Goal: Task Accomplishment & Management: Manage account settings

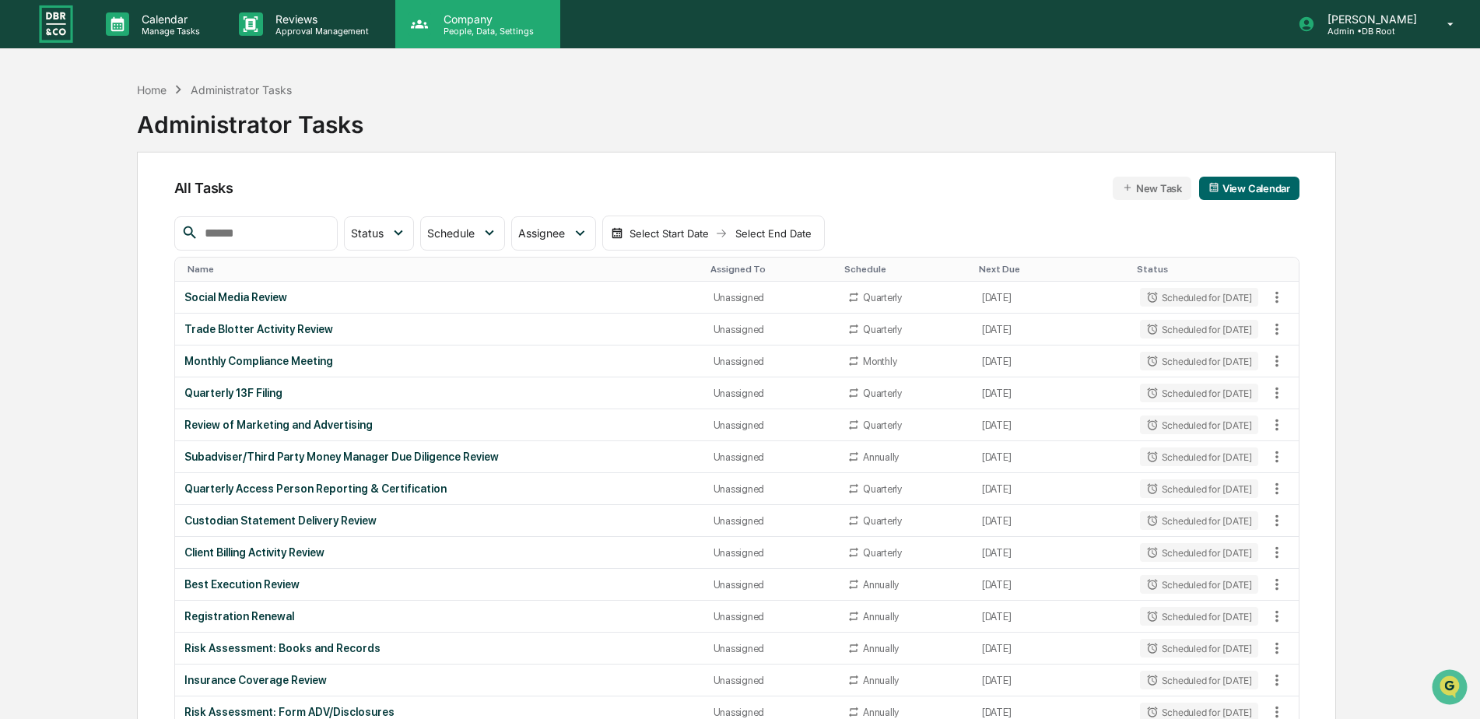
click at [476, 27] on p "People, Data, Settings" at bounding box center [486, 31] width 111 height 11
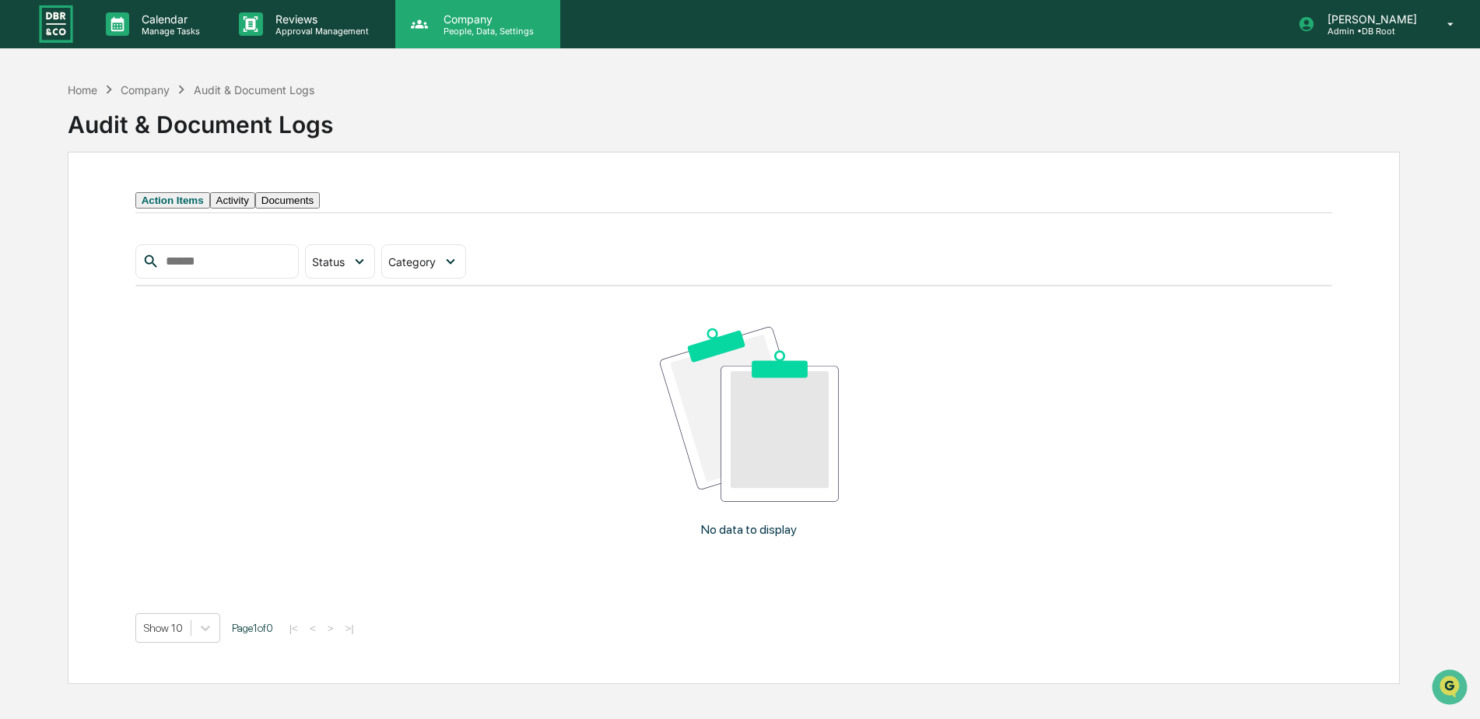
click at [460, 26] on p "People, Data, Settings" at bounding box center [486, 31] width 111 height 11
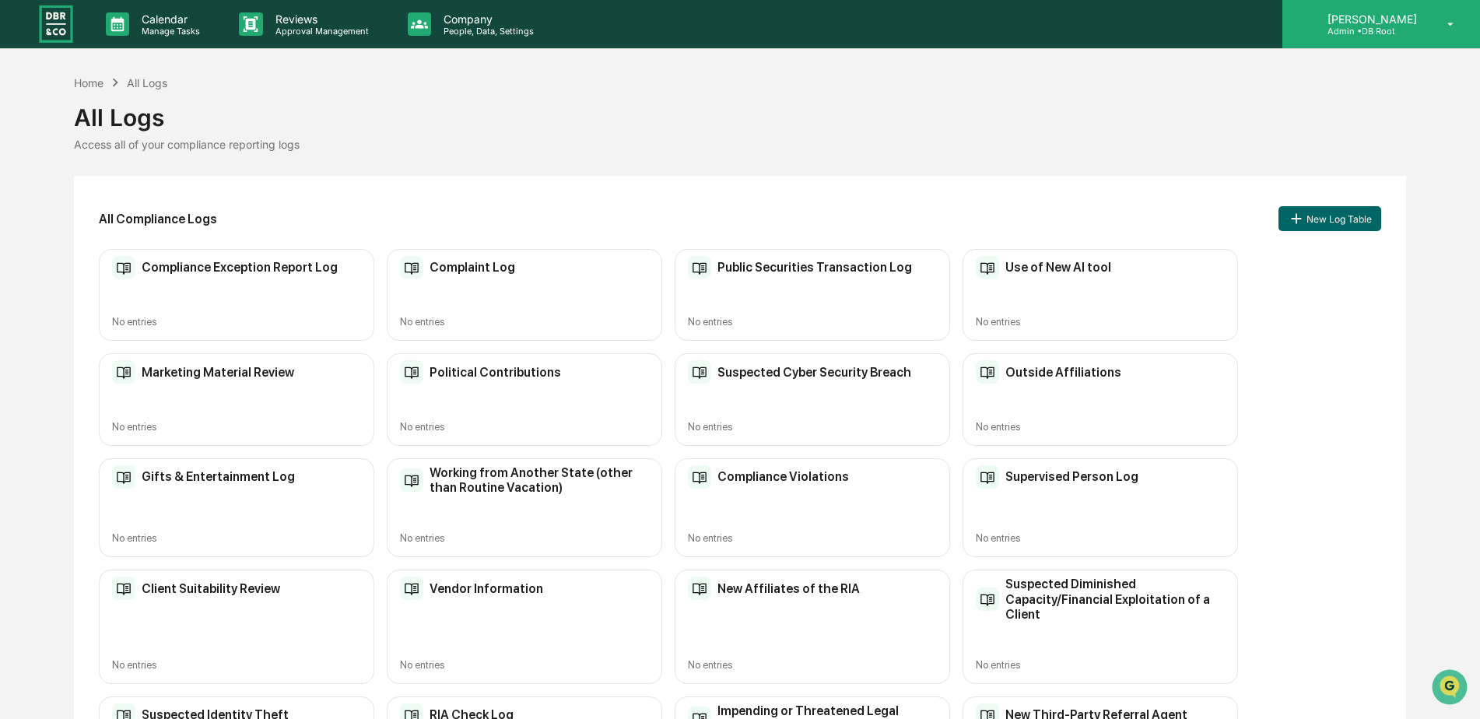
click at [1392, 31] on p "Admin • DB Root" at bounding box center [1370, 31] width 110 height 11
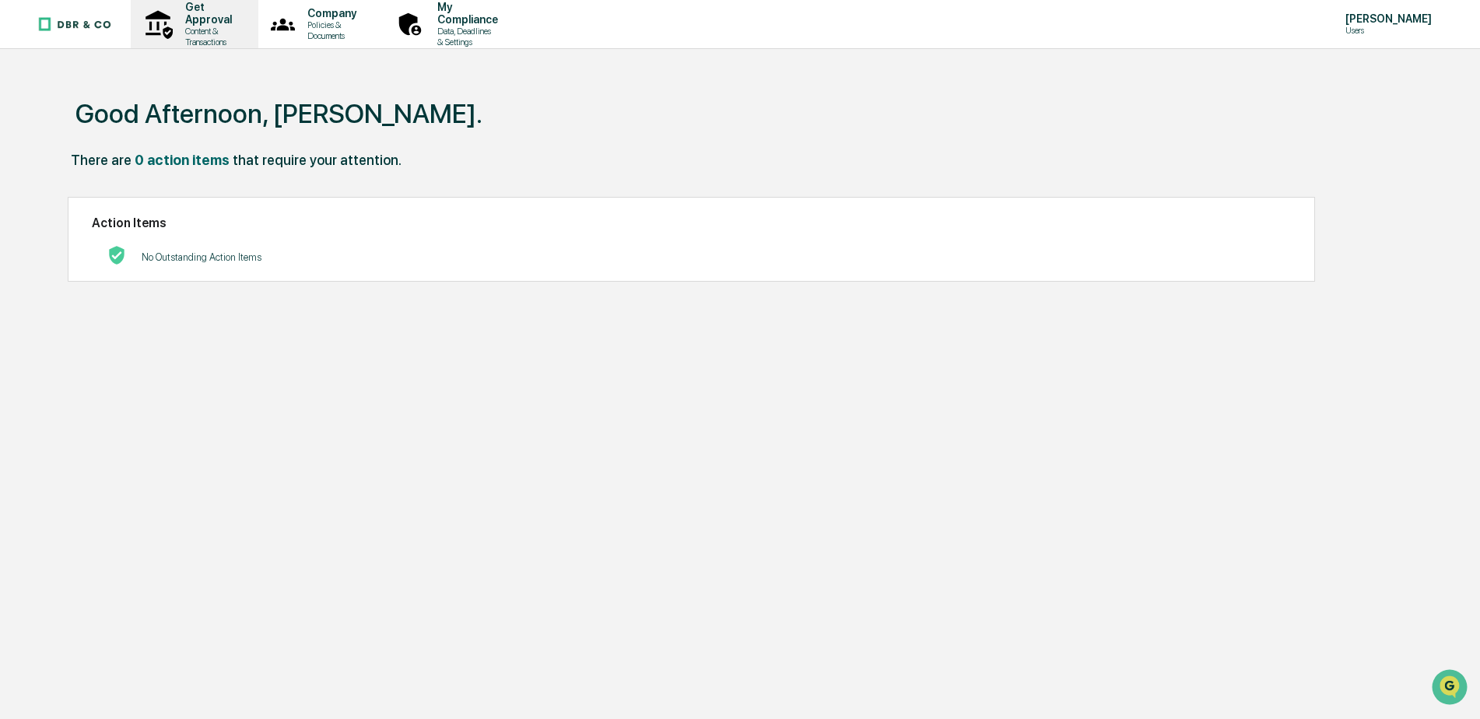
click at [205, 29] on p "Content & Transactions" at bounding box center [206, 37] width 67 height 22
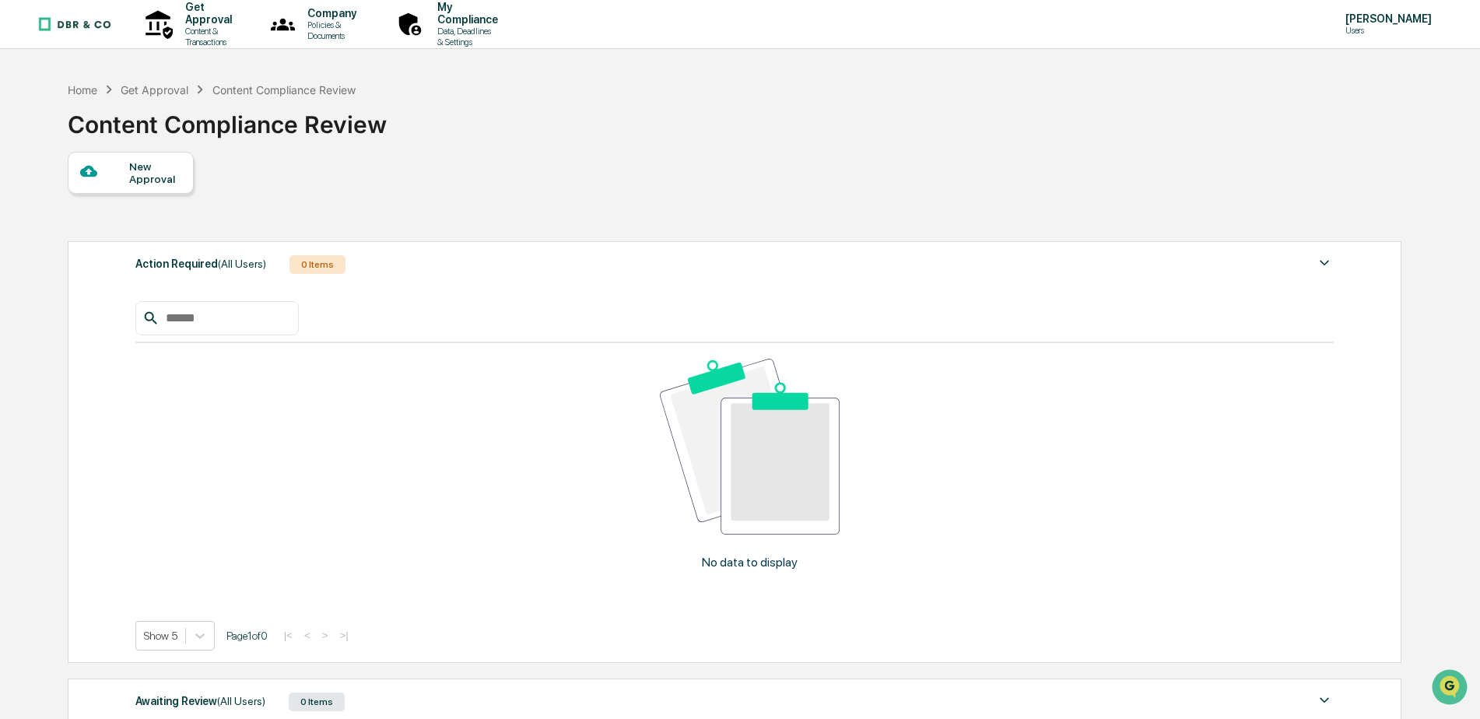
click at [150, 177] on div "New Approval" at bounding box center [155, 172] width 52 height 25
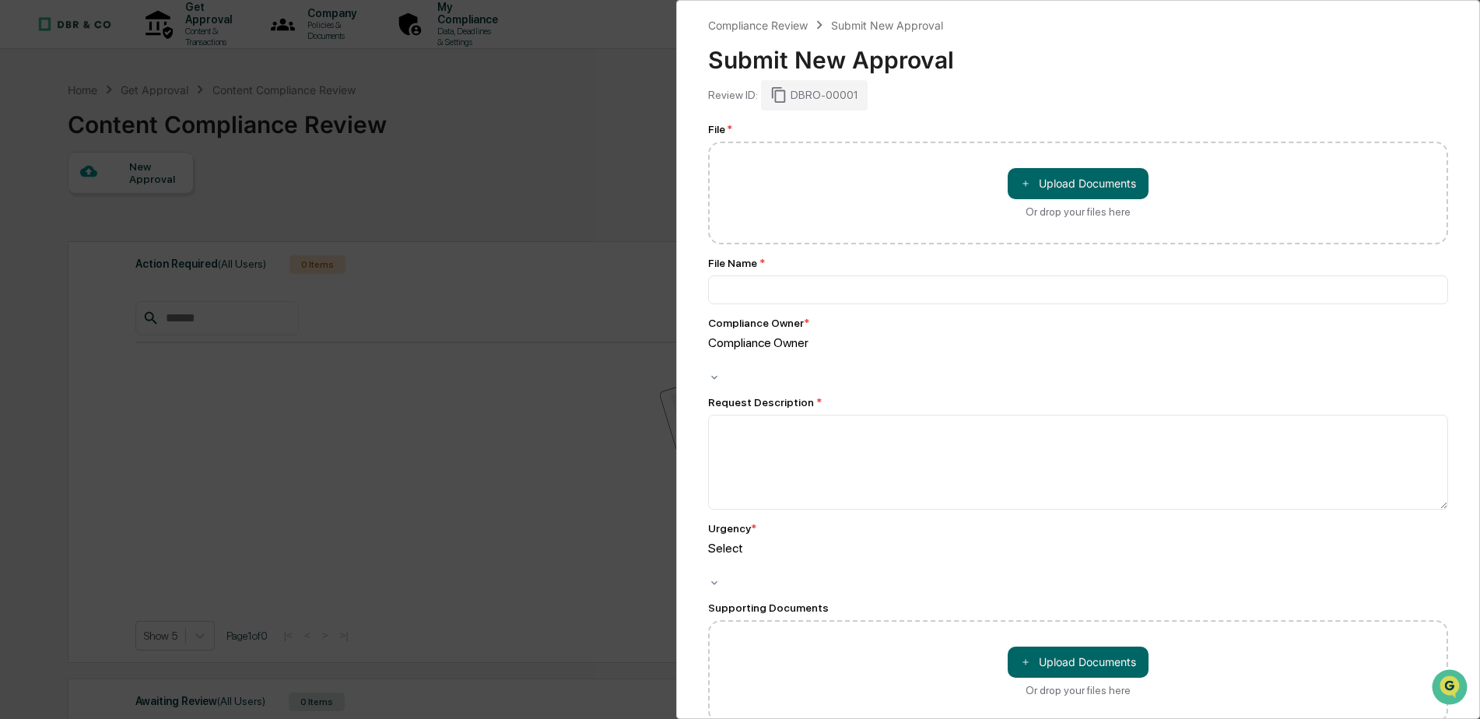
click at [560, 70] on div "Compliance Review Submit New Approval Submit New Approval Review ID: DBRO-00001…" at bounding box center [740, 359] width 1480 height 719
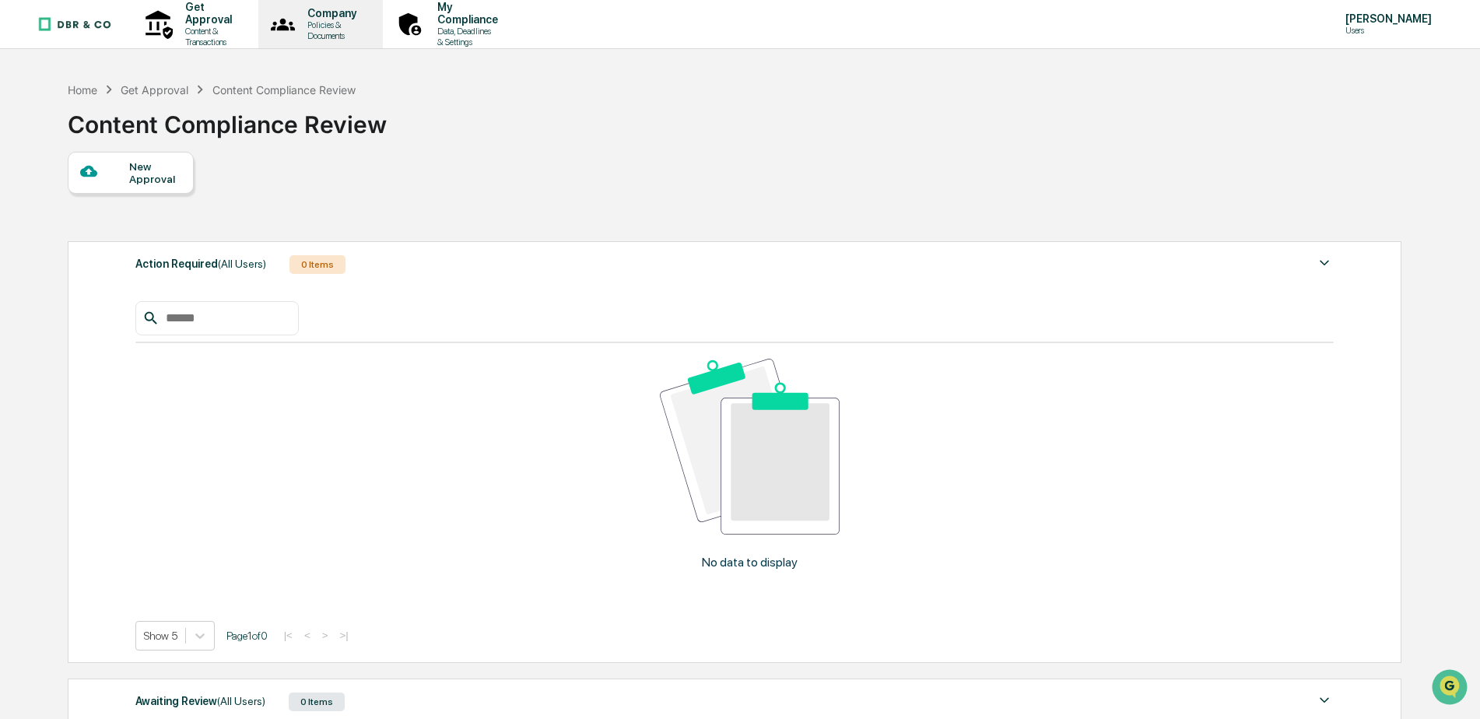
click at [364, 19] on p "Company" at bounding box center [329, 13] width 69 height 12
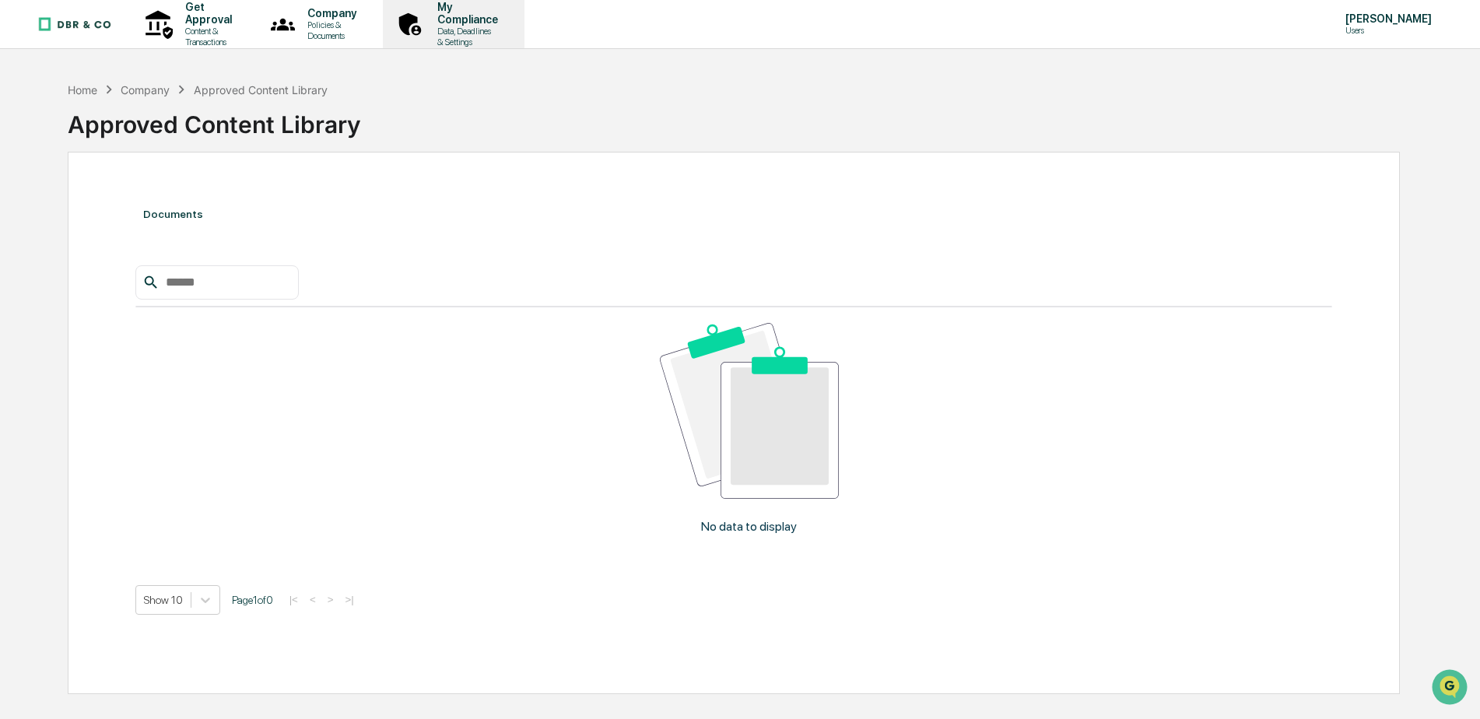
click at [506, 28] on p "Data, Deadlines & Settings" at bounding box center [465, 37] width 81 height 22
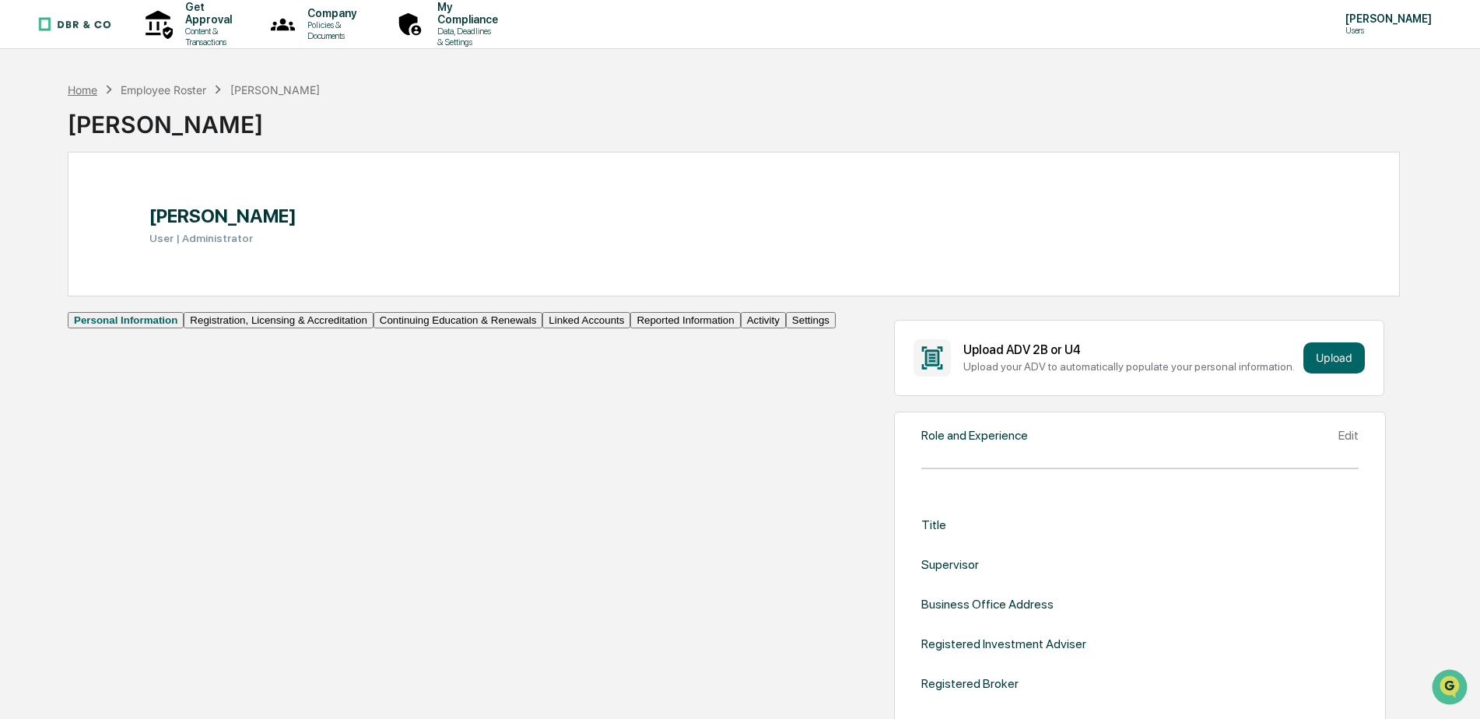
click at [75, 88] on div "Home" at bounding box center [83, 89] width 30 height 13
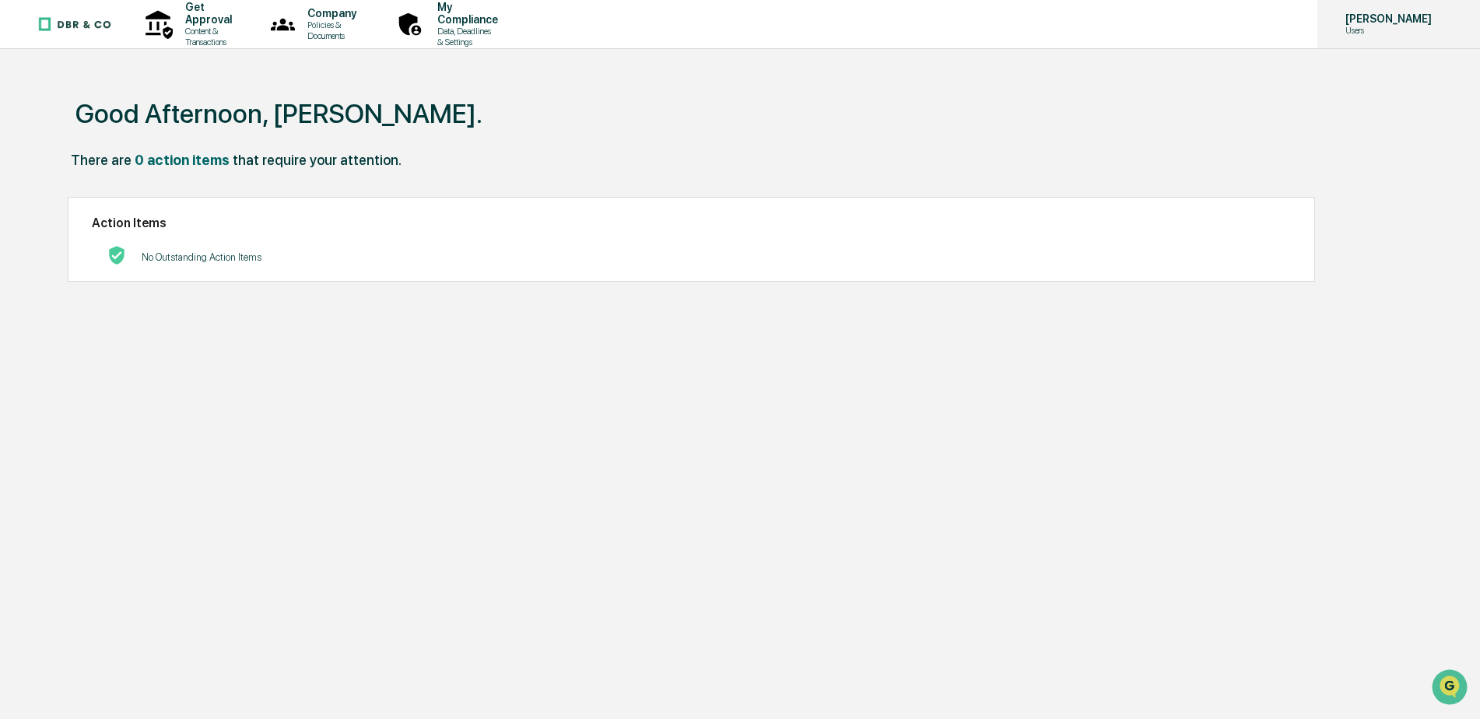
click at [1376, 19] on p "[PERSON_NAME]" at bounding box center [1386, 18] width 107 height 12
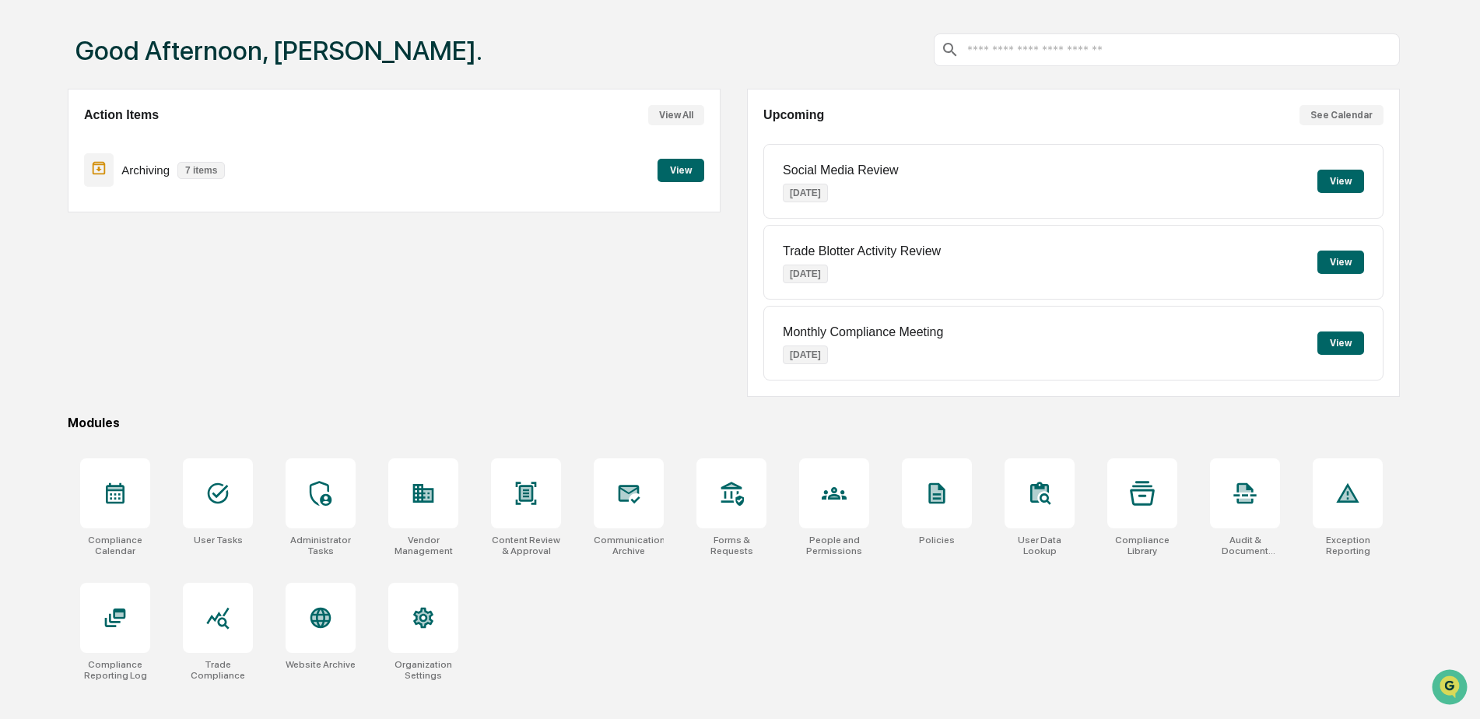
scroll to position [74, 0]
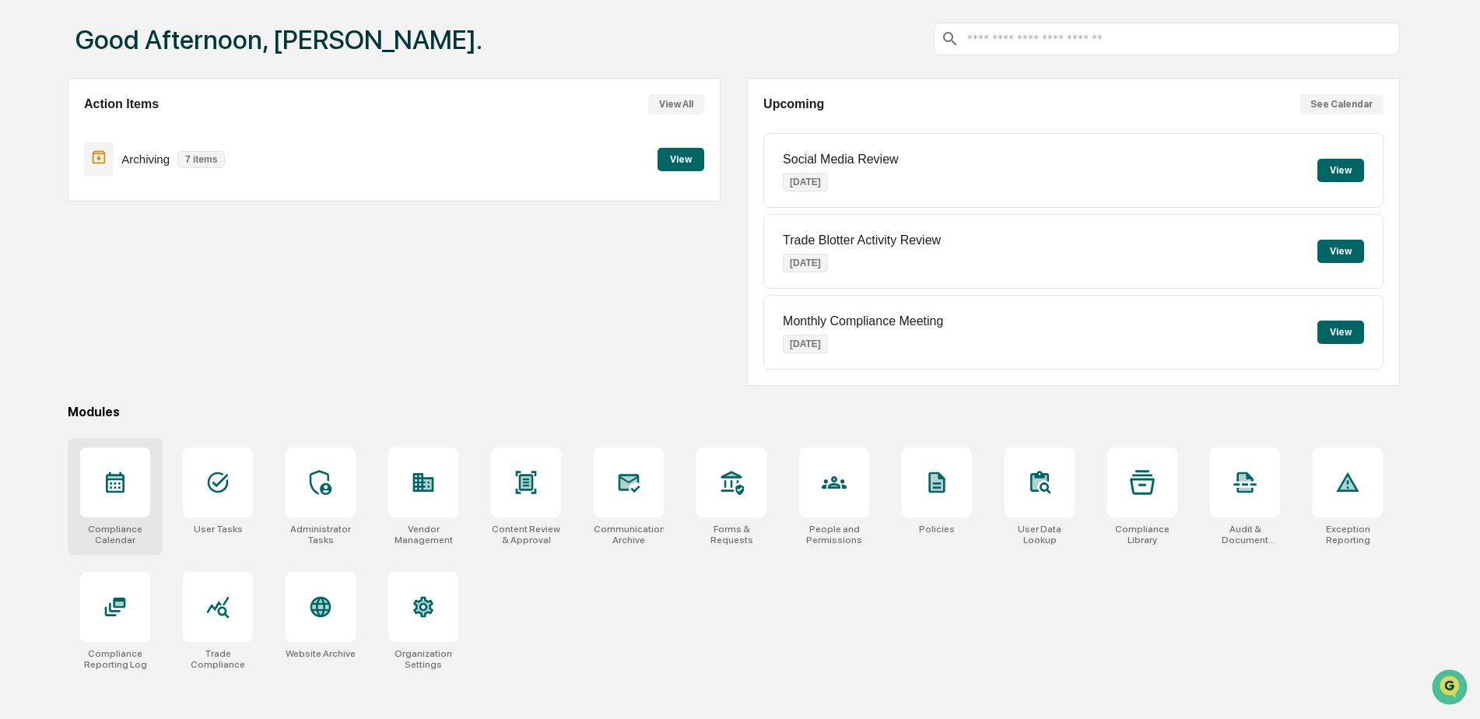
click at [123, 505] on div at bounding box center [115, 483] width 70 height 70
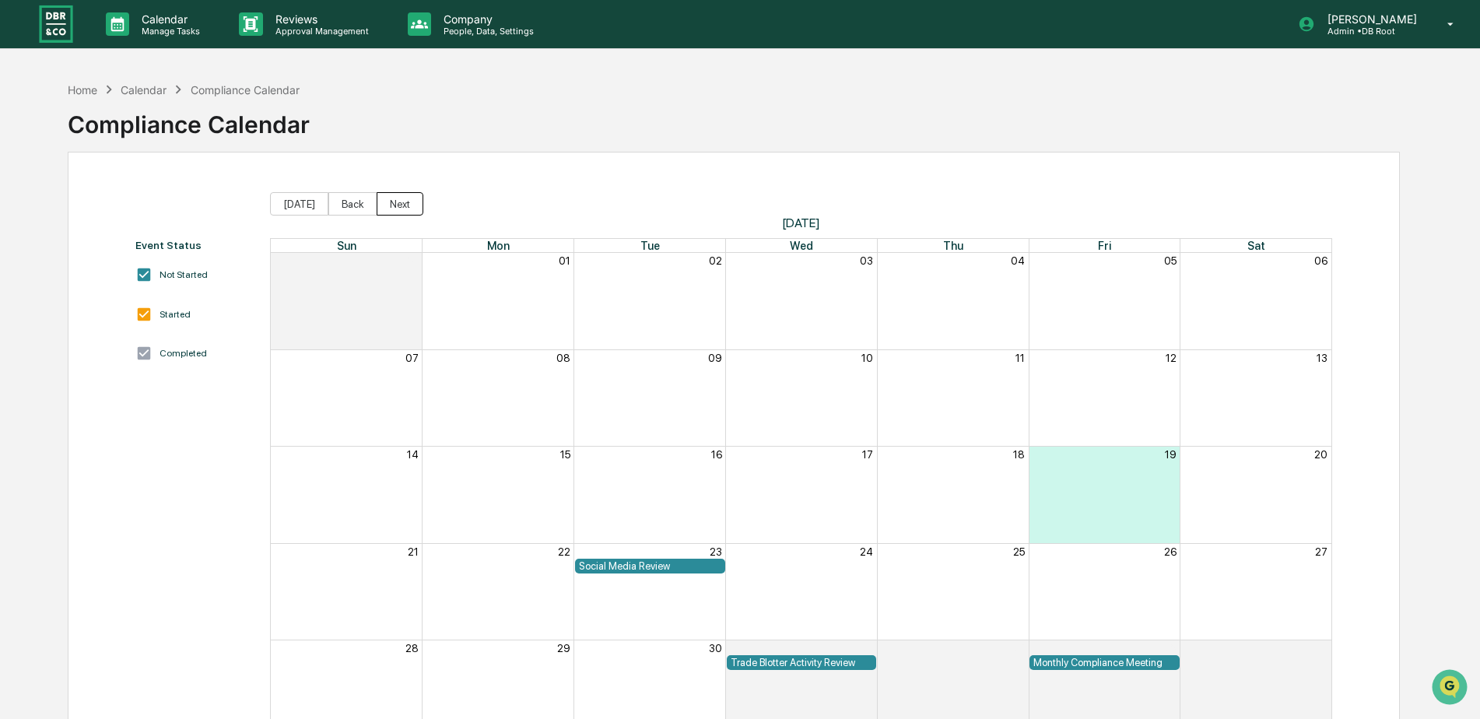
click at [398, 209] on button "Next" at bounding box center [400, 203] width 47 height 23
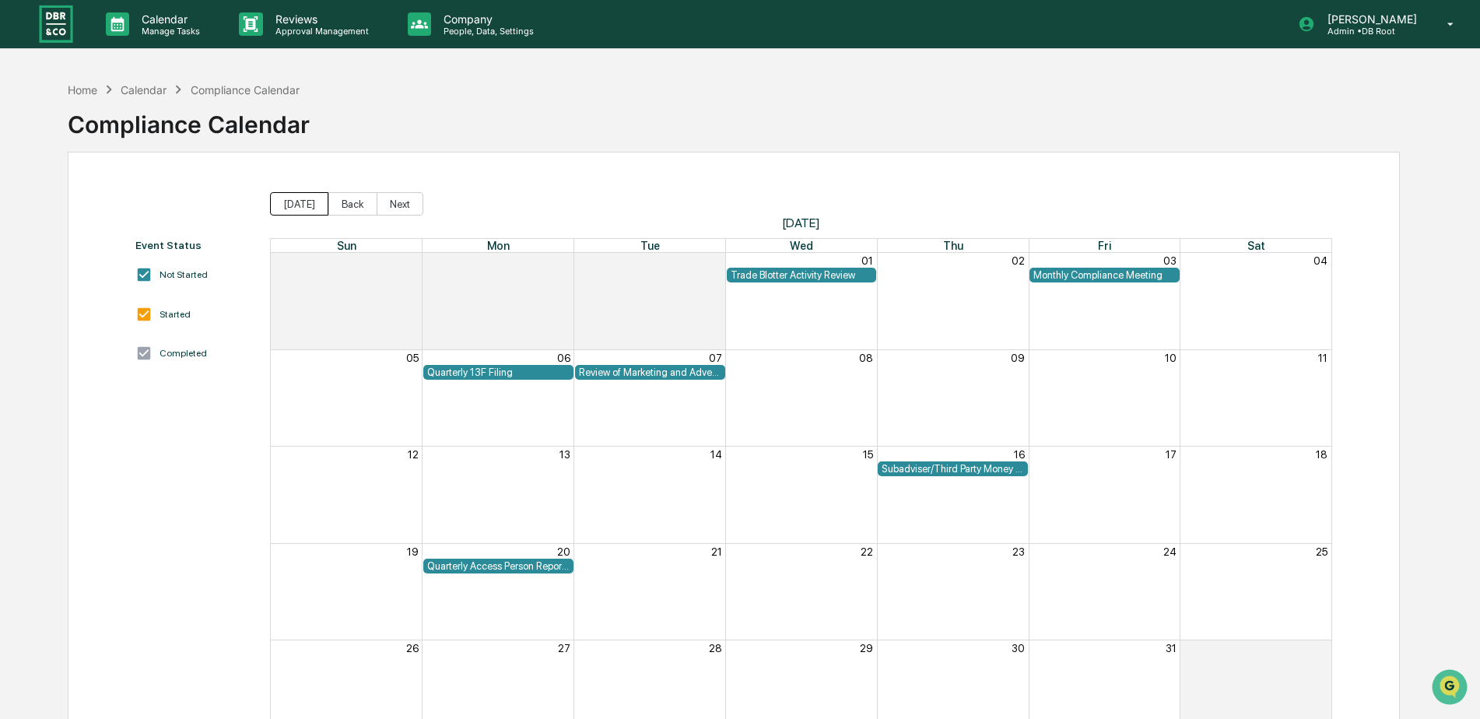
click at [292, 202] on button "Today" at bounding box center [299, 203] width 58 height 23
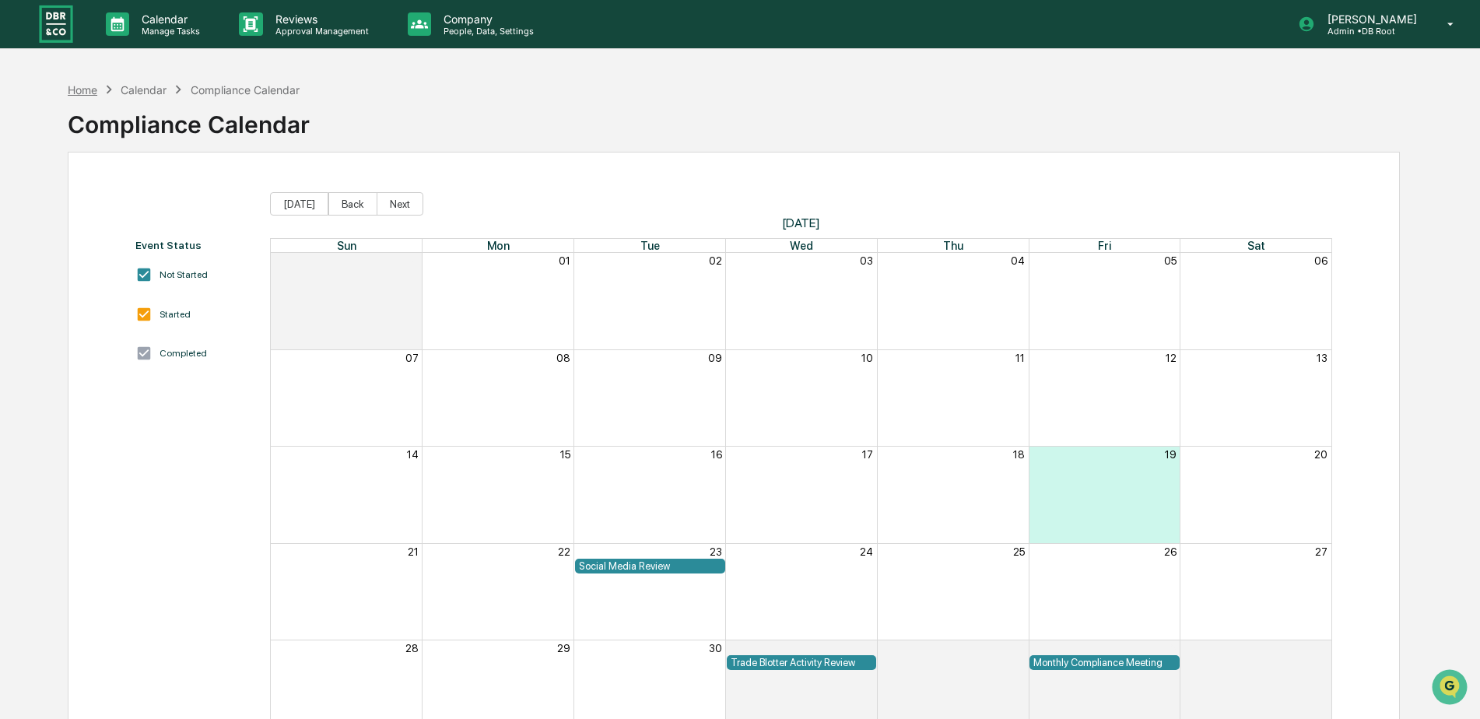
click at [86, 95] on div "Home" at bounding box center [83, 89] width 30 height 13
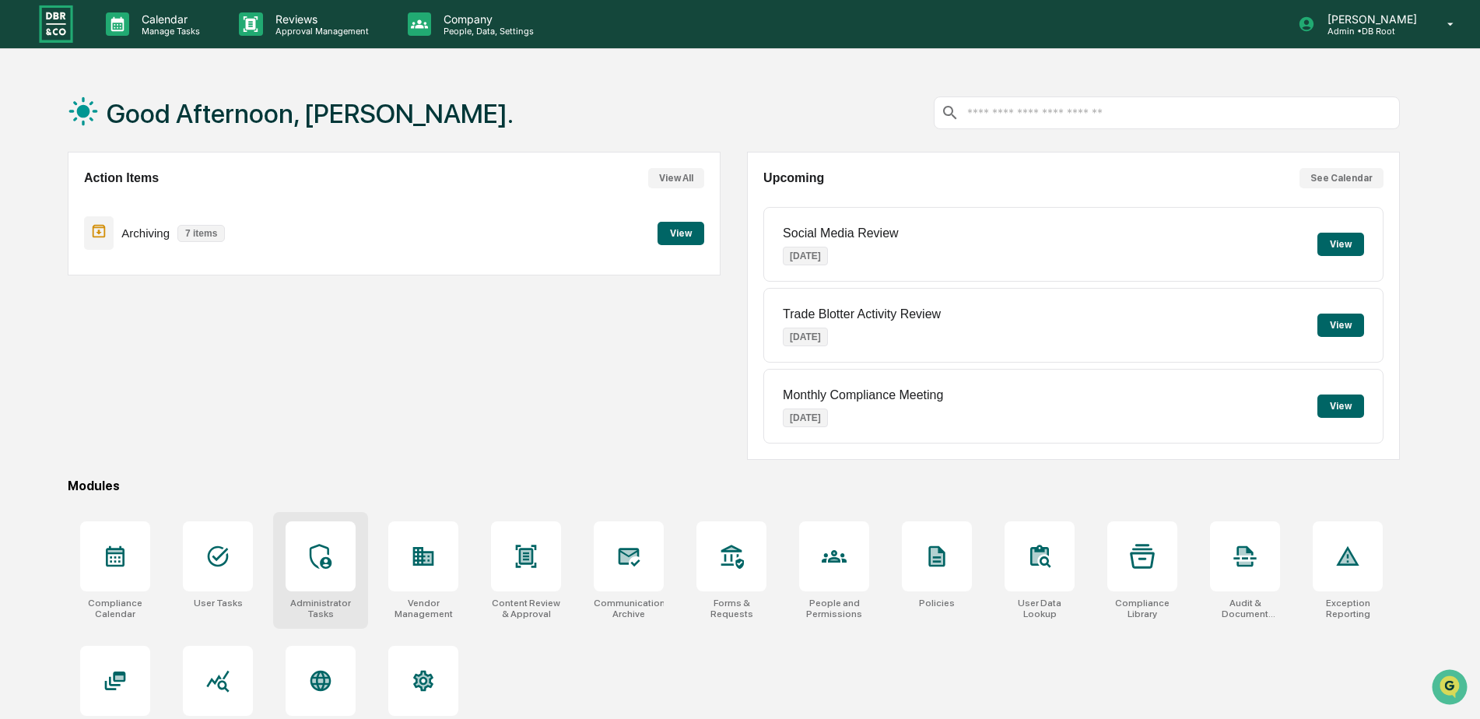
click at [318, 576] on div at bounding box center [321, 556] width 70 height 70
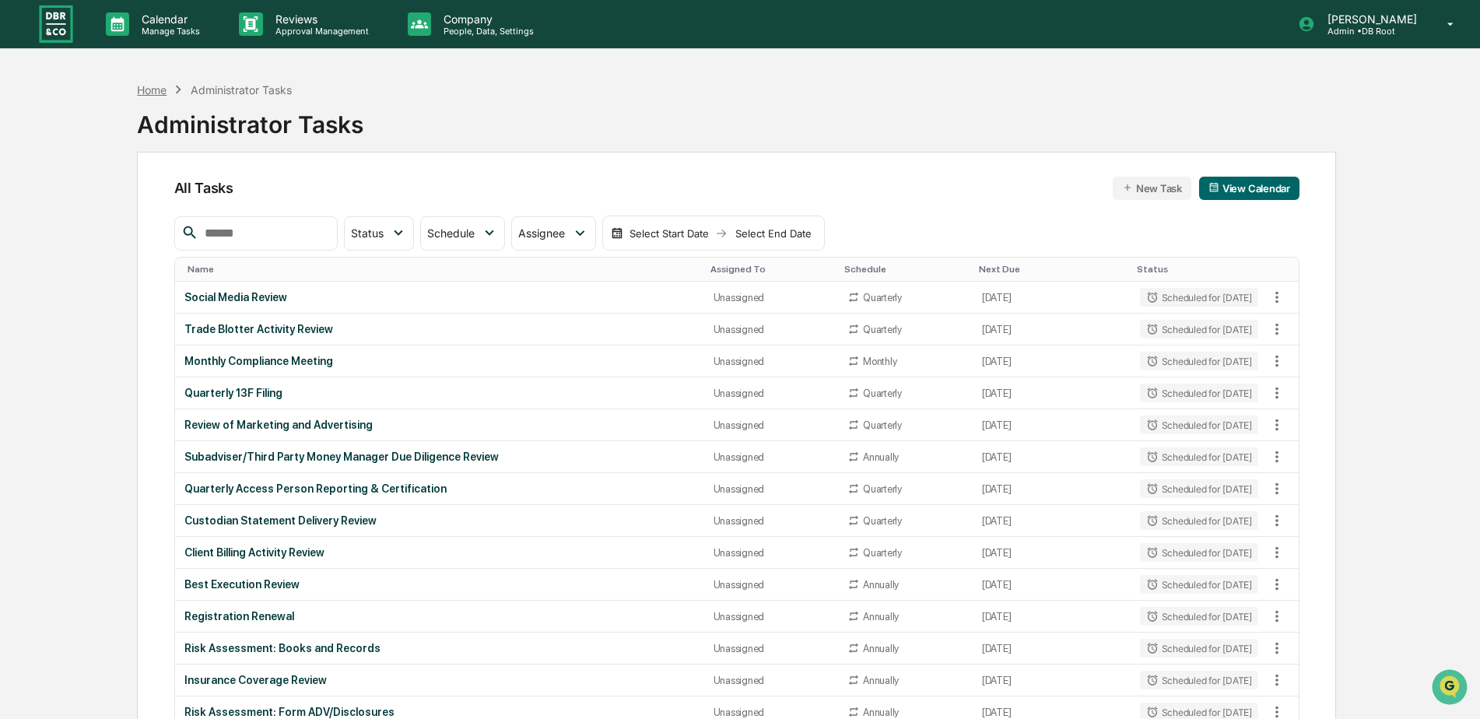
click at [153, 90] on div "Home" at bounding box center [152, 89] width 30 height 13
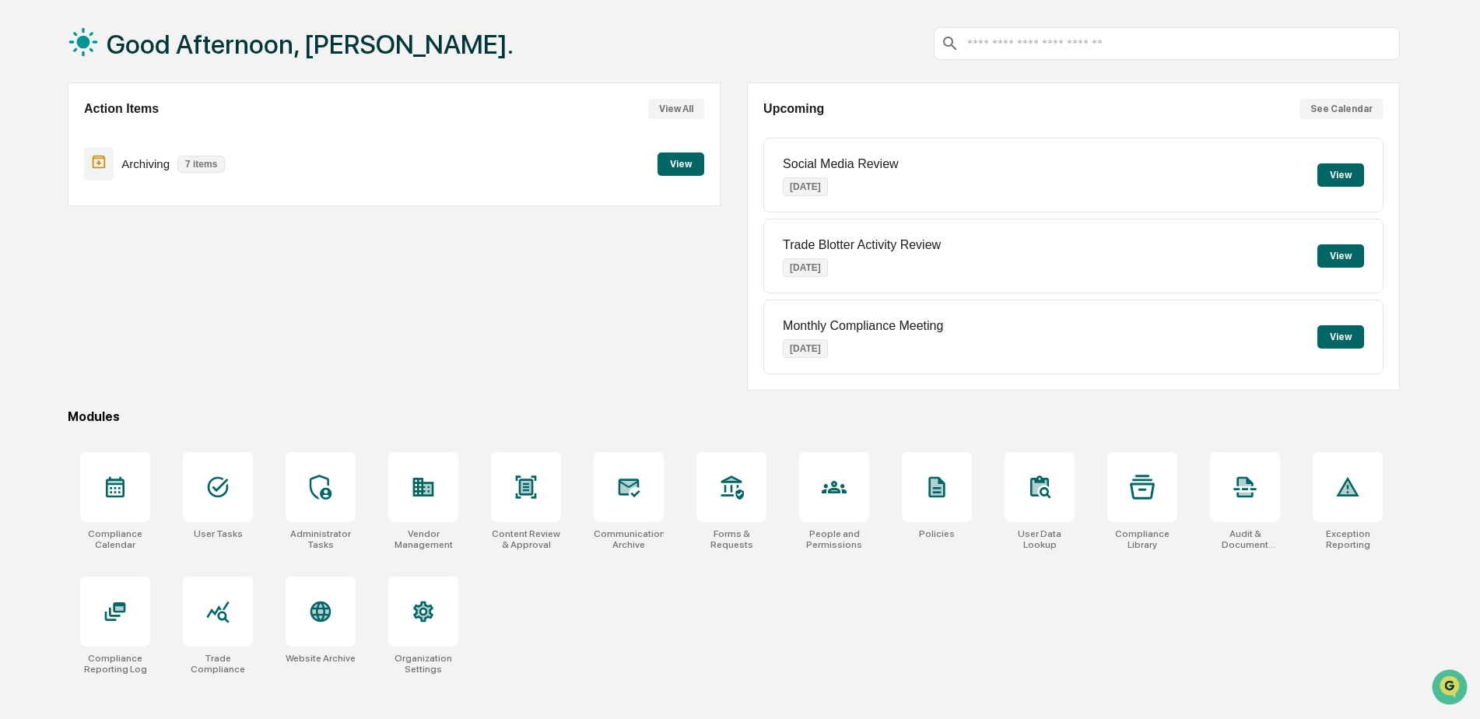
scroll to position [74, 0]
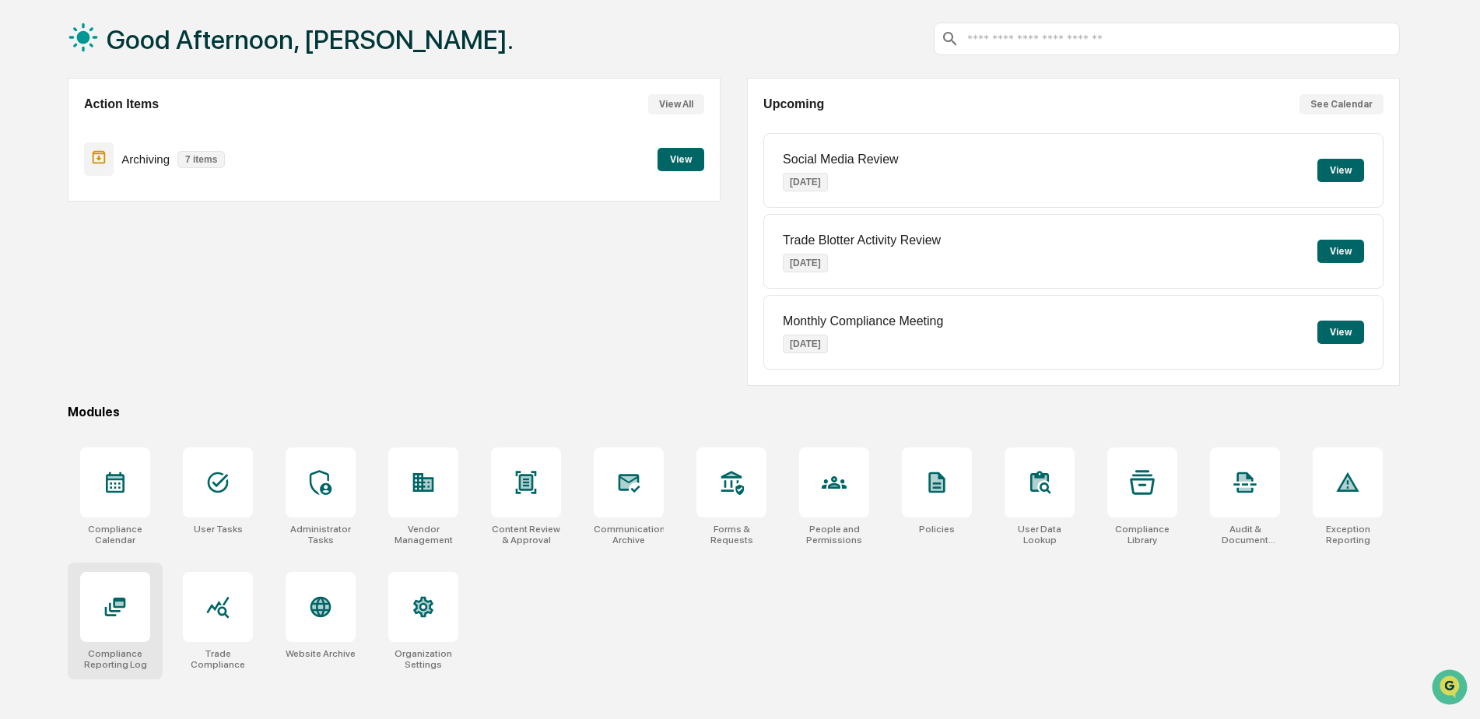
click at [118, 601] on icon at bounding box center [115, 607] width 21 height 19
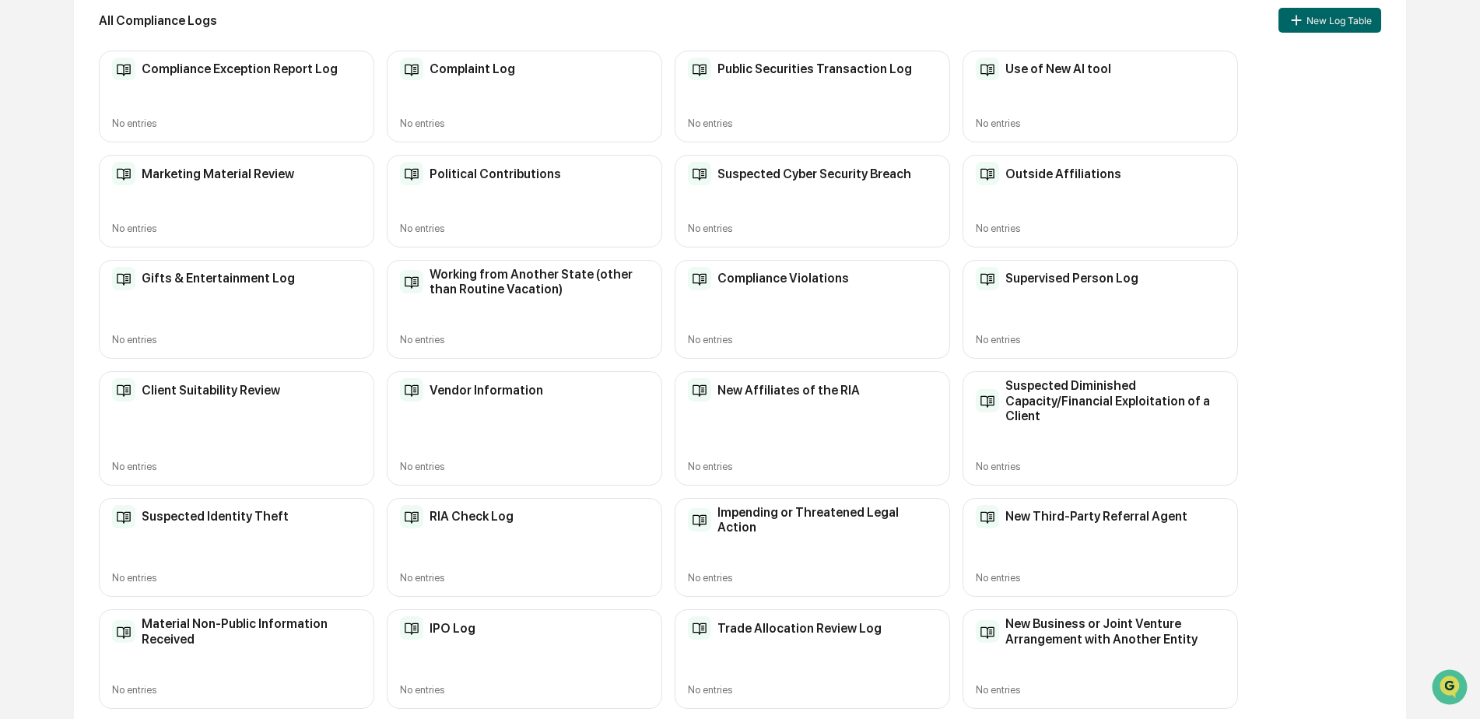
scroll to position [199, 0]
click at [469, 517] on h2 "RIA Check Log" at bounding box center [472, 515] width 84 height 15
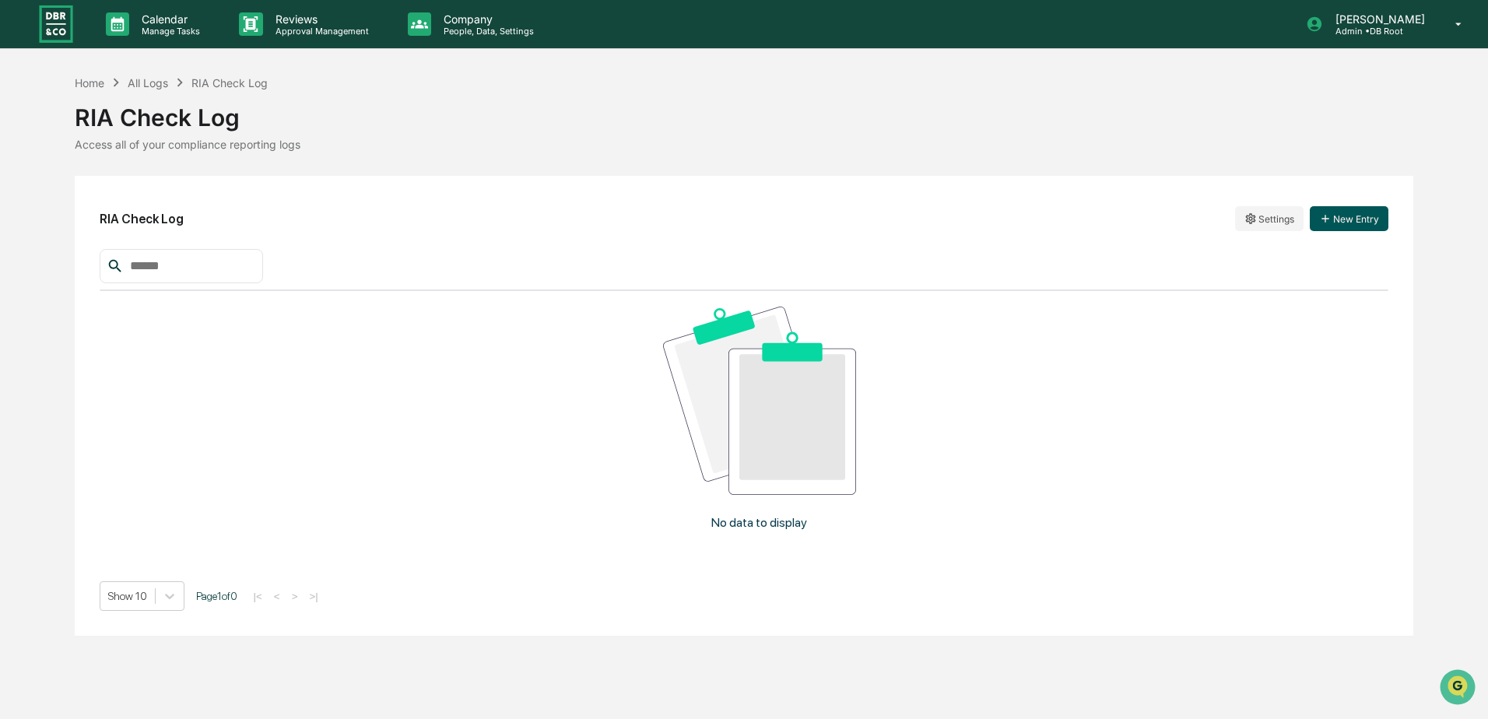
click at [1350, 223] on button "New Entry" at bounding box center [1349, 218] width 79 height 25
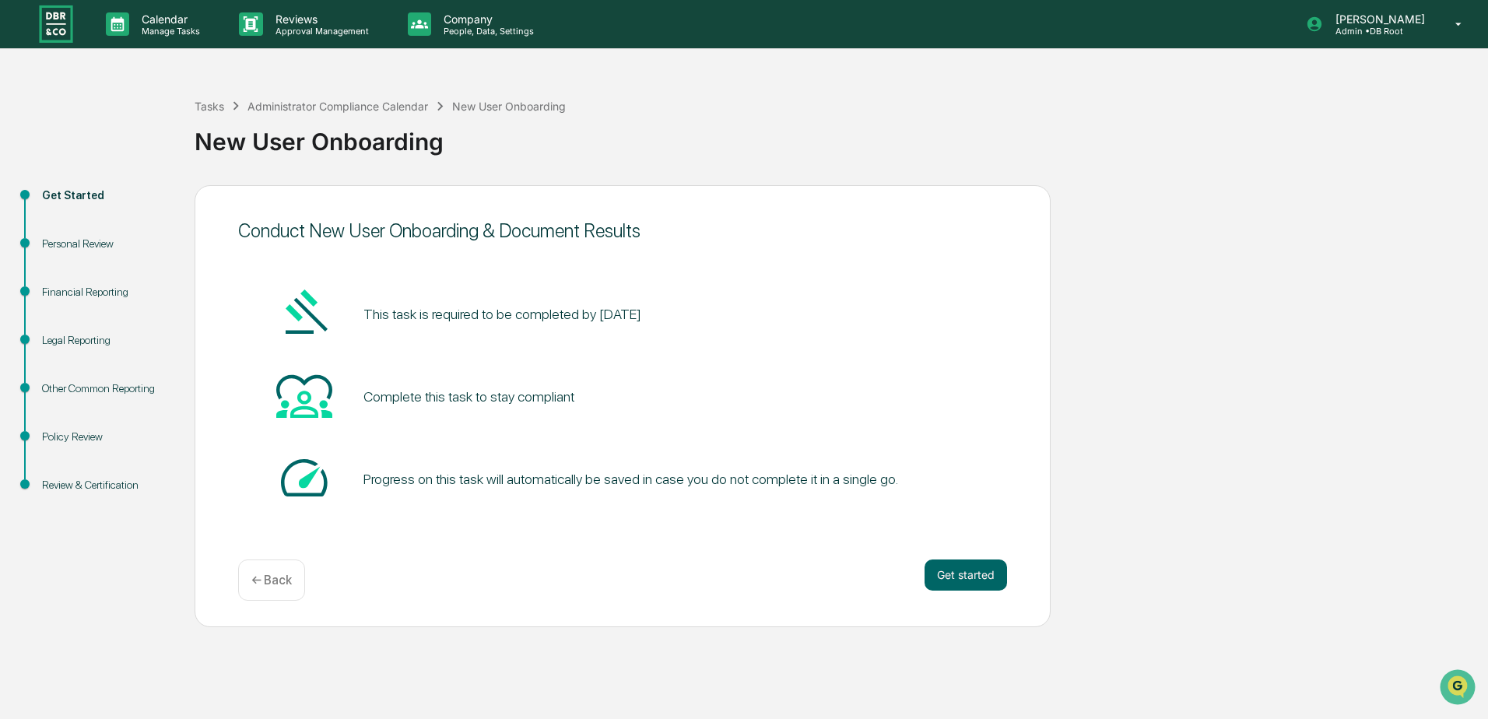
click at [58, 241] on div "Personal Review" at bounding box center [106, 244] width 128 height 16
click at [966, 566] on button "Get started" at bounding box center [966, 575] width 82 height 31
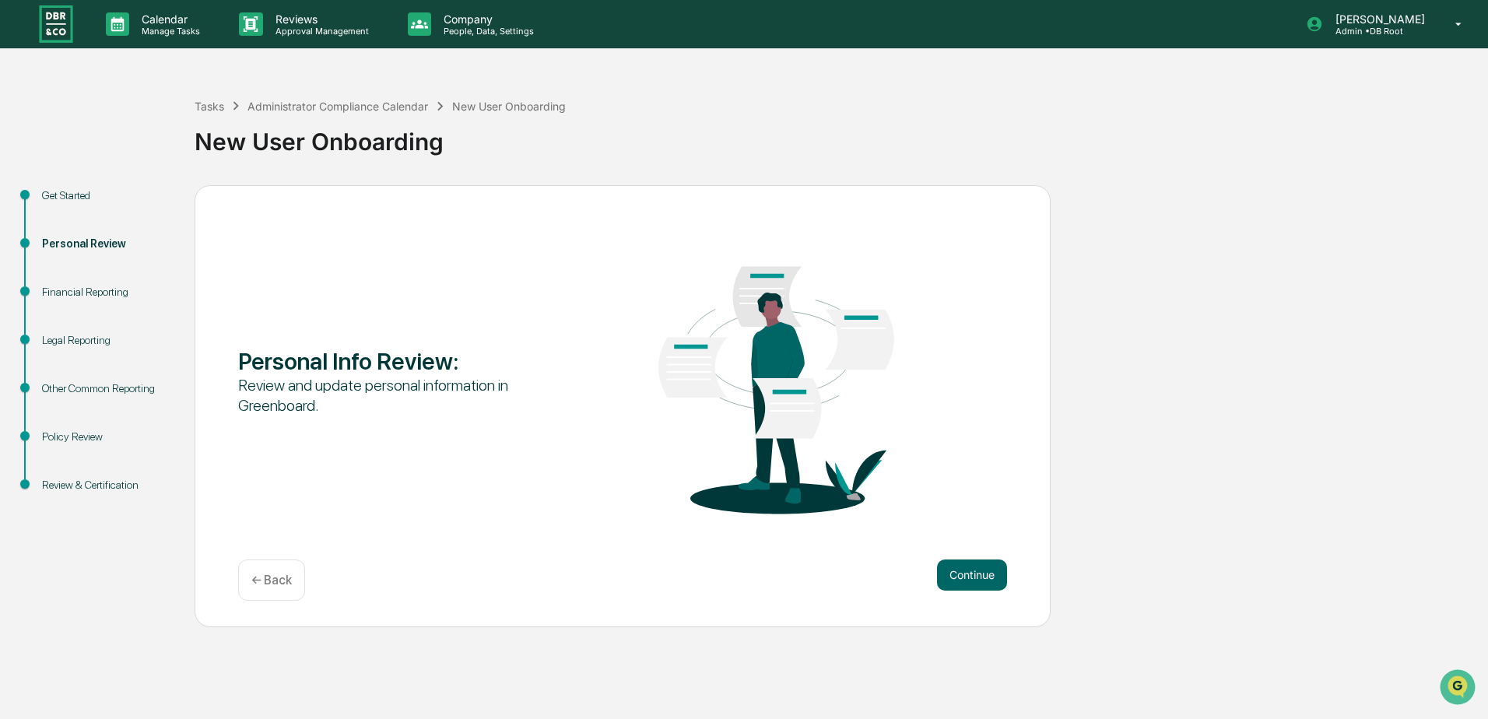
click at [966, 566] on button "Continue" at bounding box center [972, 575] width 70 height 31
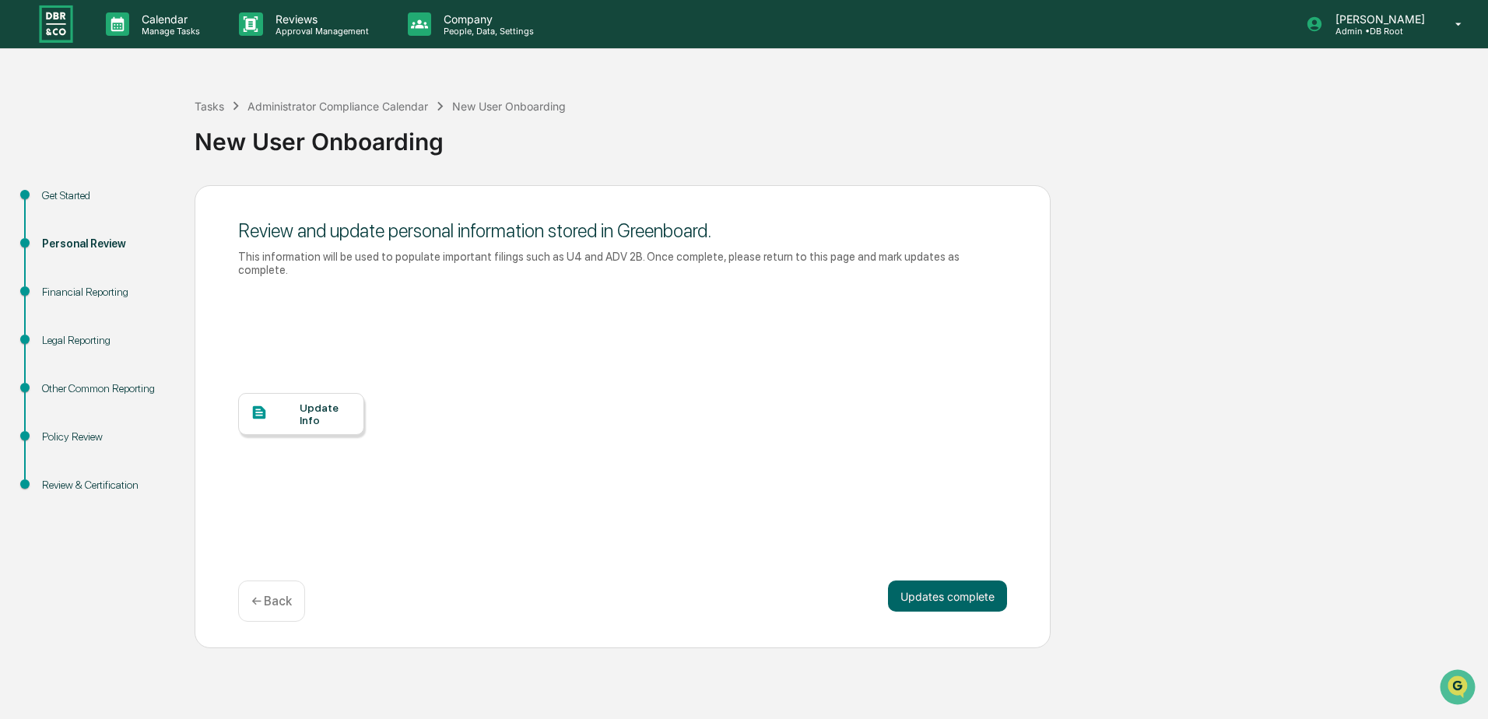
click at [312, 412] on div "Update Info" at bounding box center [326, 414] width 52 height 25
click at [318, 402] on div "Update Info" at bounding box center [326, 414] width 52 height 25
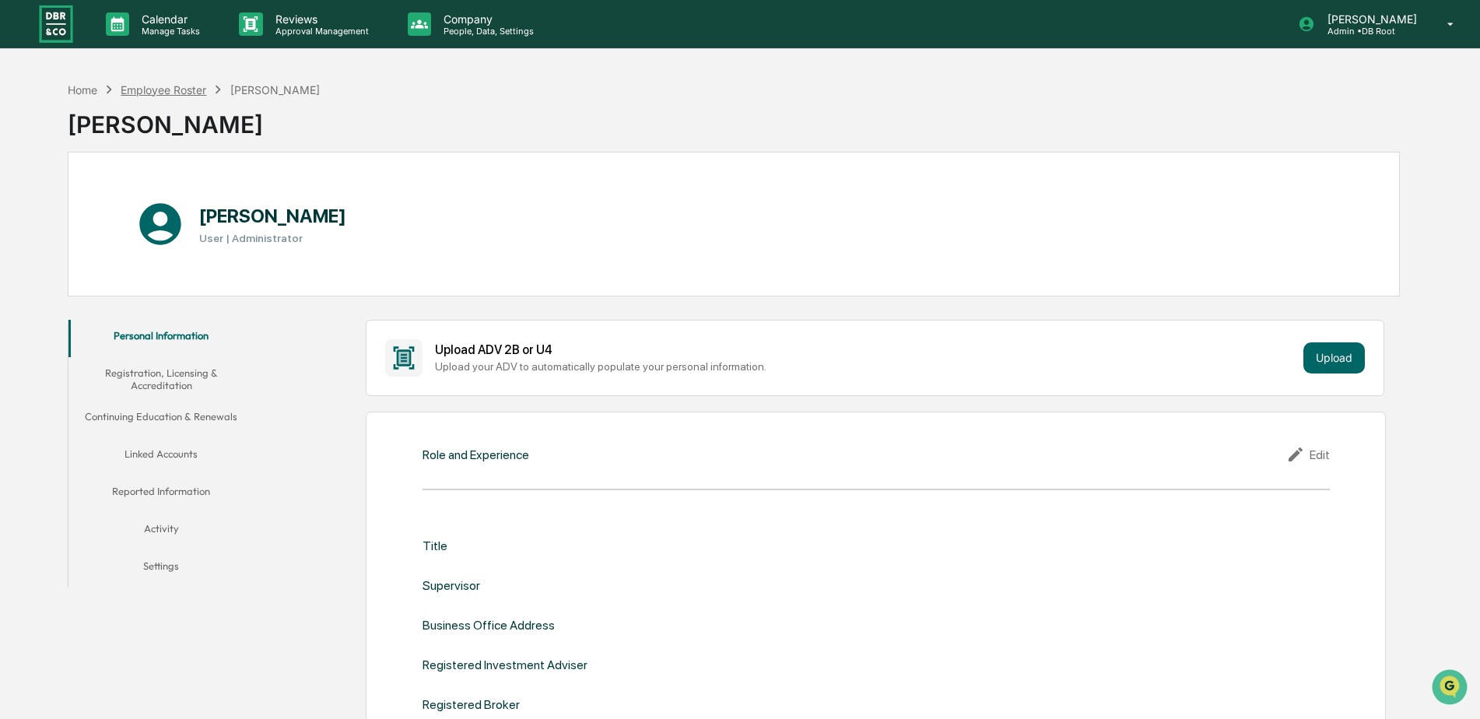
click at [176, 93] on div "Employee Roster" at bounding box center [164, 89] width 86 height 13
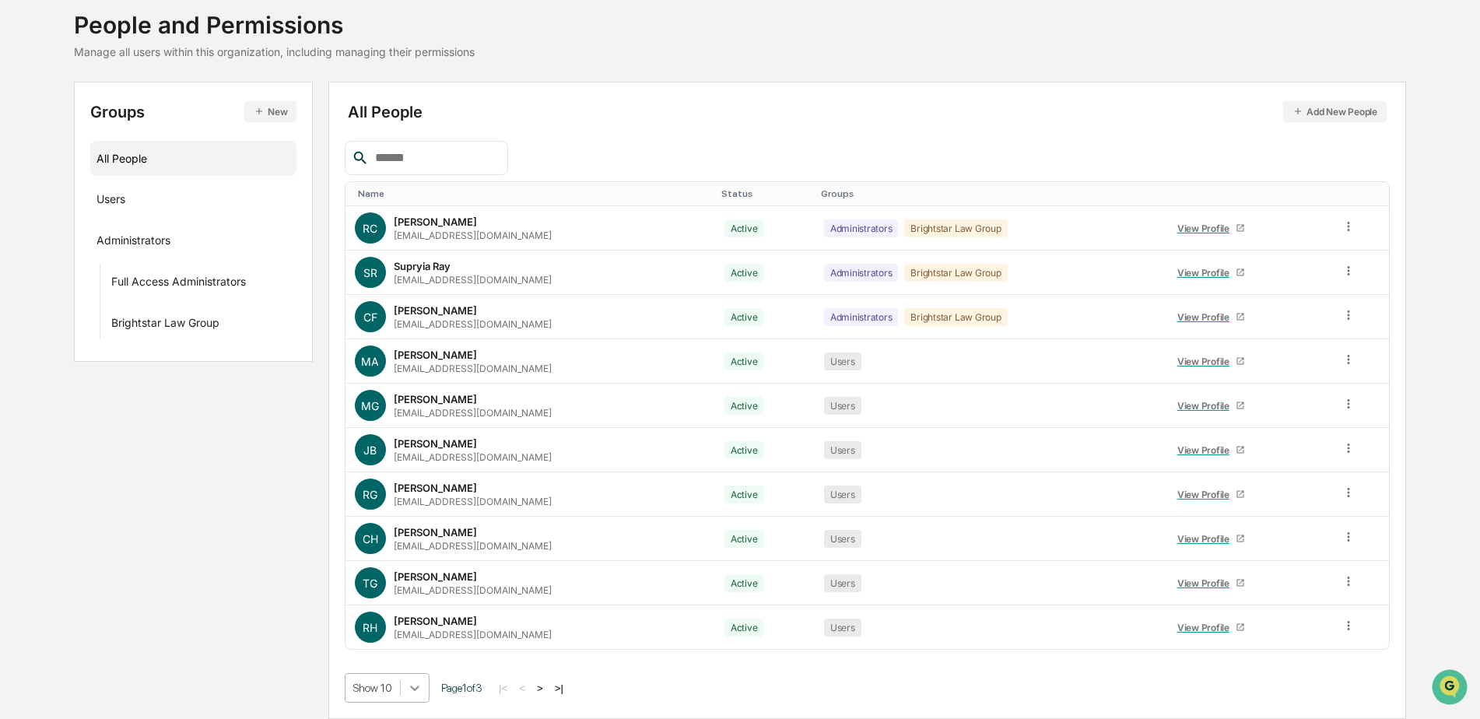
scroll to position [214, 0]
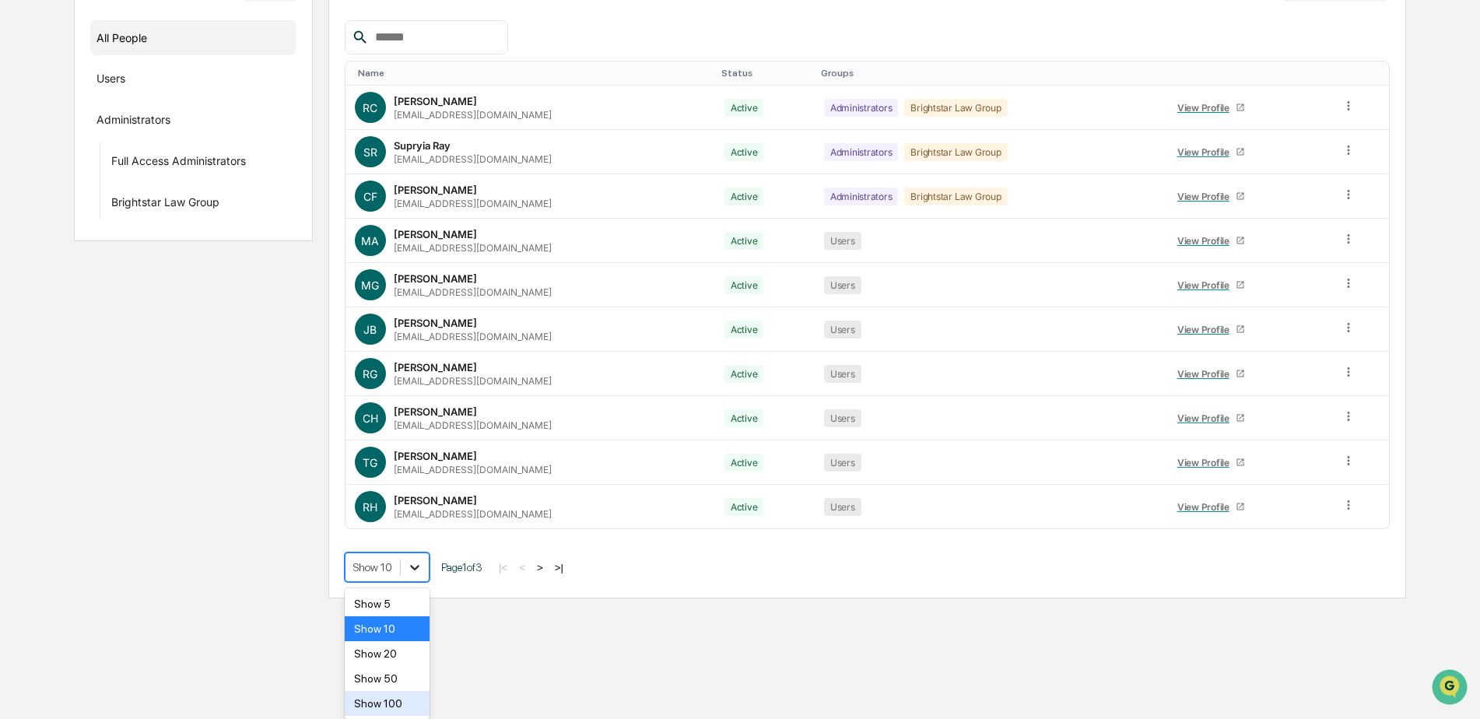
click at [416, 598] on body "Calendar Manage Tasks Reviews Approval Management Company People, Data, Setting…" at bounding box center [740, 192] width 1480 height 813
click at [395, 685] on div "Show 50" at bounding box center [387, 678] width 85 height 25
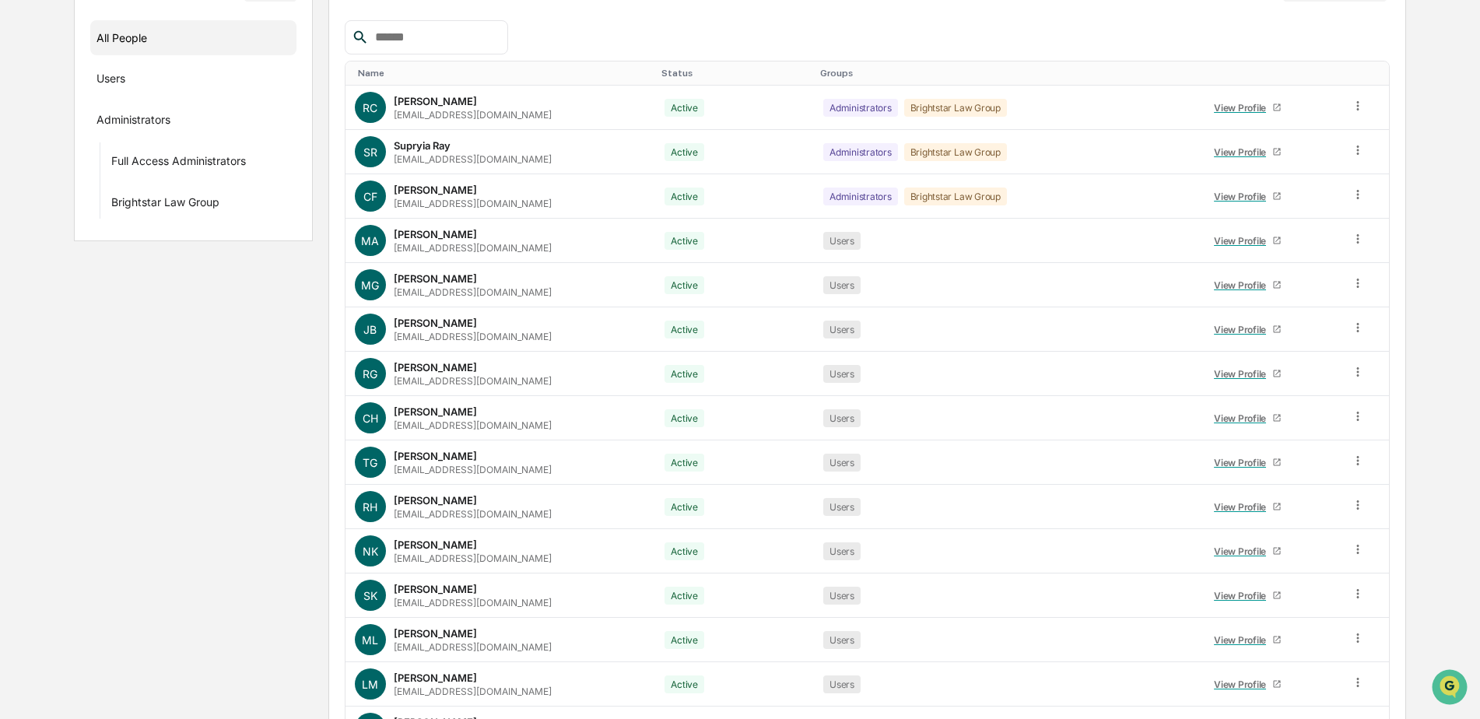
drag, startPoint x: 1477, startPoint y: 253, endPoint x: 1483, endPoint y: 335, distance: 82.7
click at [1480, 335] on html "Calendar Manage Tasks Reviews Approval Management Company People, Data, Setting…" at bounding box center [740, 145] width 1480 height 719
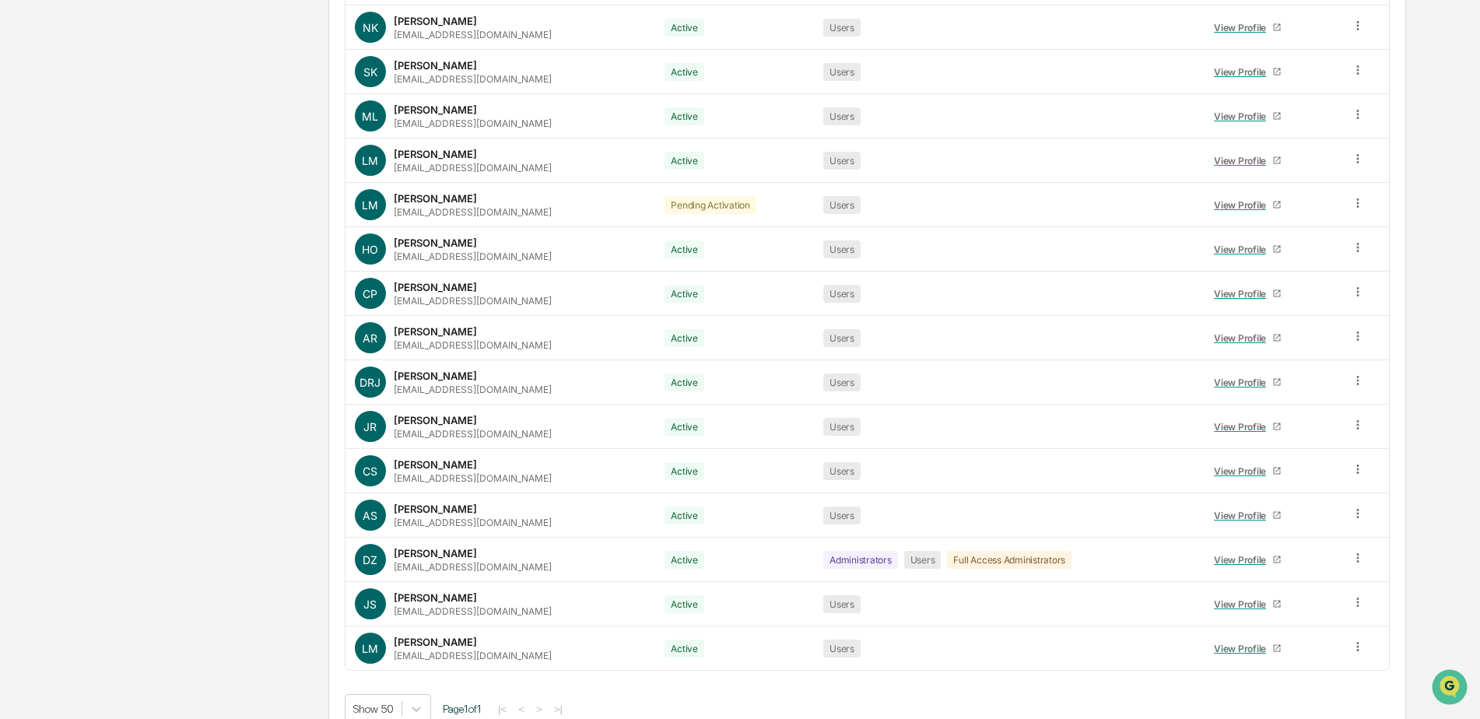
scroll to position [759, 0]
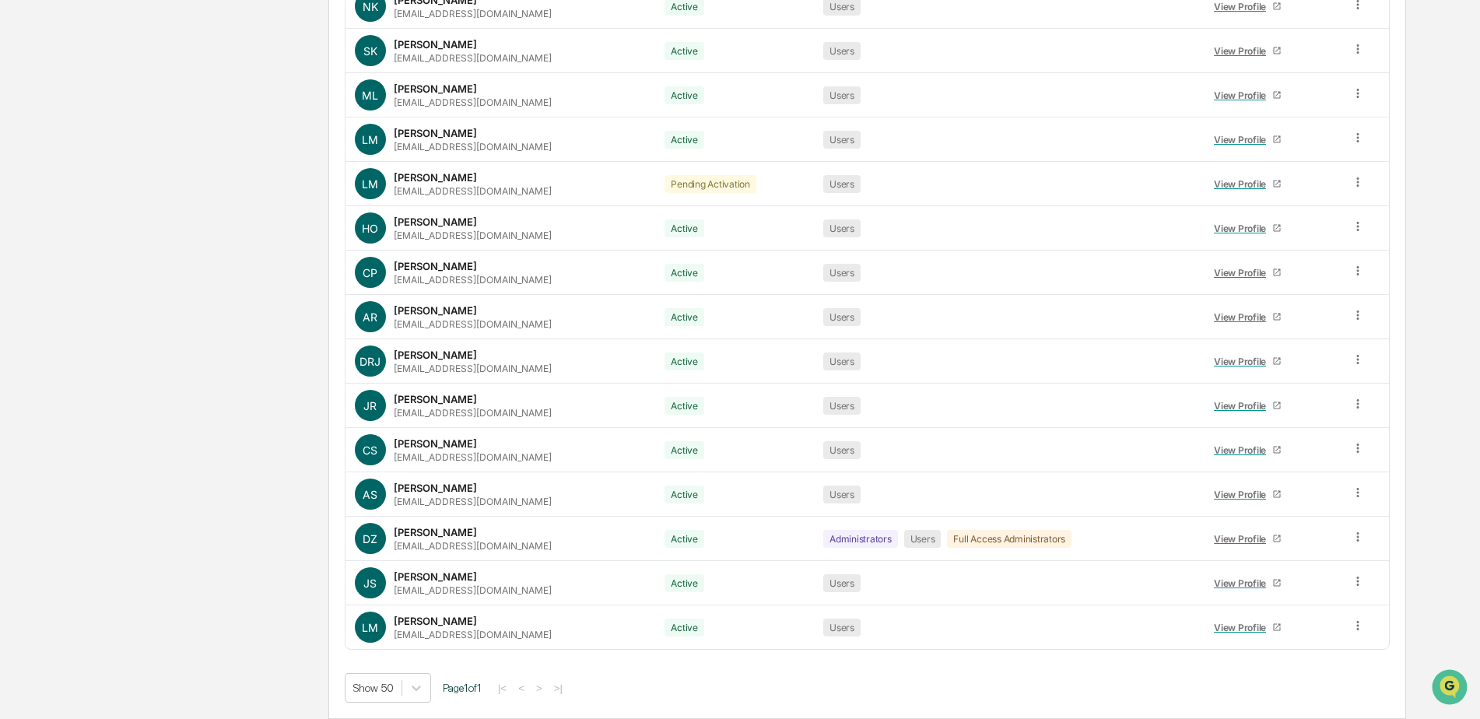
drag, startPoint x: 1484, startPoint y: 342, endPoint x: 40, endPoint y: 10, distance: 1481.5
click at [1234, 183] on div "View Profile" at bounding box center [1243, 184] width 58 height 12
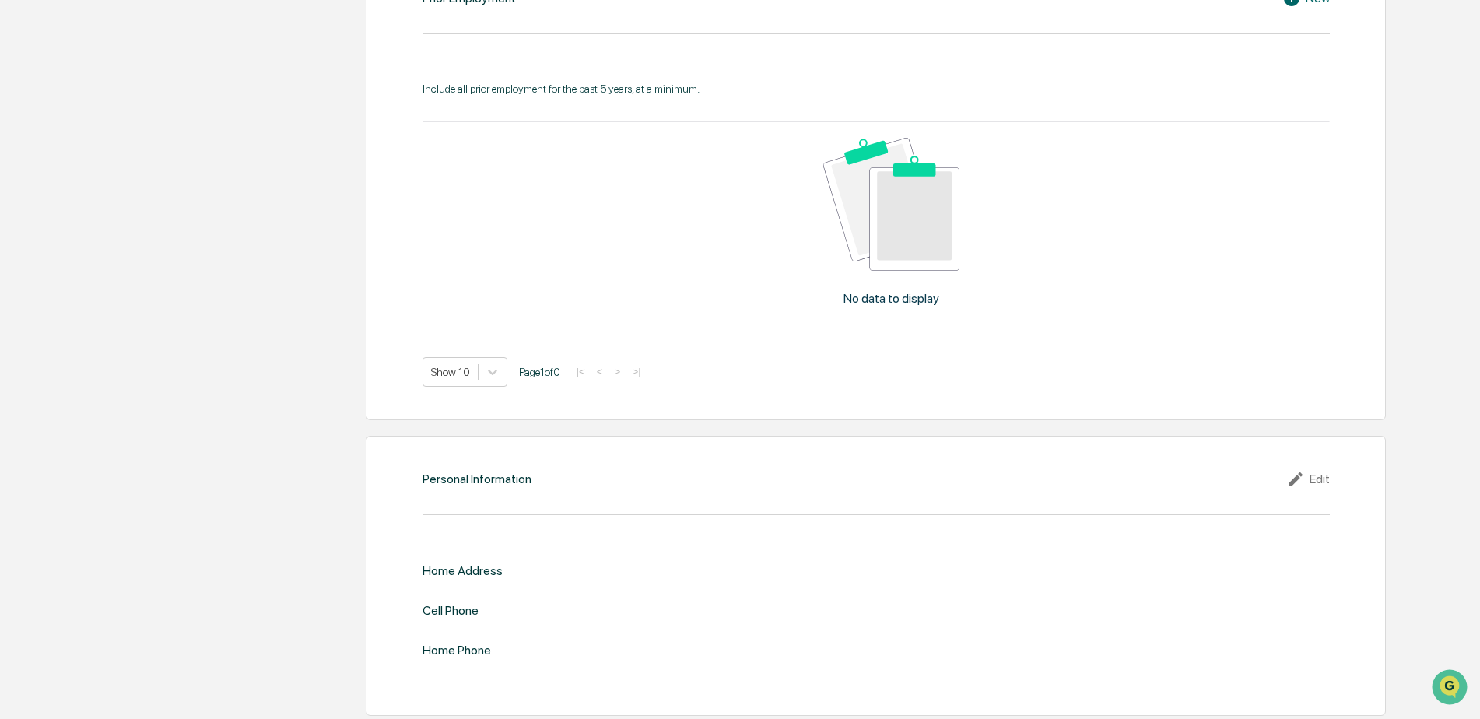
scroll to position [1397, 0]
click at [1312, 472] on div "Edit" at bounding box center [1308, 474] width 44 height 19
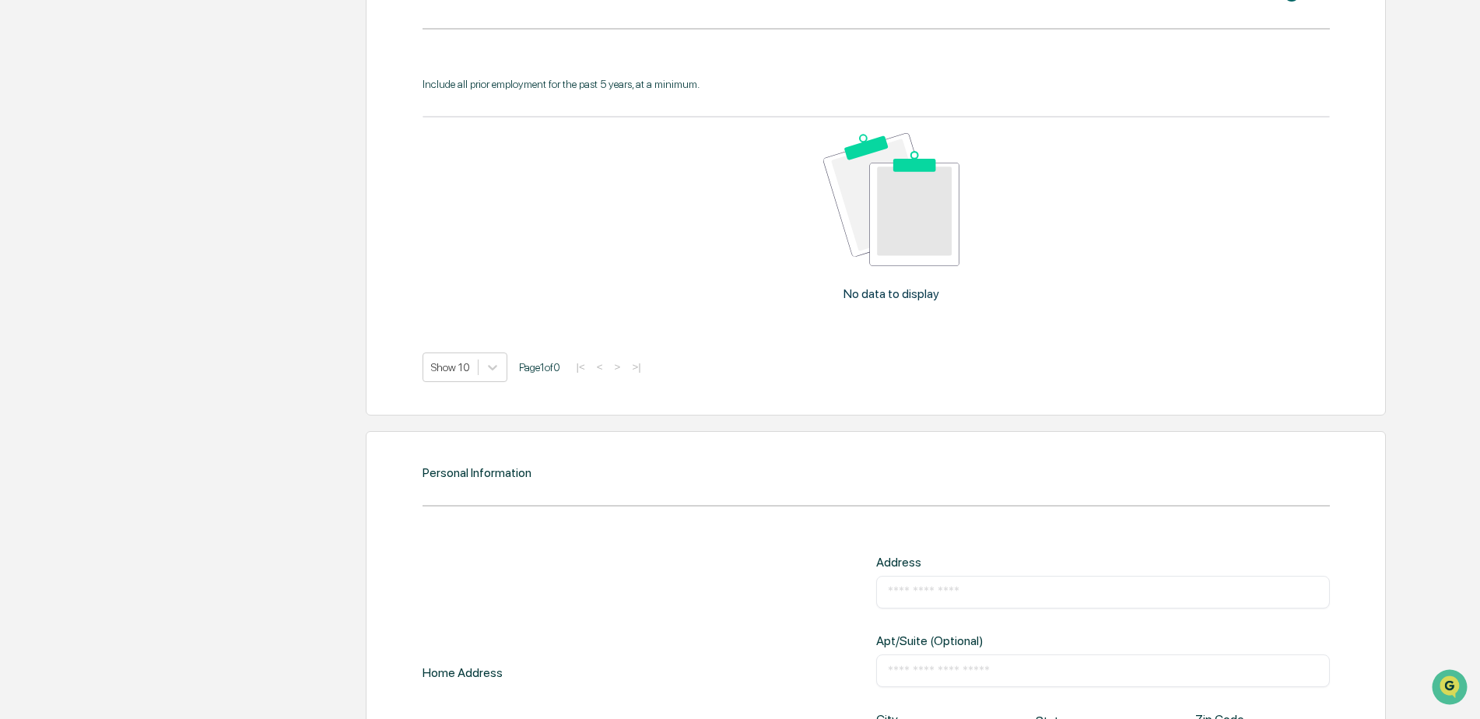
click at [968, 586] on input "text" at bounding box center [1103, 592] width 430 height 16
type input "**********"
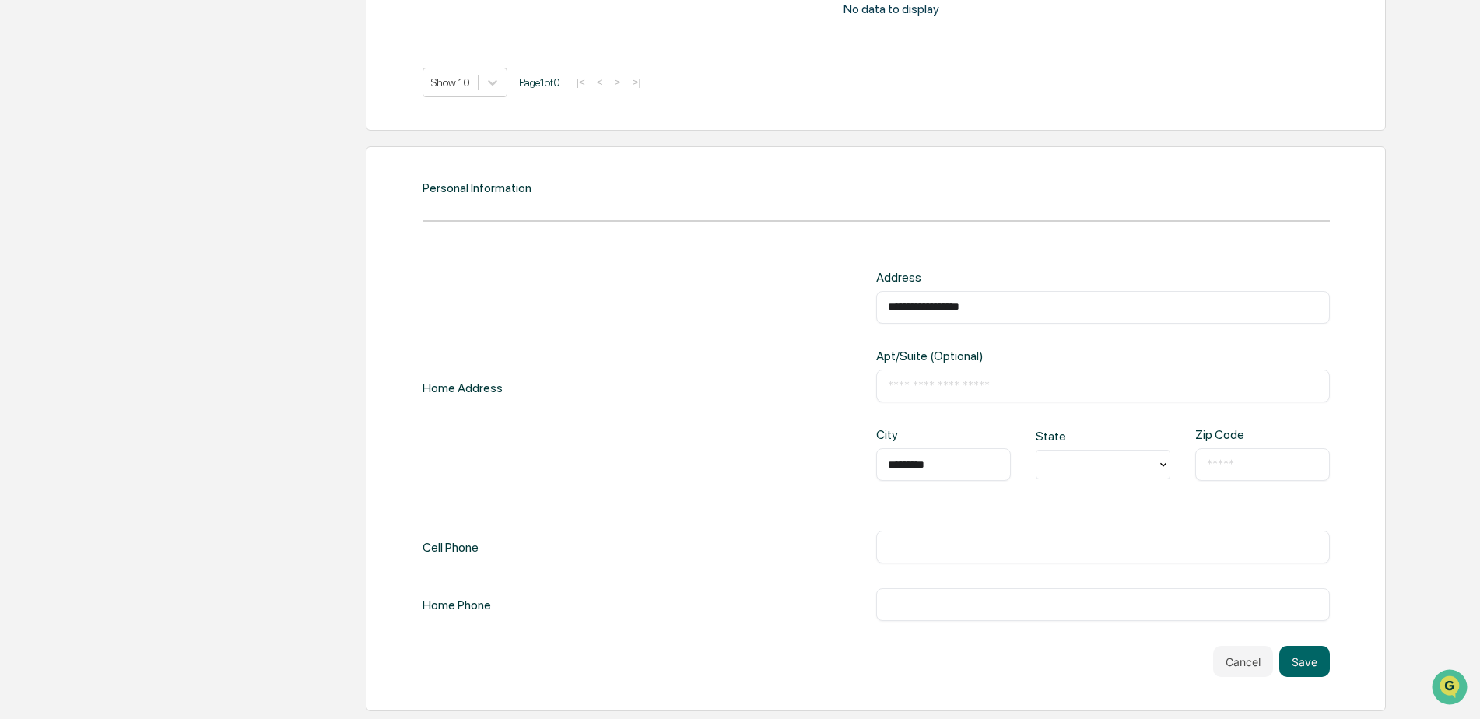
type input "*********"
type input "**"
click at [1290, 467] on input "text" at bounding box center [1262, 465] width 111 height 16
type input "*****"
click at [1072, 560] on div "​" at bounding box center [1103, 547] width 454 height 33
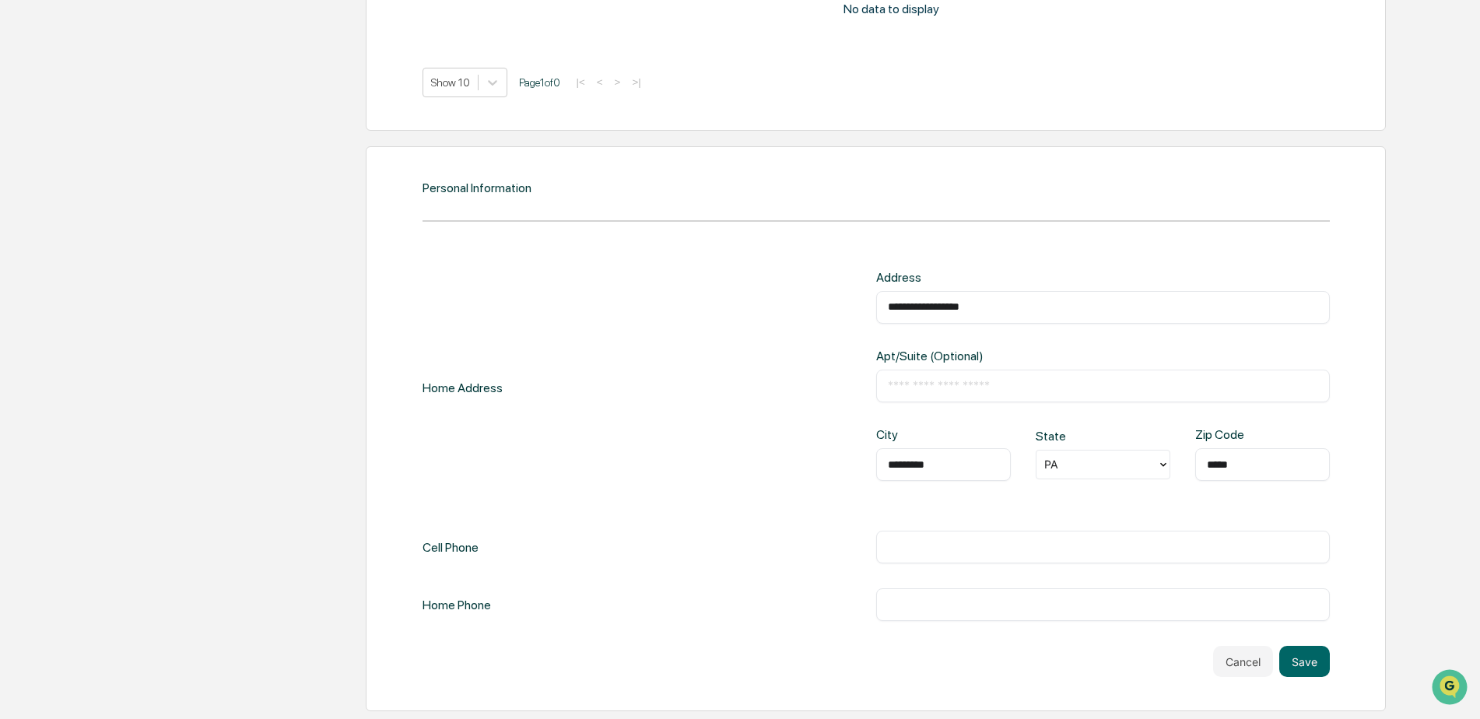
click at [1058, 537] on div "​" at bounding box center [1103, 547] width 454 height 33
click at [1058, 540] on input "text" at bounding box center [1103, 547] width 430 height 16
type input "**********"
click at [1310, 662] on button "Save" at bounding box center [1304, 661] width 51 height 31
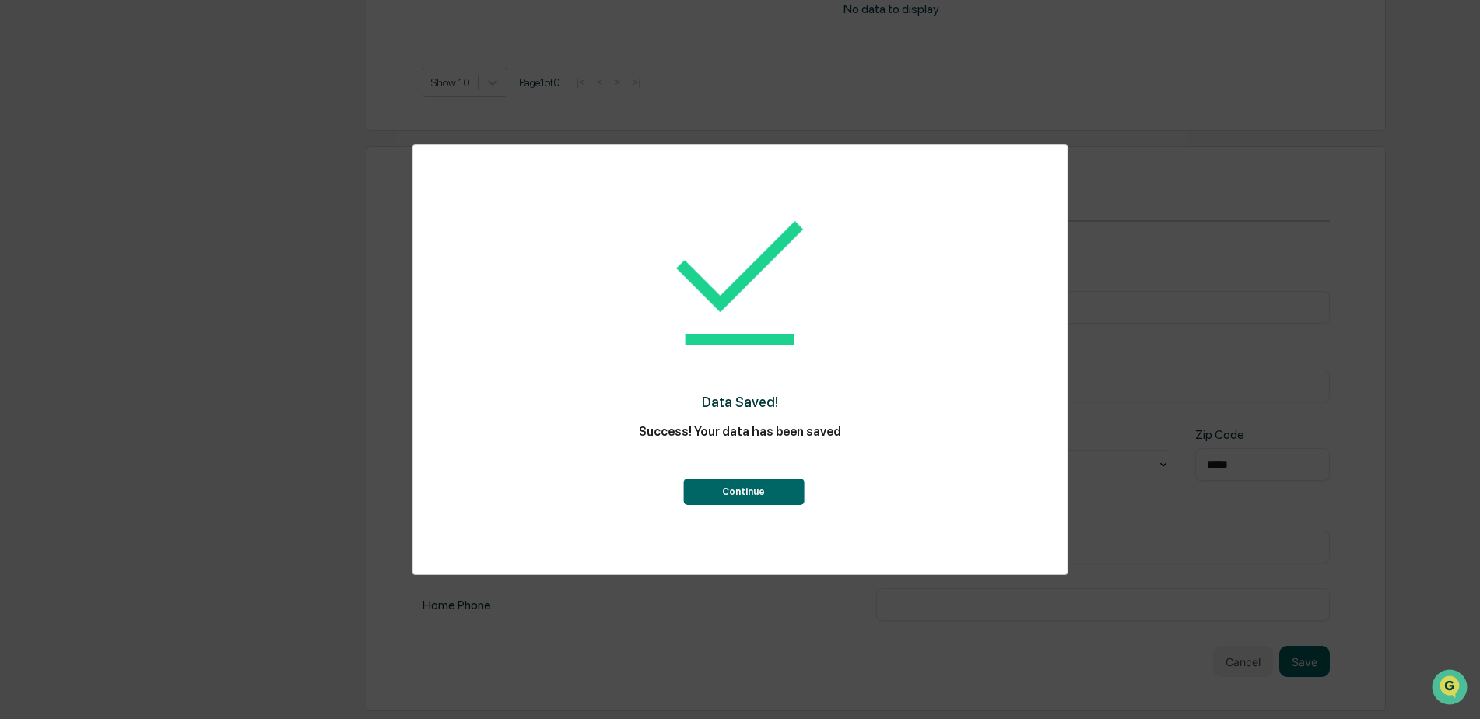
click at [778, 496] on button "Continue" at bounding box center [743, 492] width 121 height 26
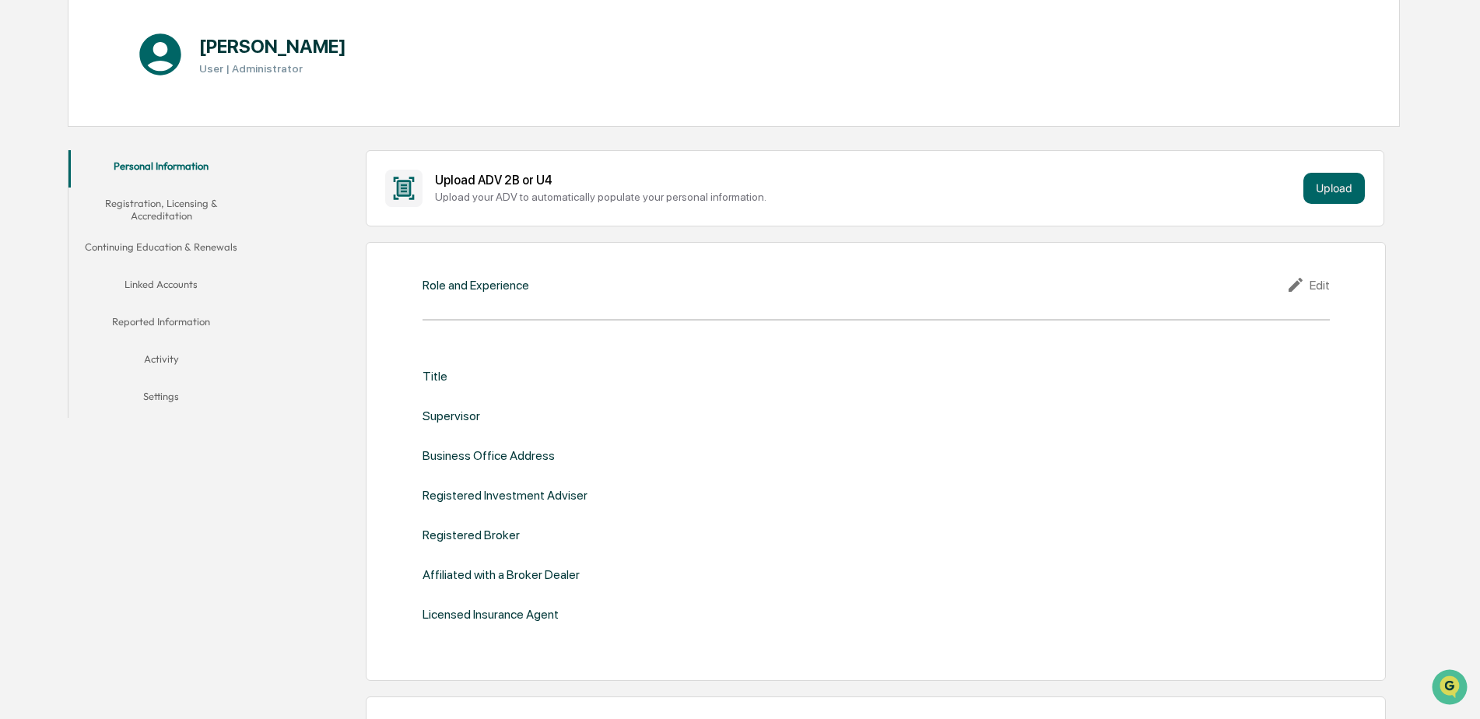
scroll to position [0, 0]
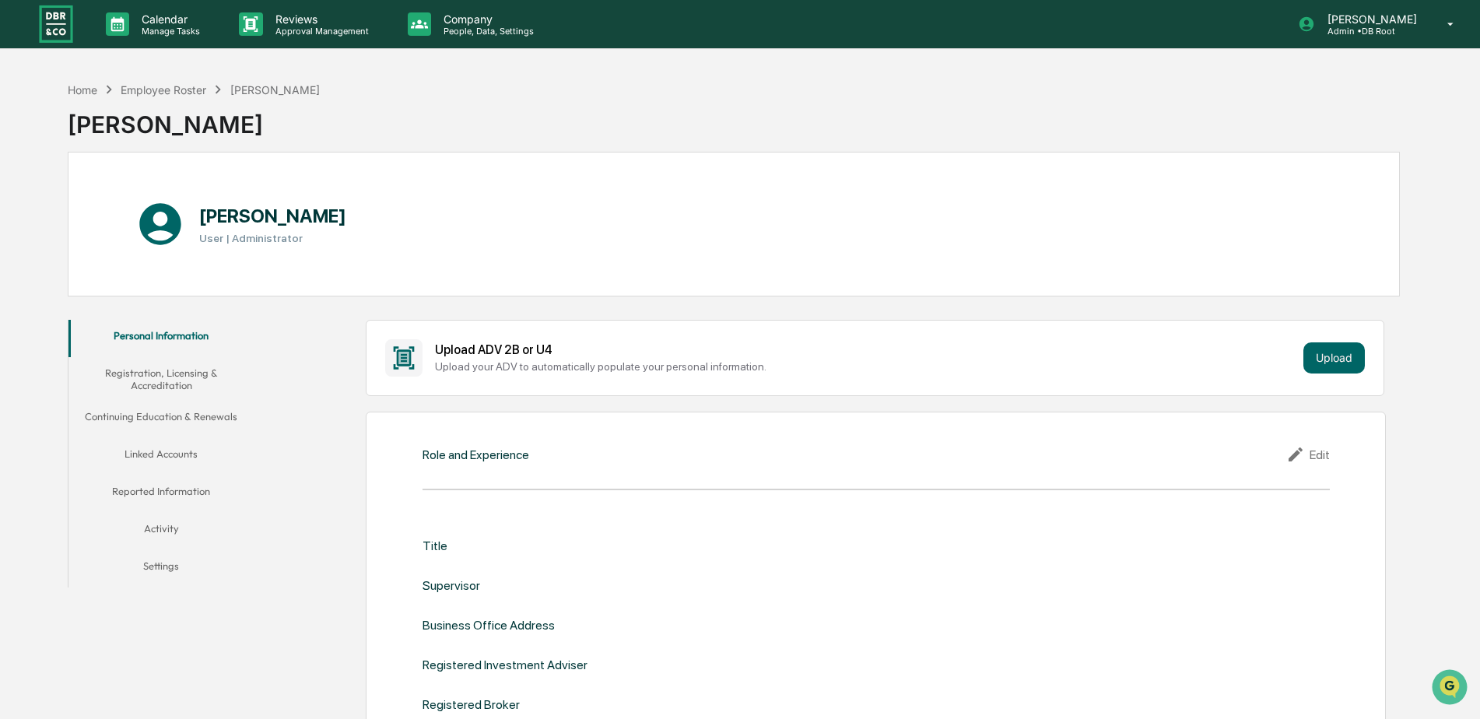
click at [182, 381] on button "Registration, Licensing & Accreditation" at bounding box center [161, 379] width 186 height 44
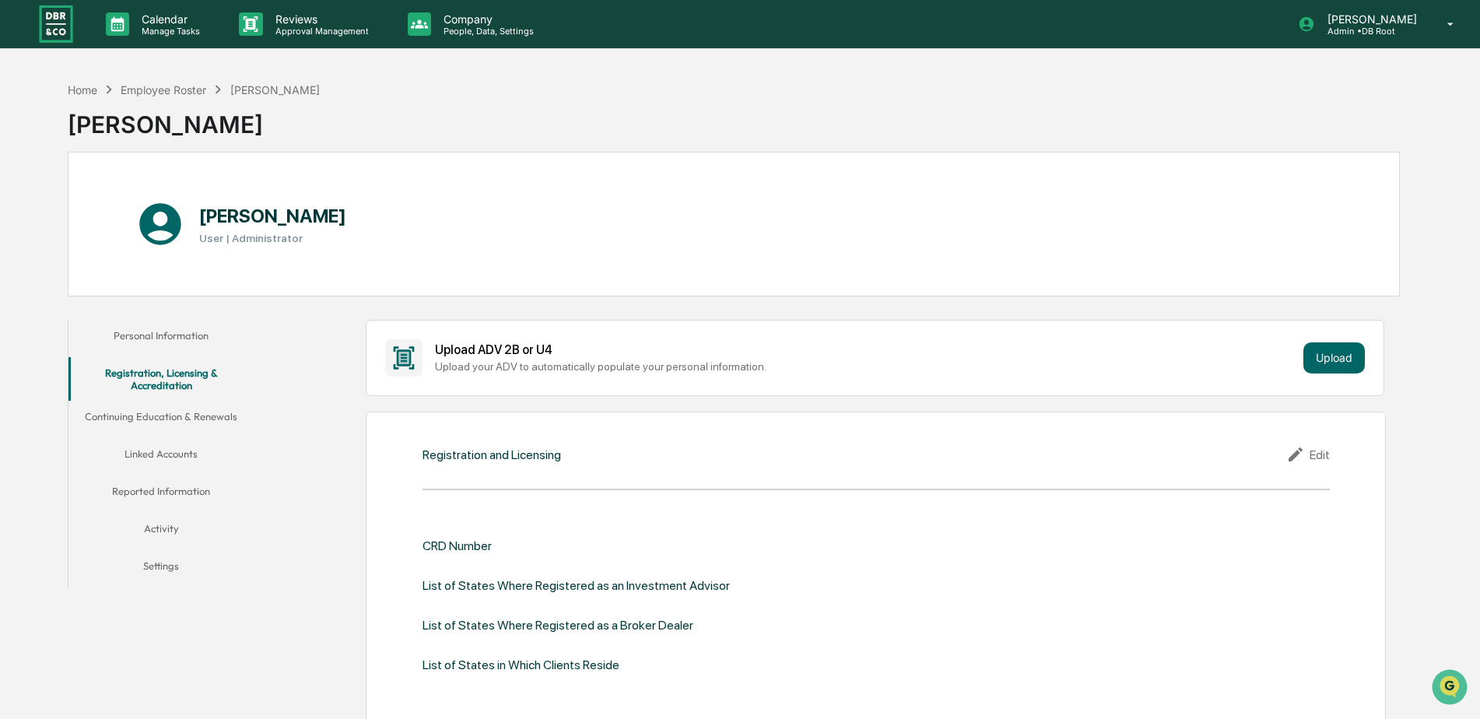
click at [205, 416] on button "Continuing Education & Renewals" at bounding box center [161, 419] width 186 height 37
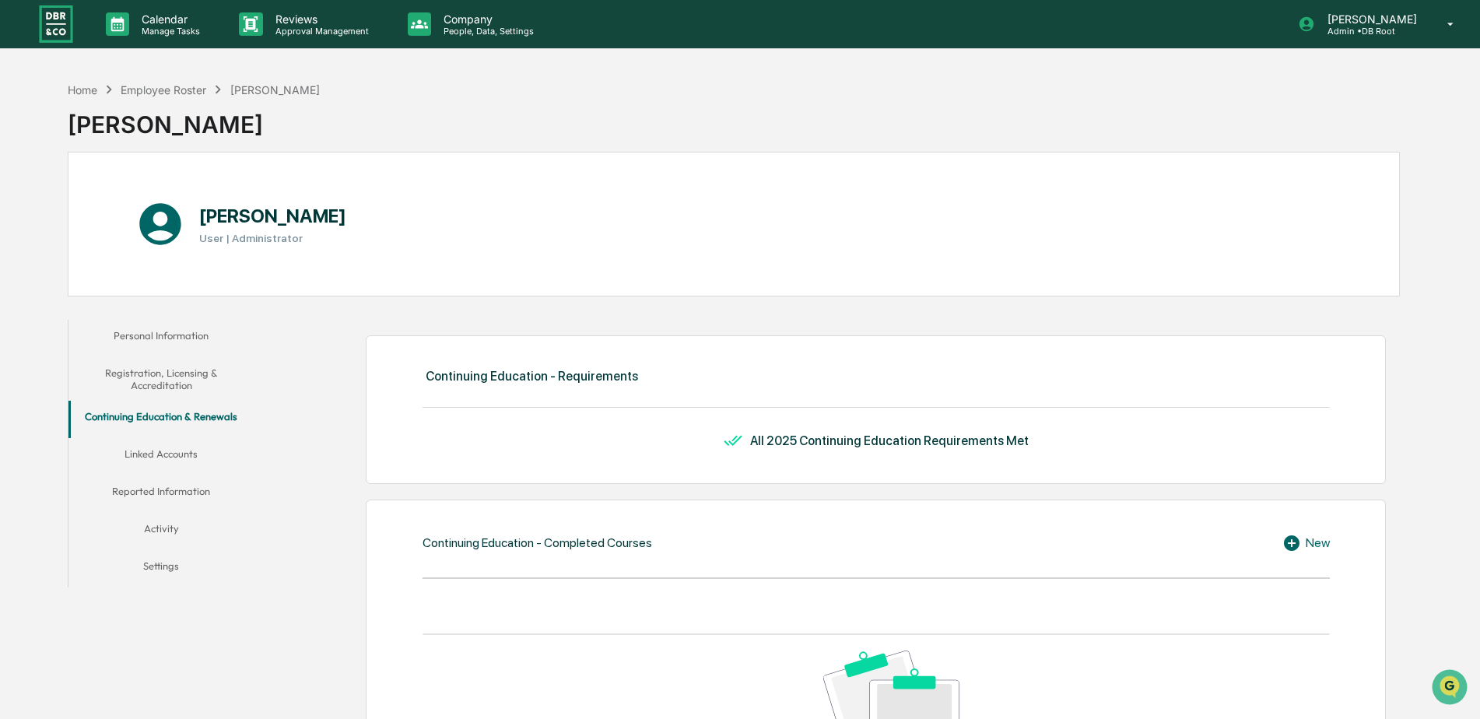
click at [190, 448] on button "Linked Accounts" at bounding box center [161, 456] width 186 height 37
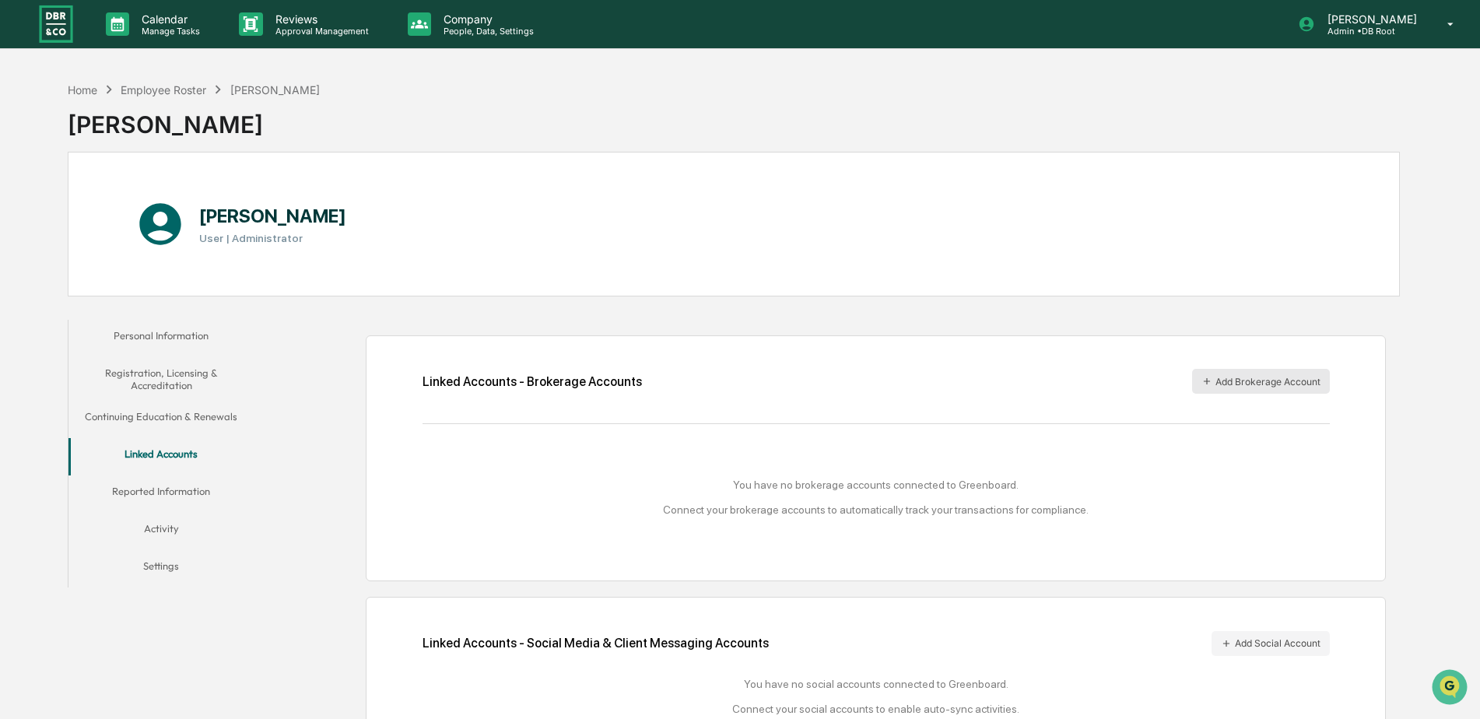
click at [1265, 378] on button "Add Brokerage Account" at bounding box center [1261, 381] width 138 height 25
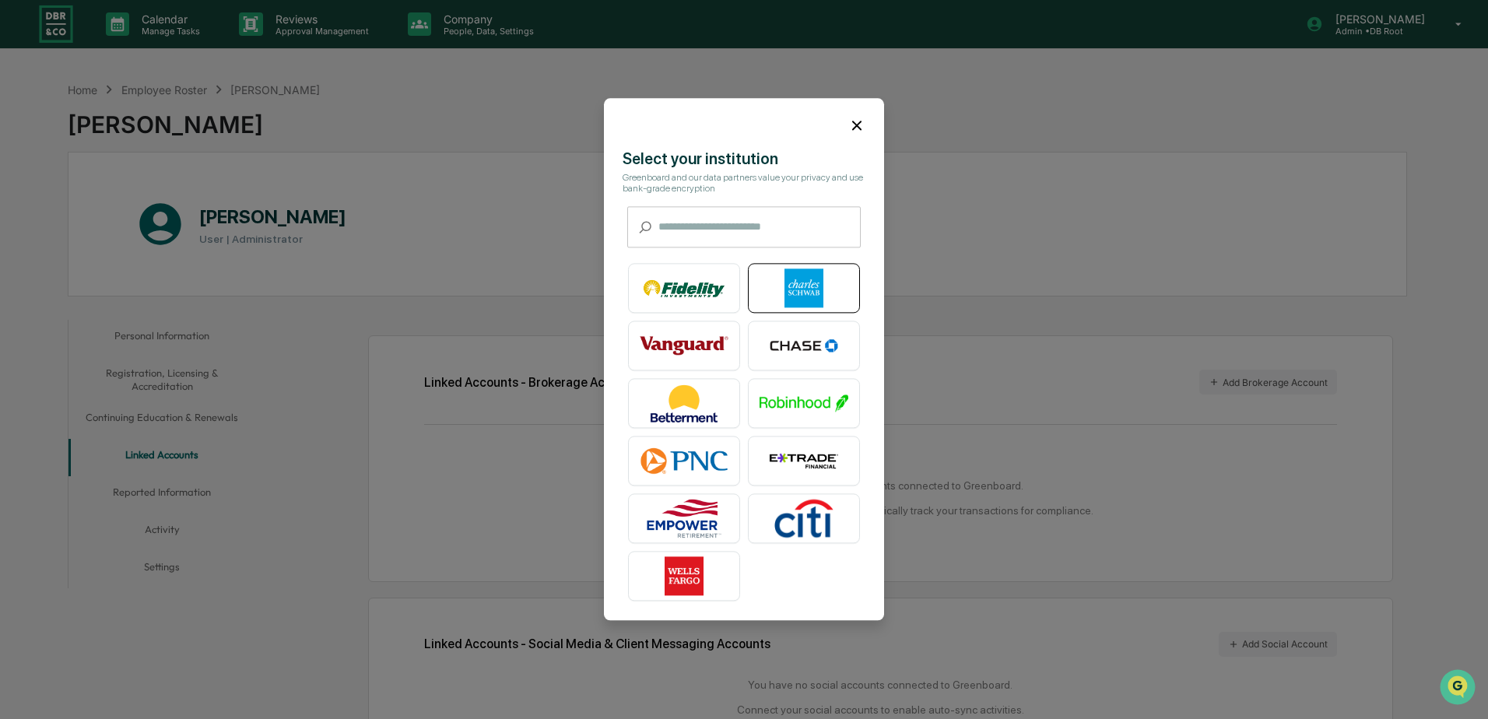
click at [791, 286] on img at bounding box center [804, 288] width 89 height 39
click at [806, 278] on img at bounding box center [804, 288] width 89 height 39
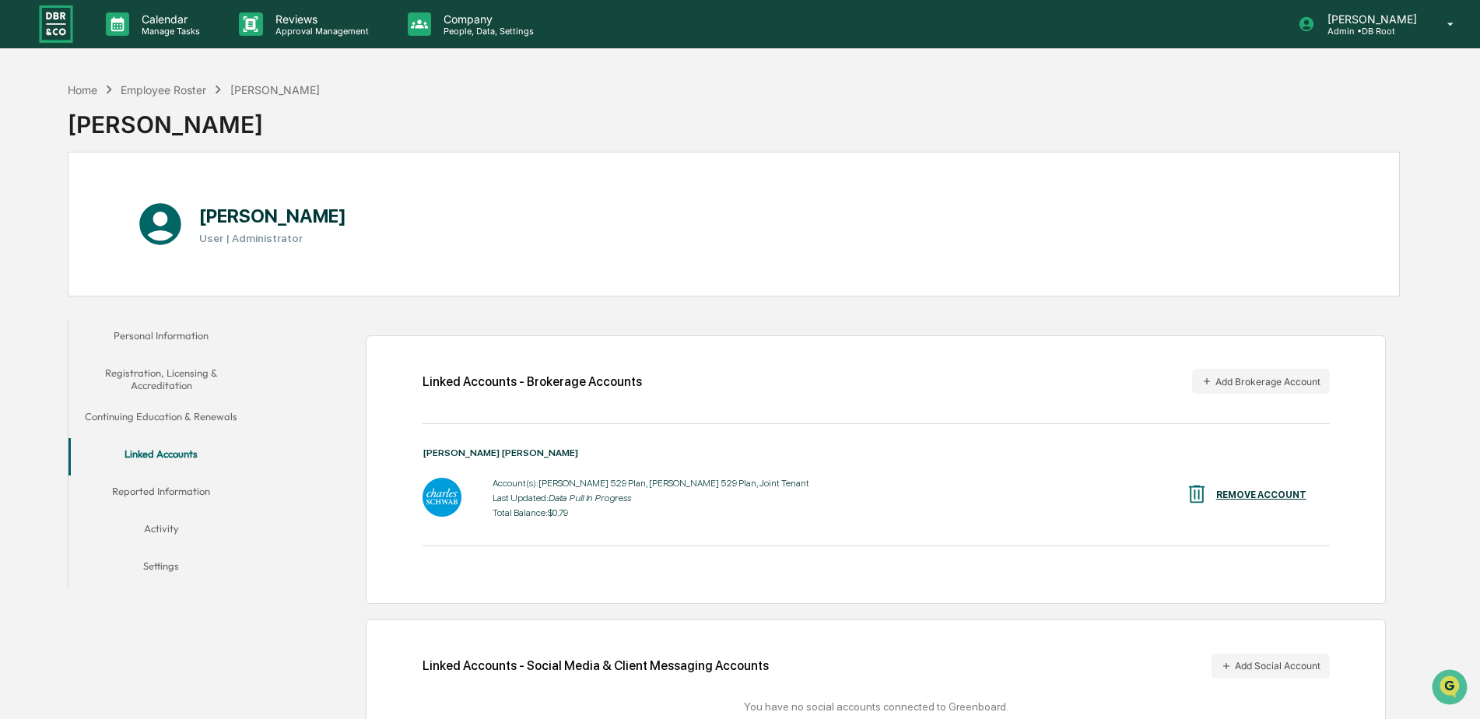
scroll to position [75, 0]
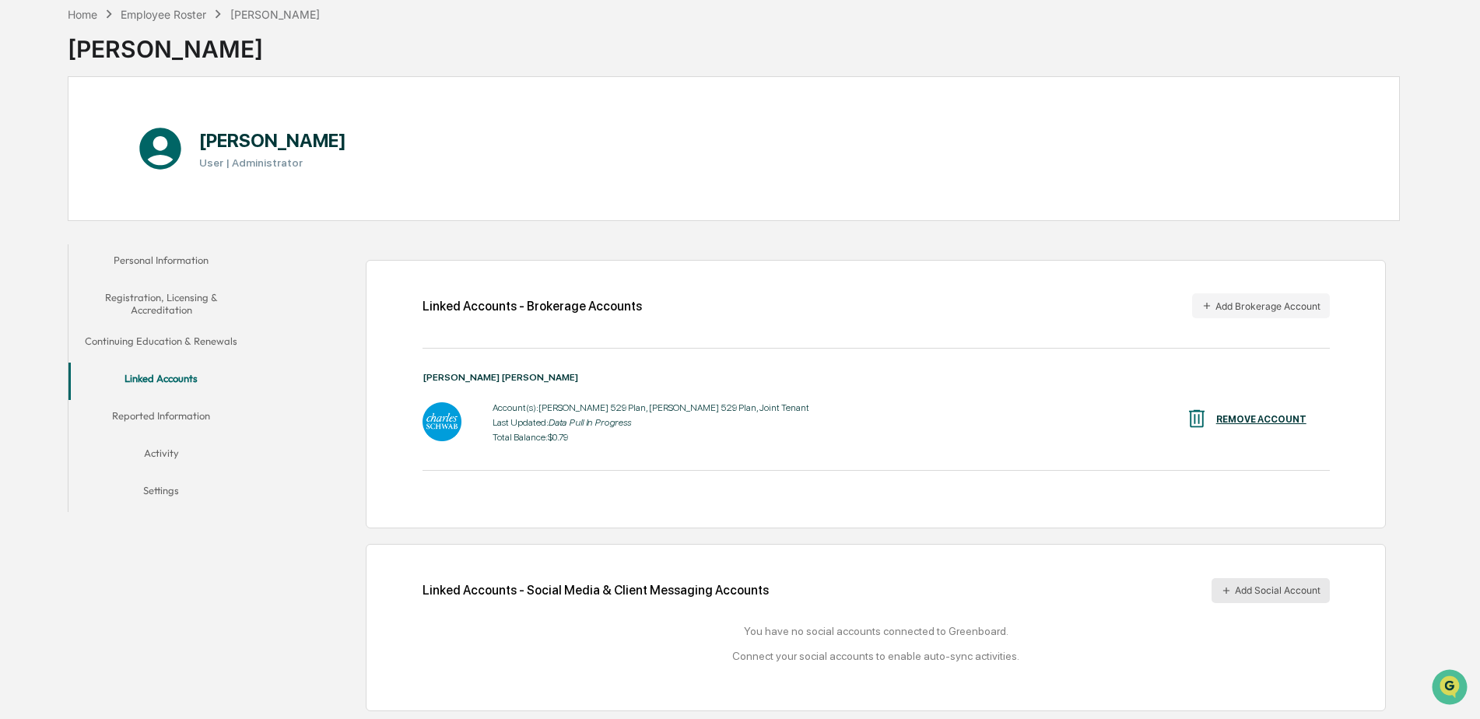
click at [1245, 597] on button "Add Social Account" at bounding box center [1271, 590] width 118 height 25
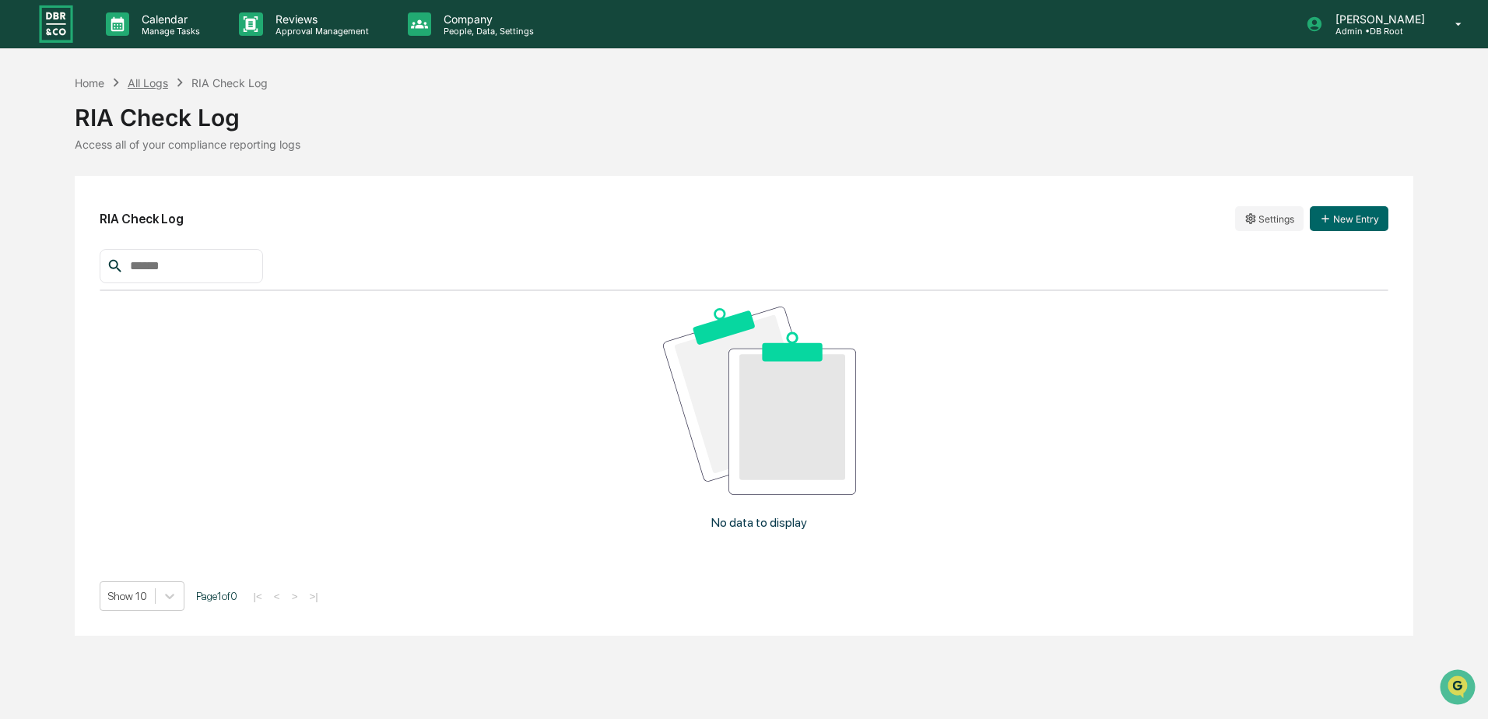
click at [149, 89] on div "All Logs" at bounding box center [148, 82] width 40 height 13
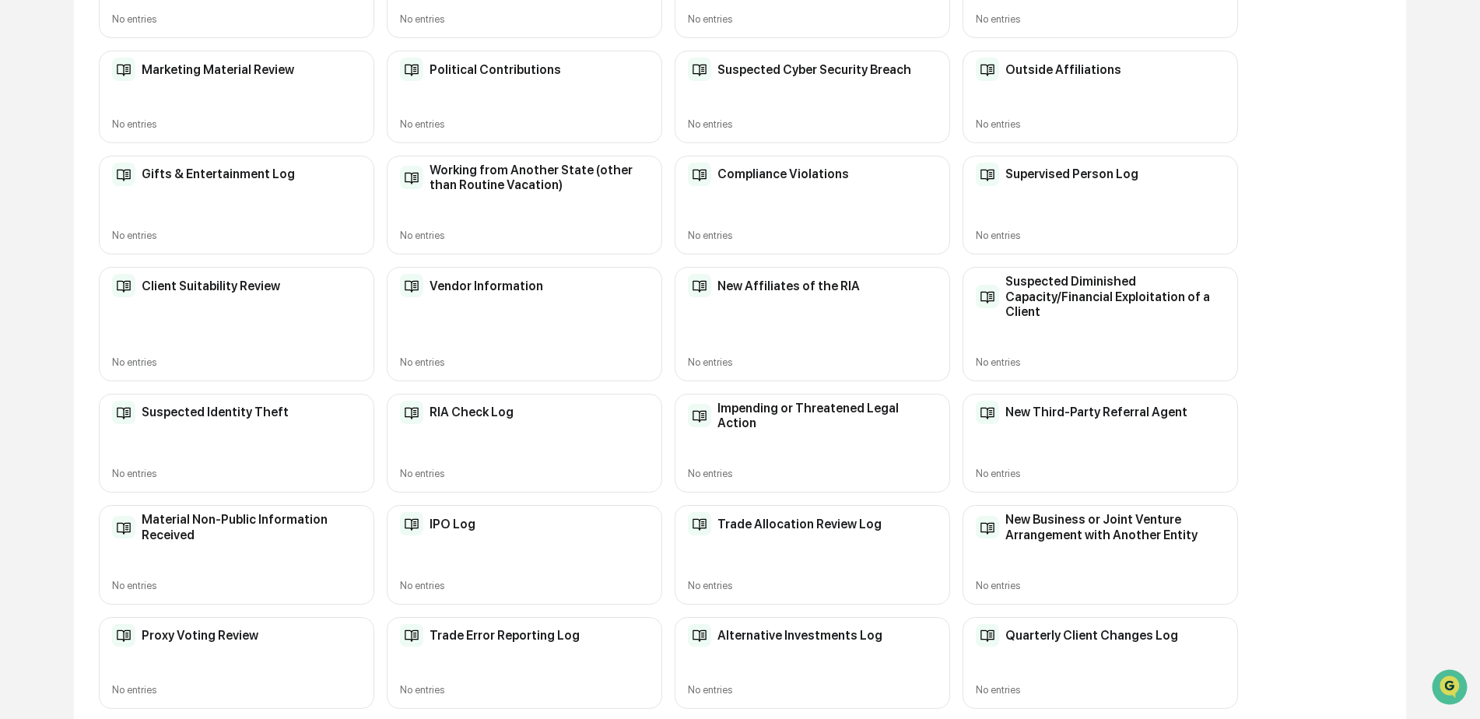
scroll to position [304, 0]
click at [525, 440] on div "RIA Check Log No entries" at bounding box center [525, 442] width 276 height 99
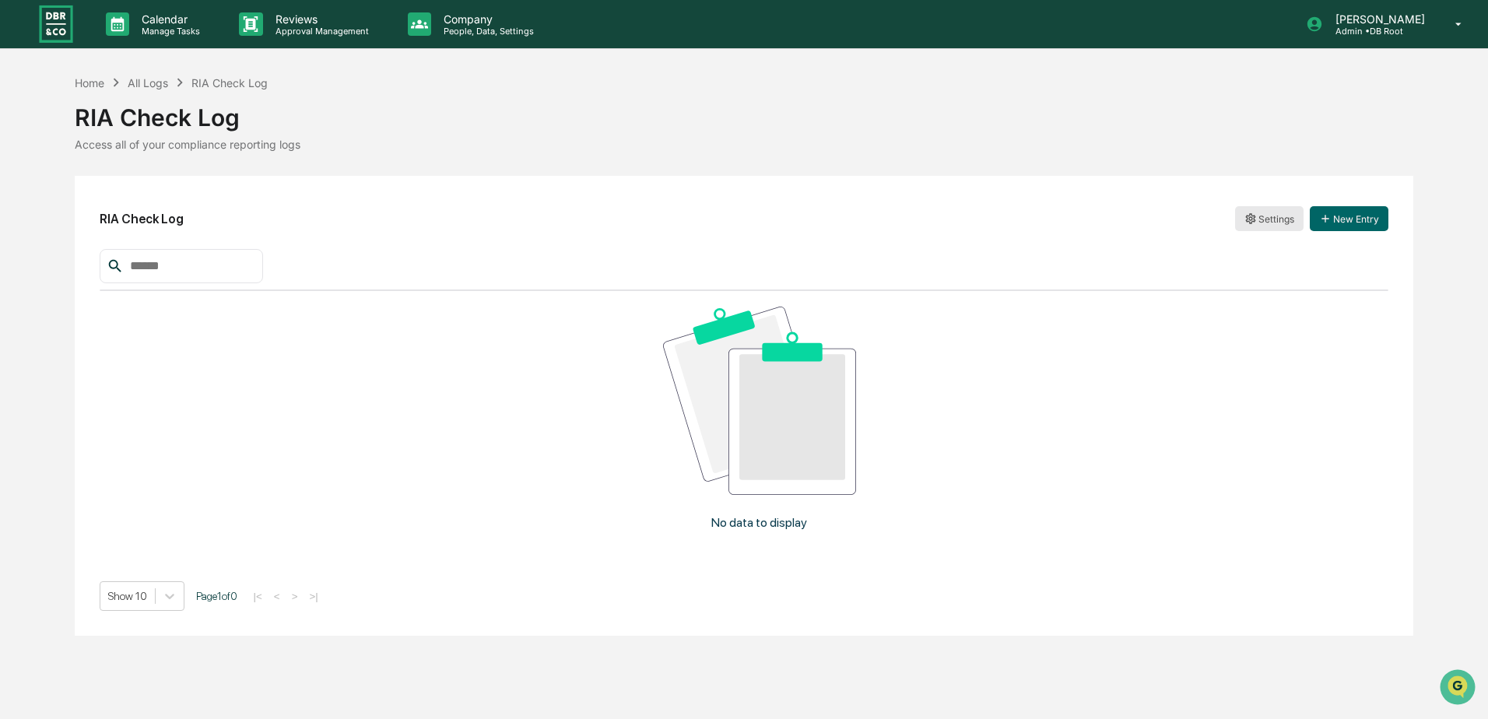
click at [1262, 217] on html "Calendar Manage Tasks Reviews Approval Management Company People, Data, Setting…" at bounding box center [744, 359] width 1488 height 719
click at [1249, 249] on div "Edit" at bounding box center [1270, 250] width 100 height 25
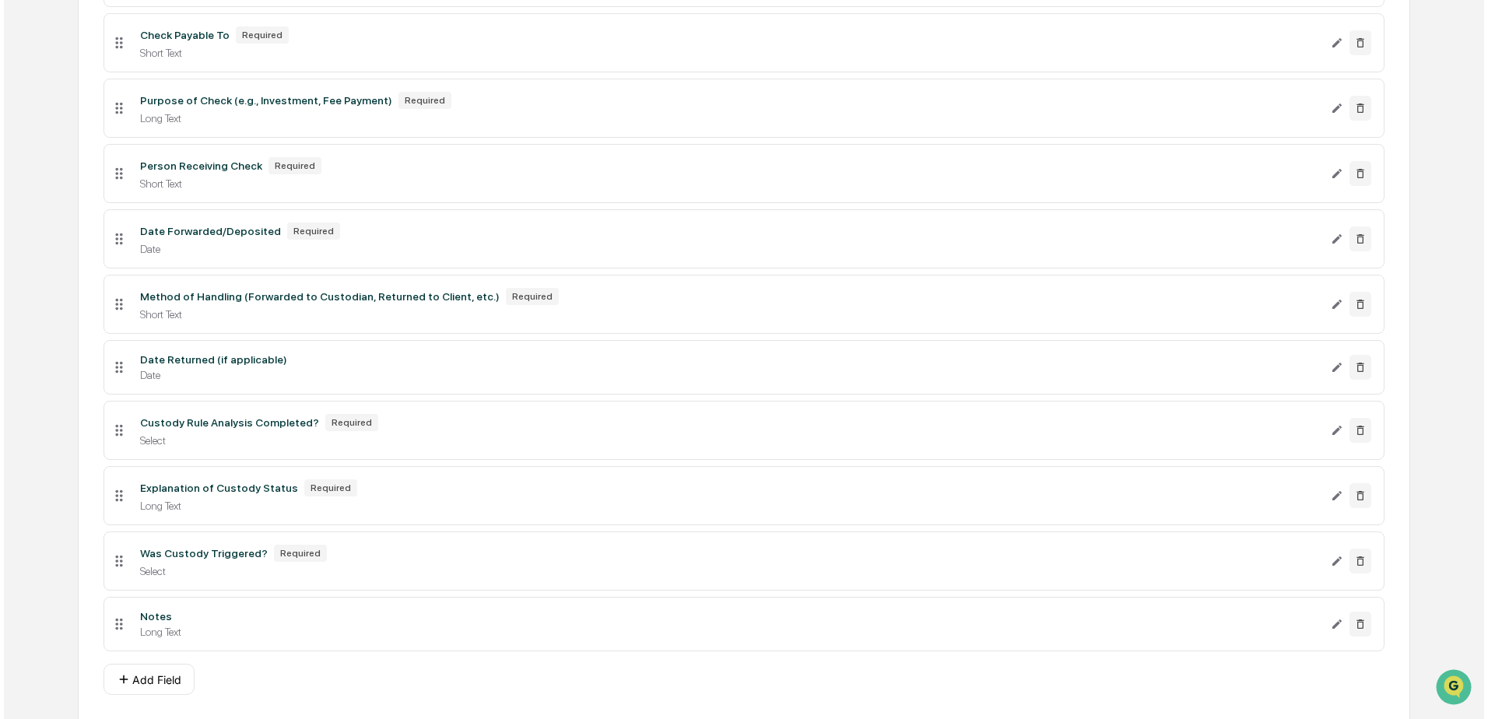
scroll to position [711, 0]
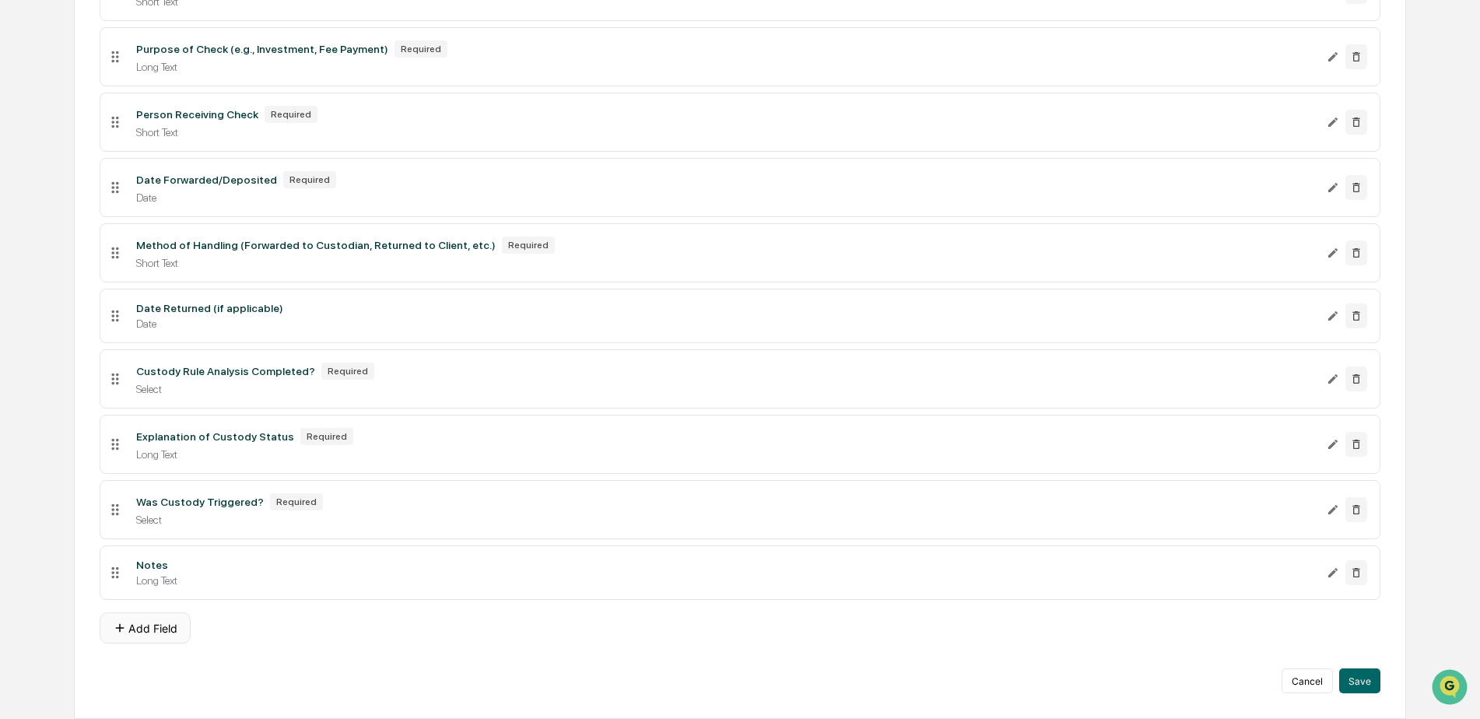
click at [141, 629] on button "Add Field" at bounding box center [145, 628] width 91 height 31
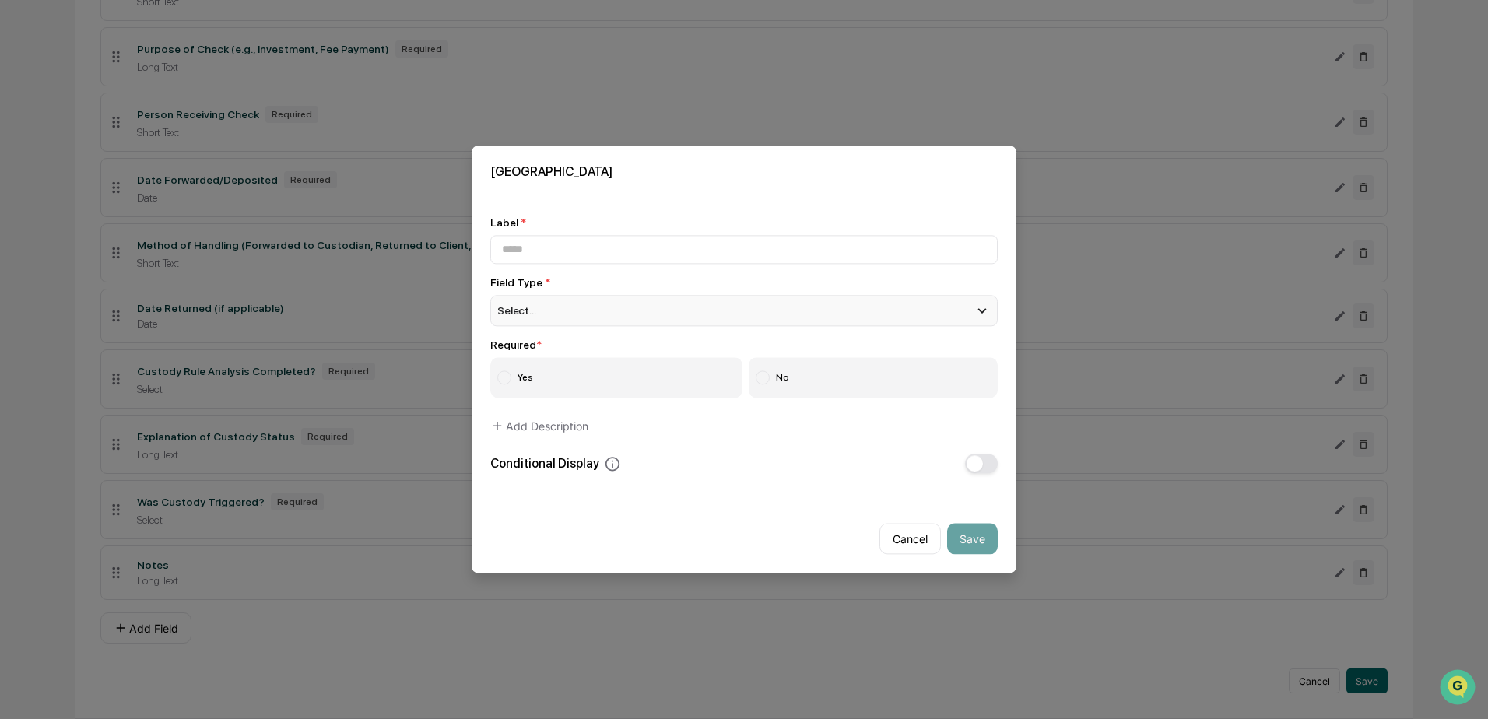
click at [666, 314] on div "Select..." at bounding box center [743, 310] width 507 height 31
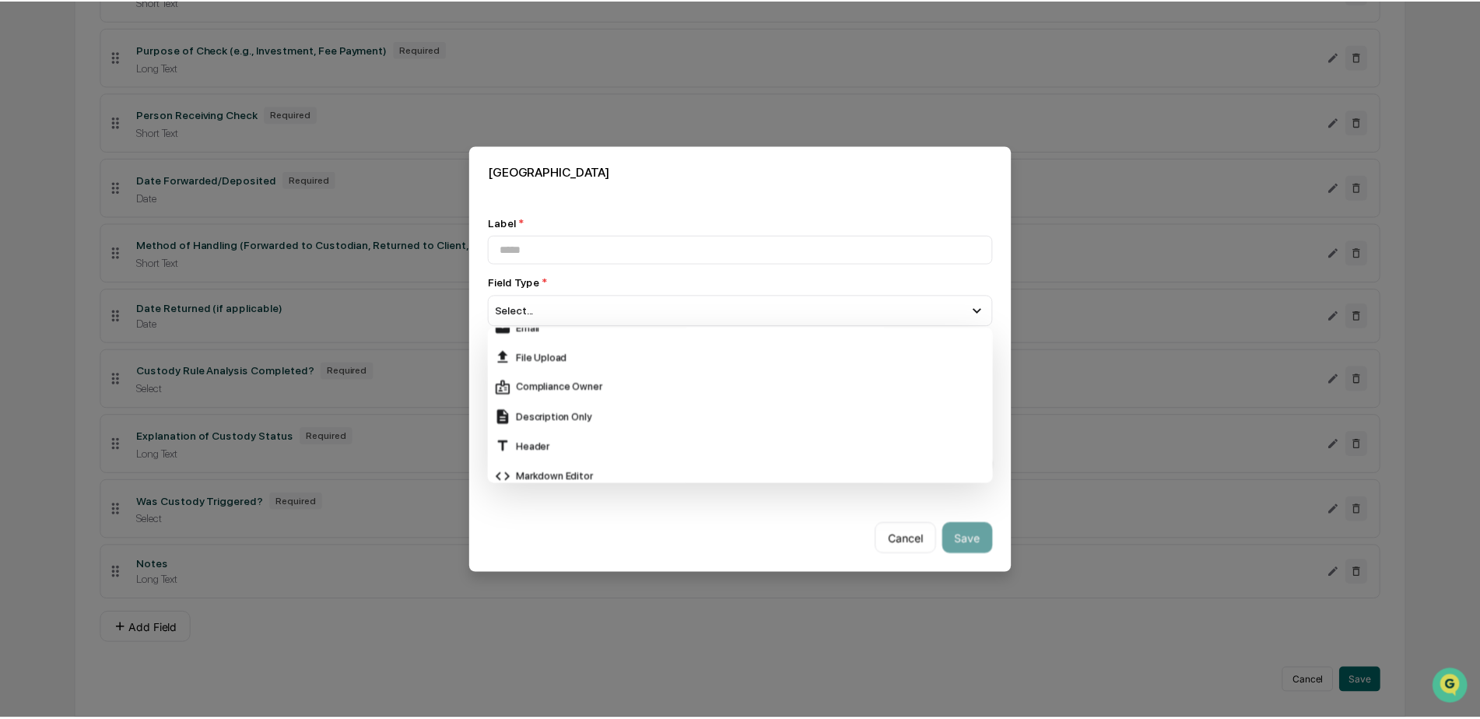
scroll to position [321, 0]
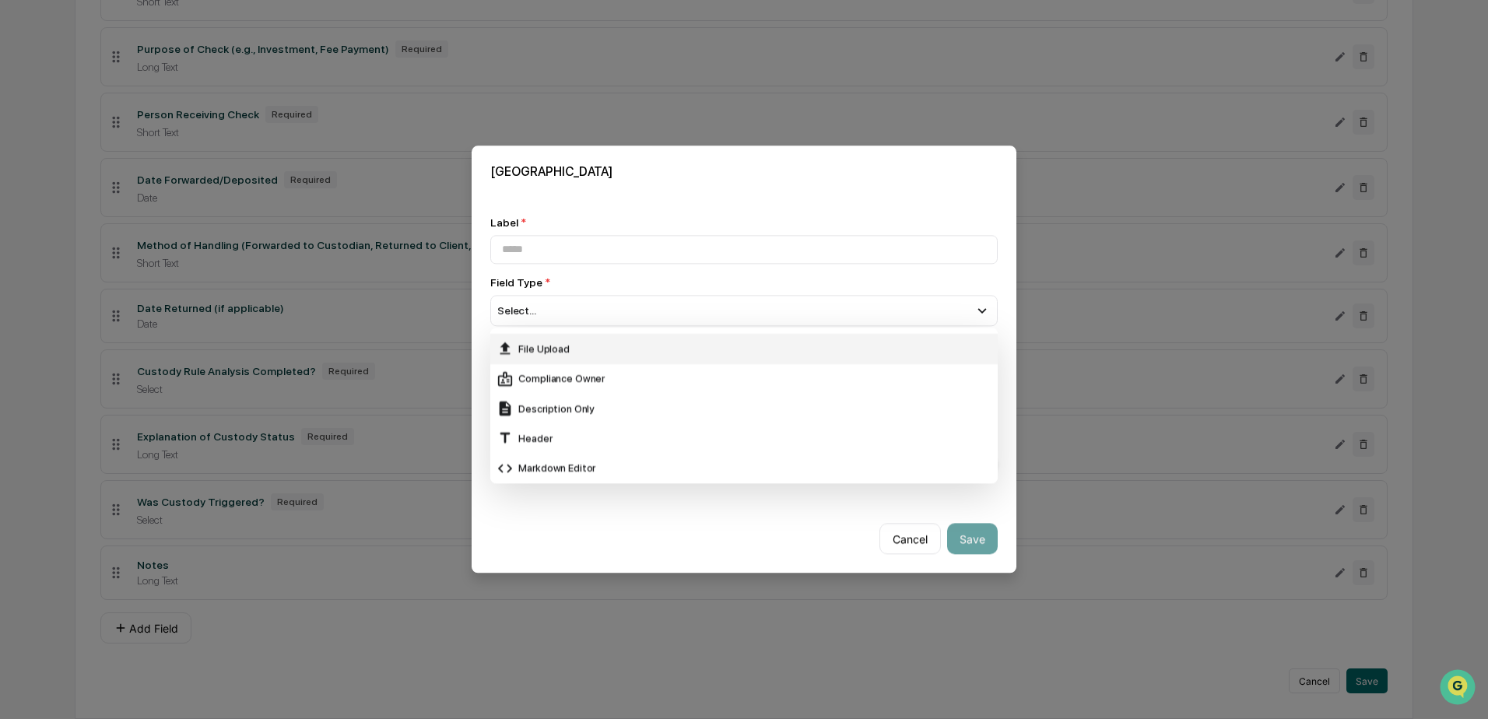
click at [560, 349] on div "File Upload" at bounding box center [744, 349] width 495 height 17
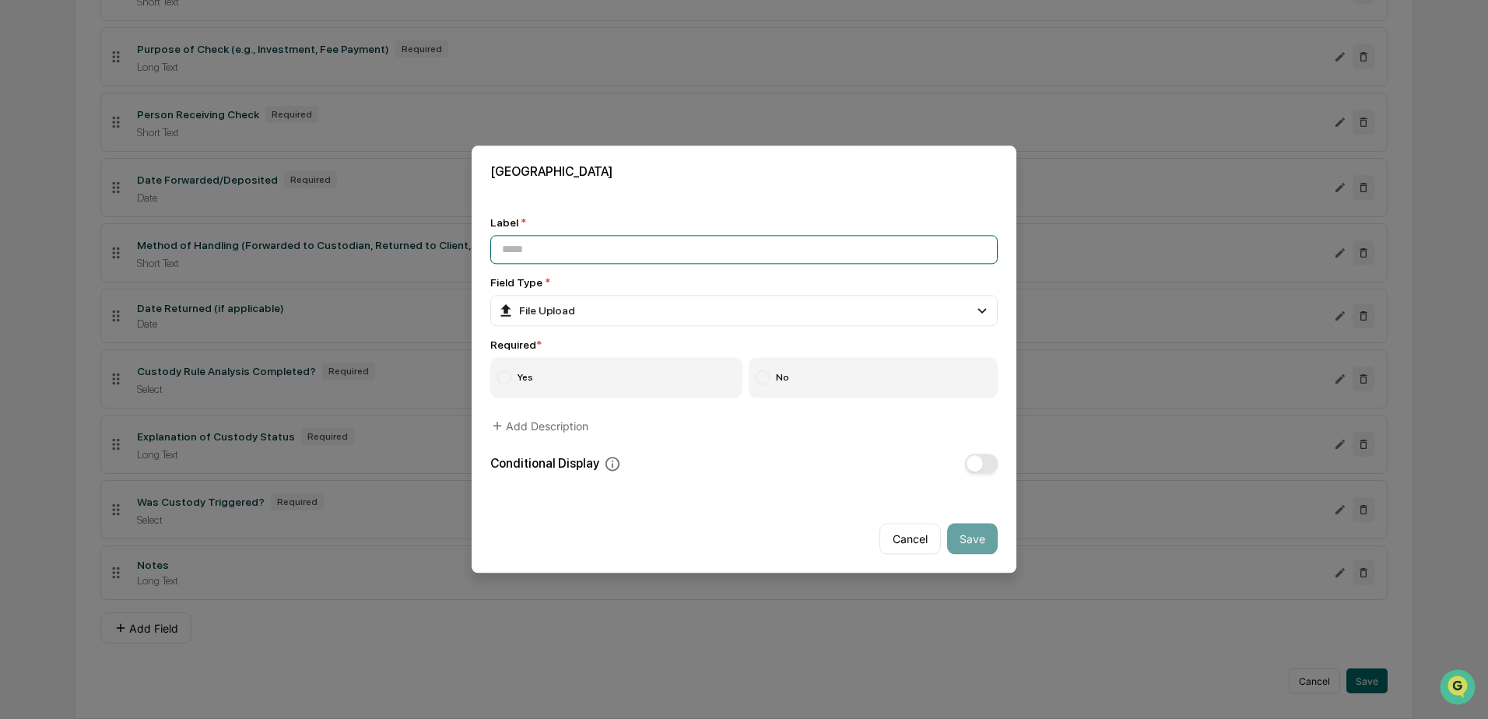
click at [579, 261] on input at bounding box center [743, 249] width 507 height 29
type input "**********"
click at [606, 365] on label "Yes" at bounding box center [616, 378] width 252 height 40
click at [984, 543] on button "Save" at bounding box center [972, 539] width 51 height 31
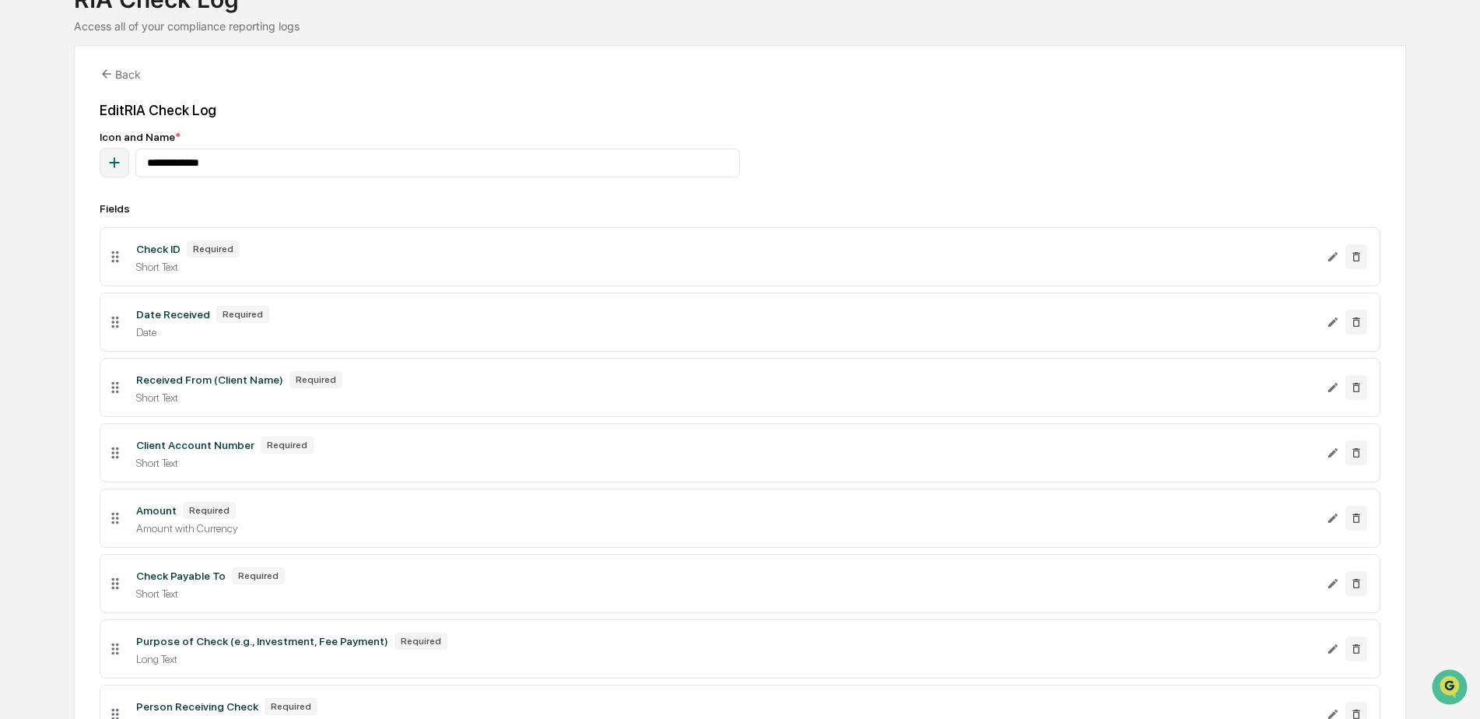
scroll to position [0, 0]
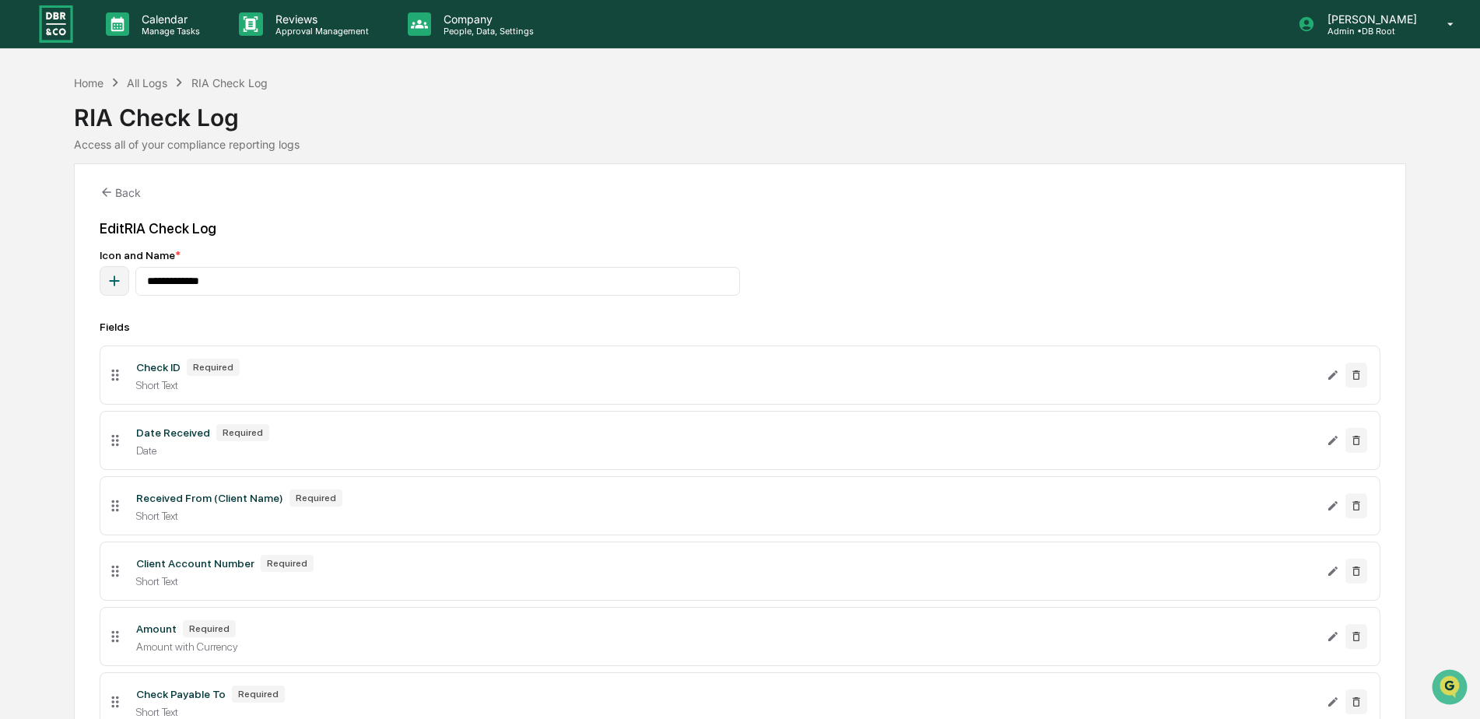
click at [236, 86] on div "RIA Check Log" at bounding box center [229, 82] width 76 height 13
click at [238, 80] on div "RIA Check Log" at bounding box center [229, 82] width 76 height 13
click at [160, 81] on div "All Logs" at bounding box center [147, 82] width 40 height 13
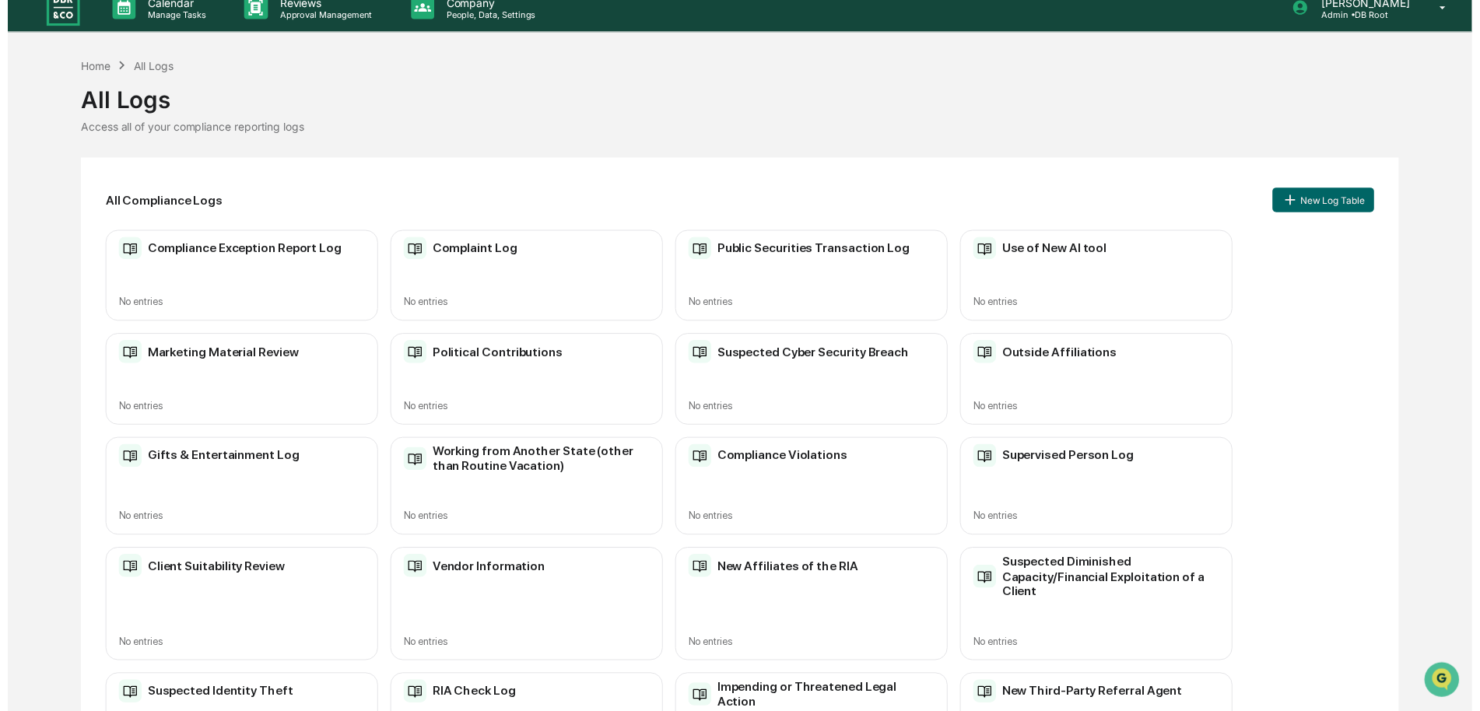
scroll to position [12, 0]
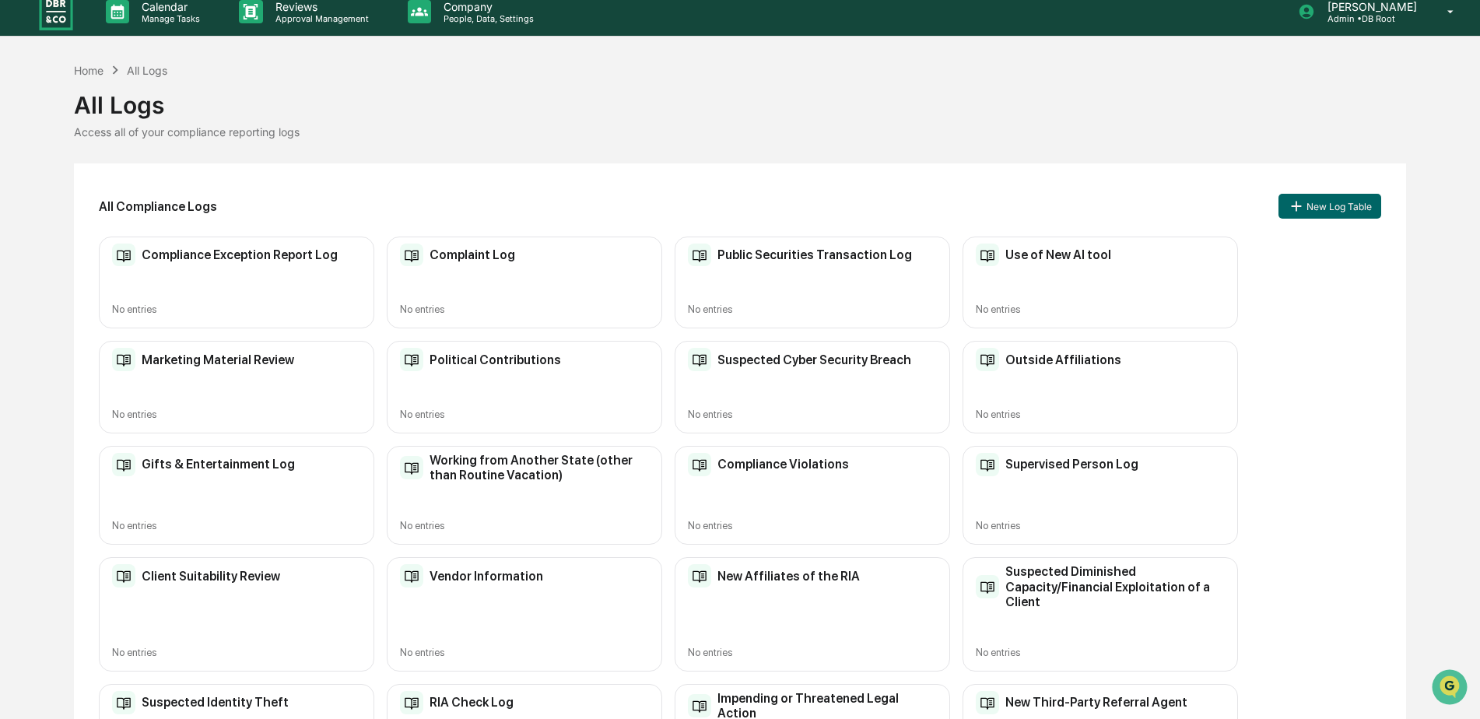
click at [227, 587] on div "Client Suitability Review" at bounding box center [196, 575] width 168 height 23
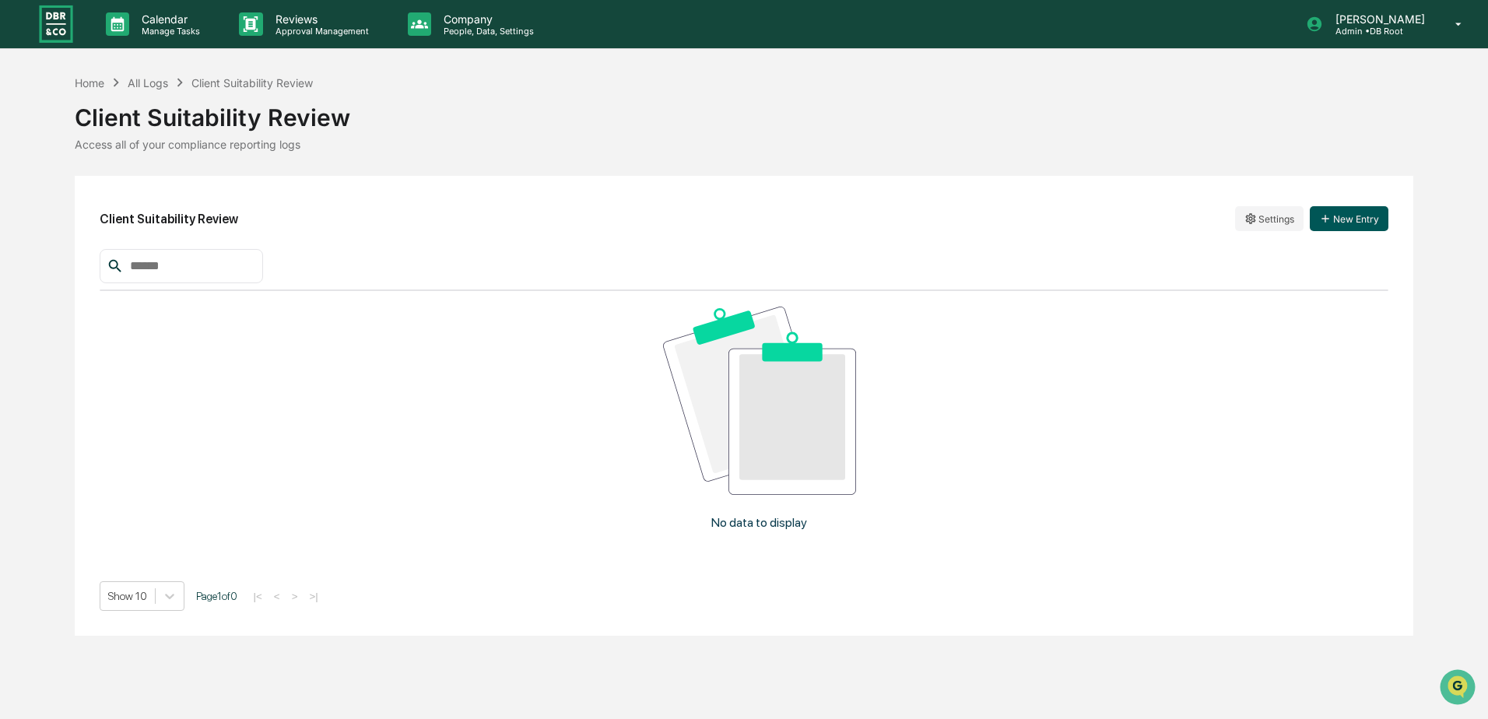
click at [1358, 226] on button "New Entry" at bounding box center [1349, 218] width 79 height 25
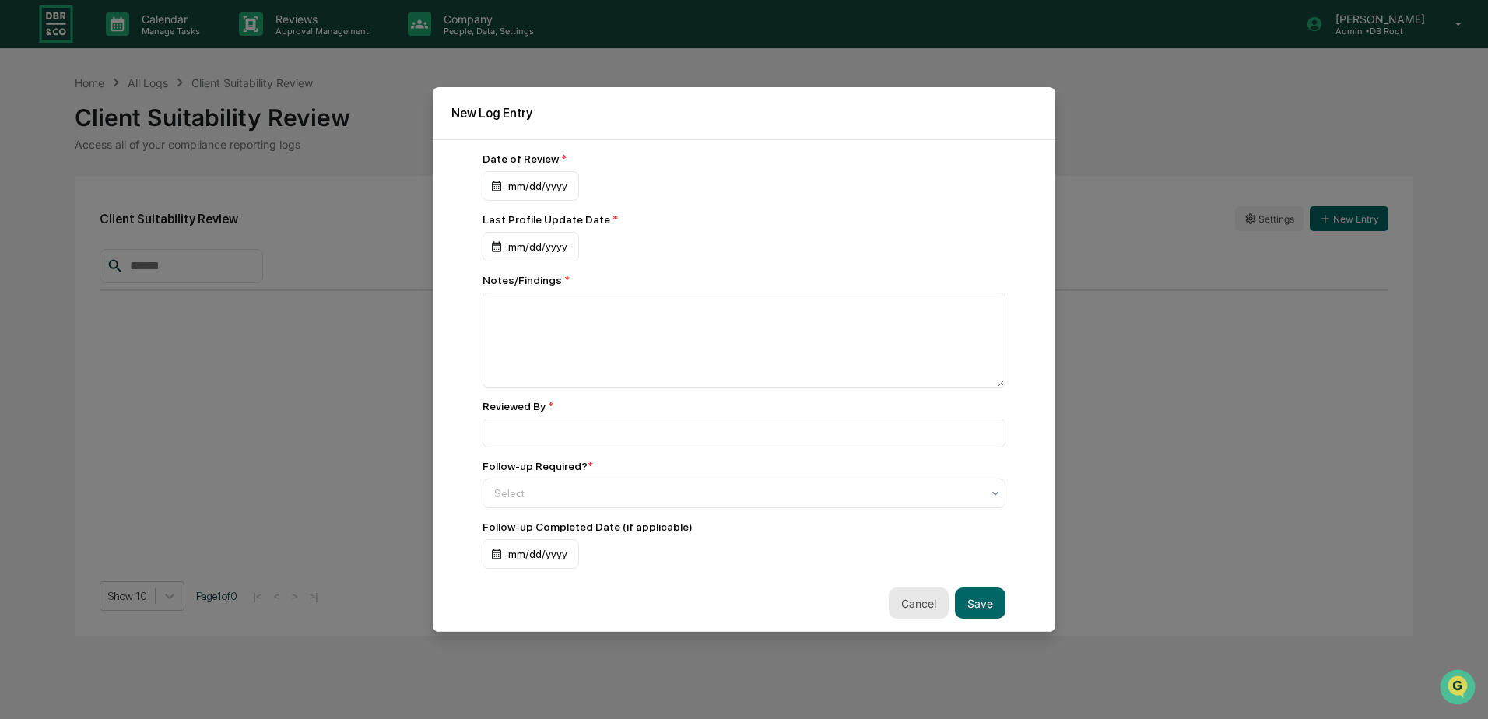
click at [909, 606] on button "Cancel" at bounding box center [919, 603] width 60 height 31
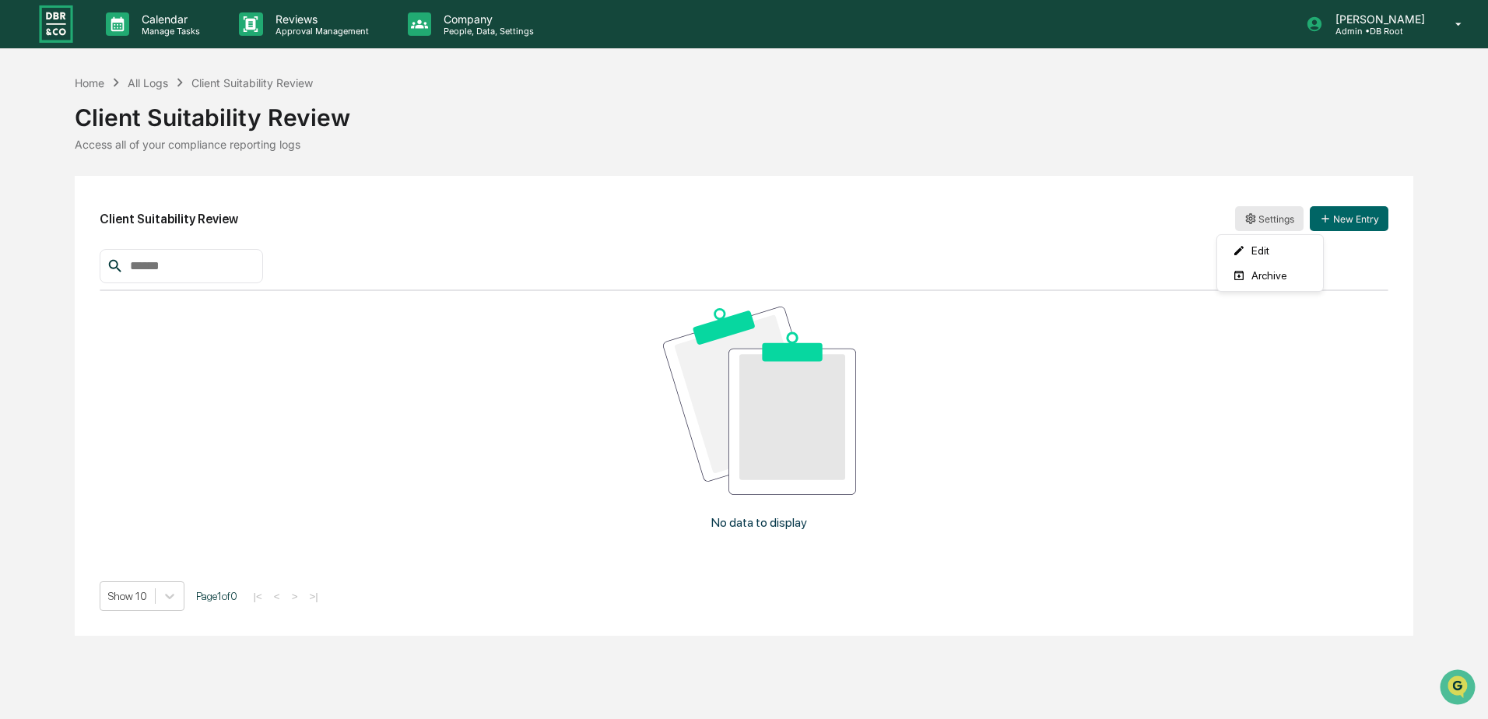
click at [1261, 221] on html "Calendar Manage Tasks Reviews Approval Management Company People, Data, Setting…" at bounding box center [744, 359] width 1488 height 719
click at [1249, 247] on div "Edit" at bounding box center [1270, 250] width 100 height 25
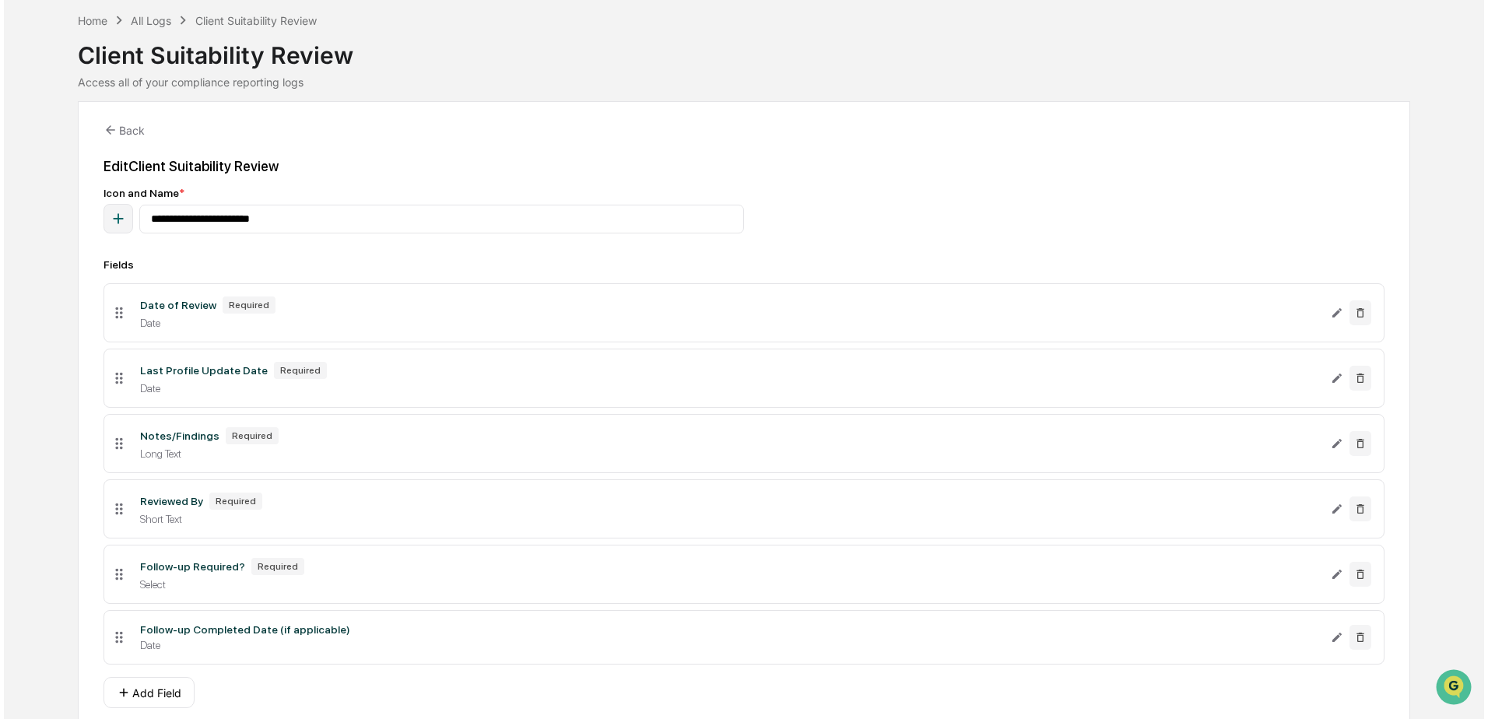
scroll to position [127, 0]
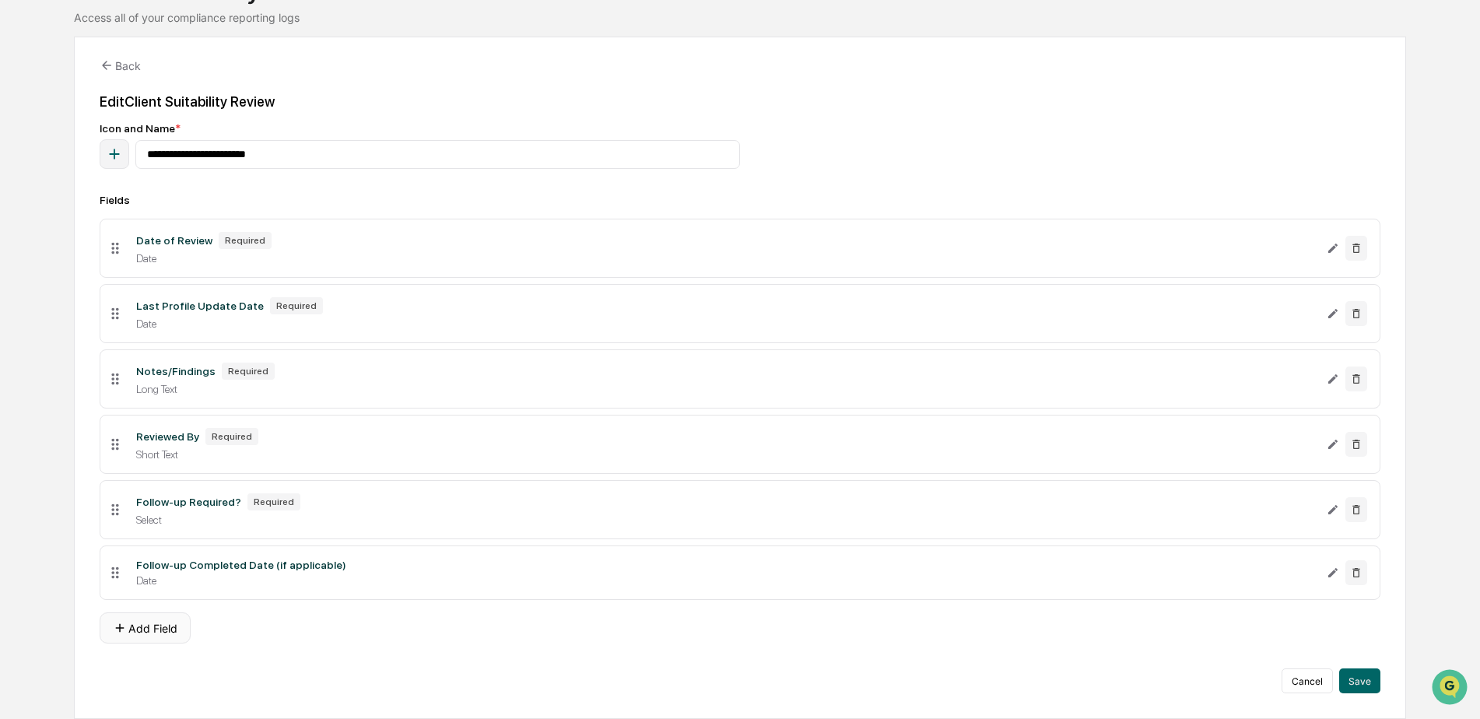
click at [147, 624] on button "Add Field" at bounding box center [145, 628] width 91 height 31
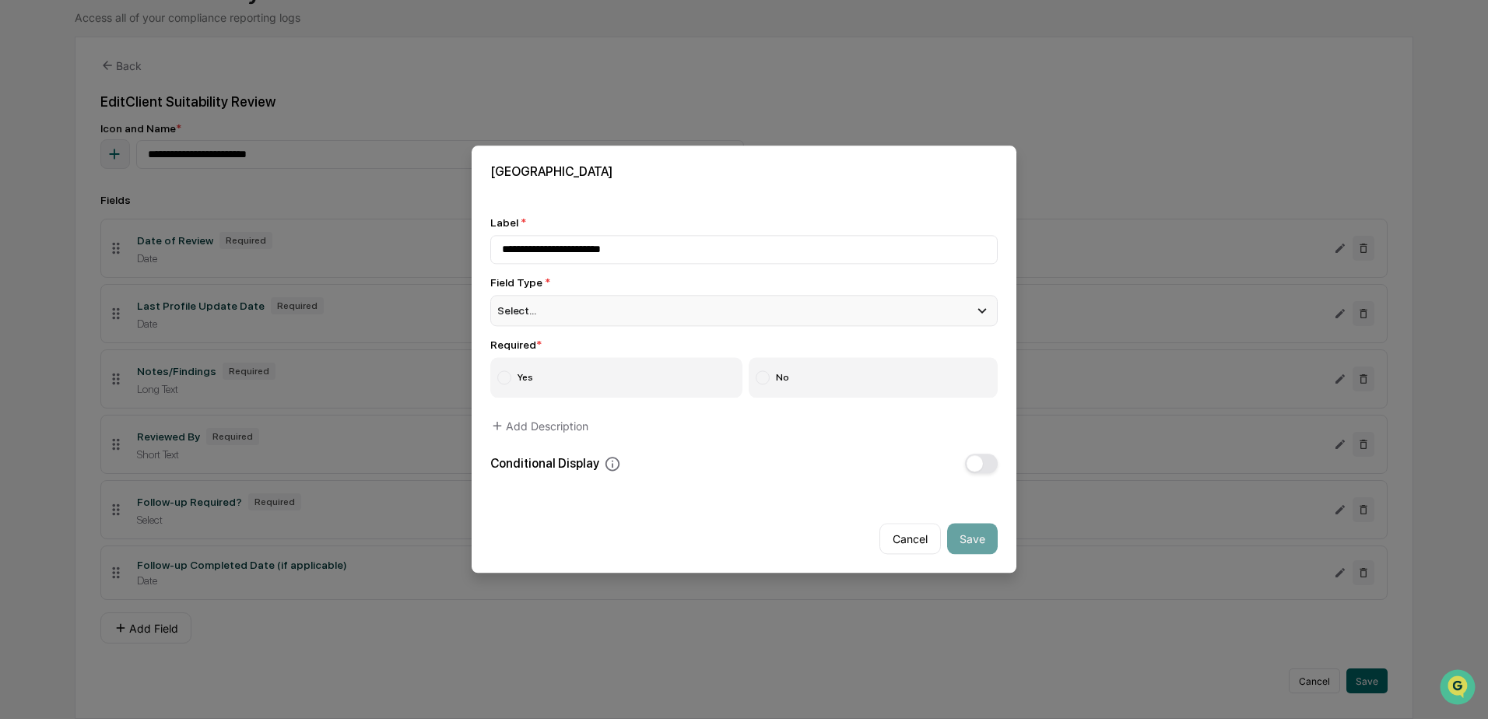
type input "**********"
click at [544, 317] on div "Select..." at bounding box center [743, 310] width 507 height 31
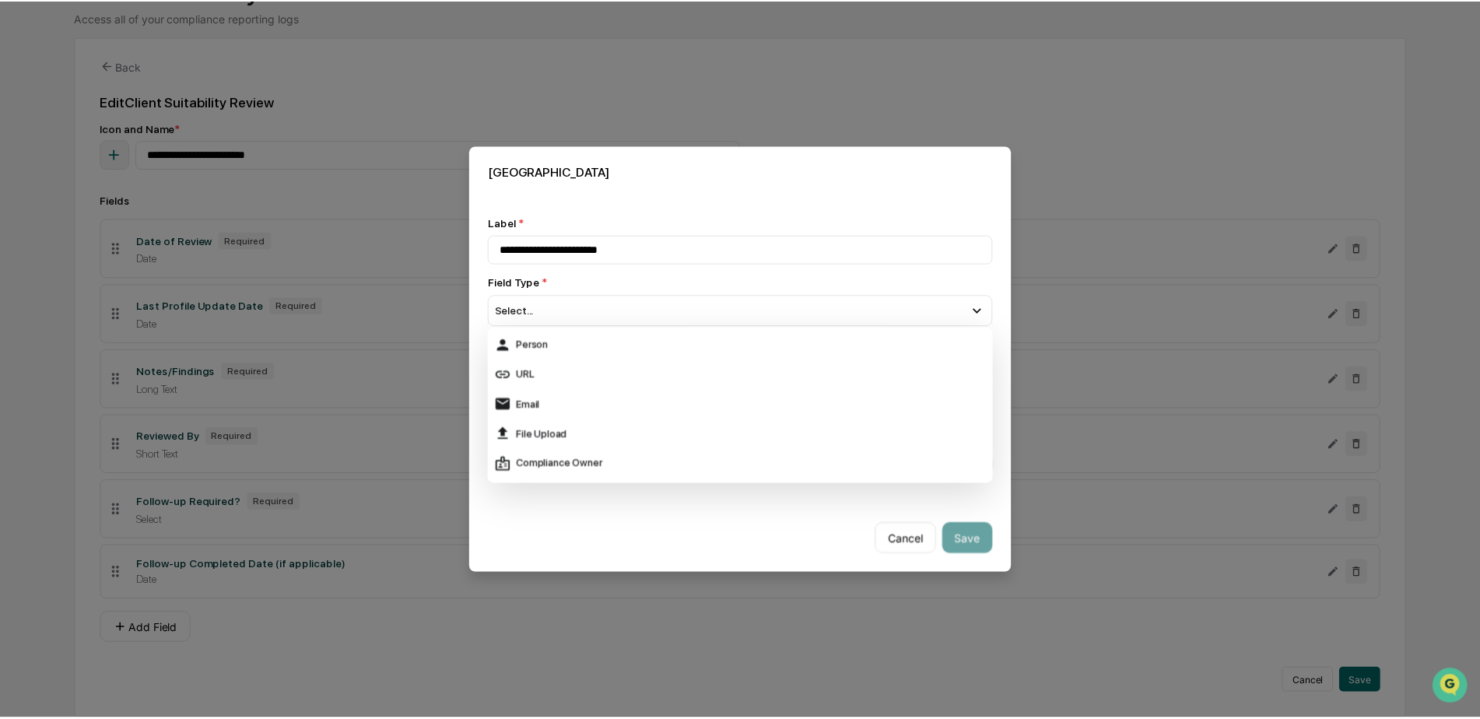
scroll to position [241, 0]
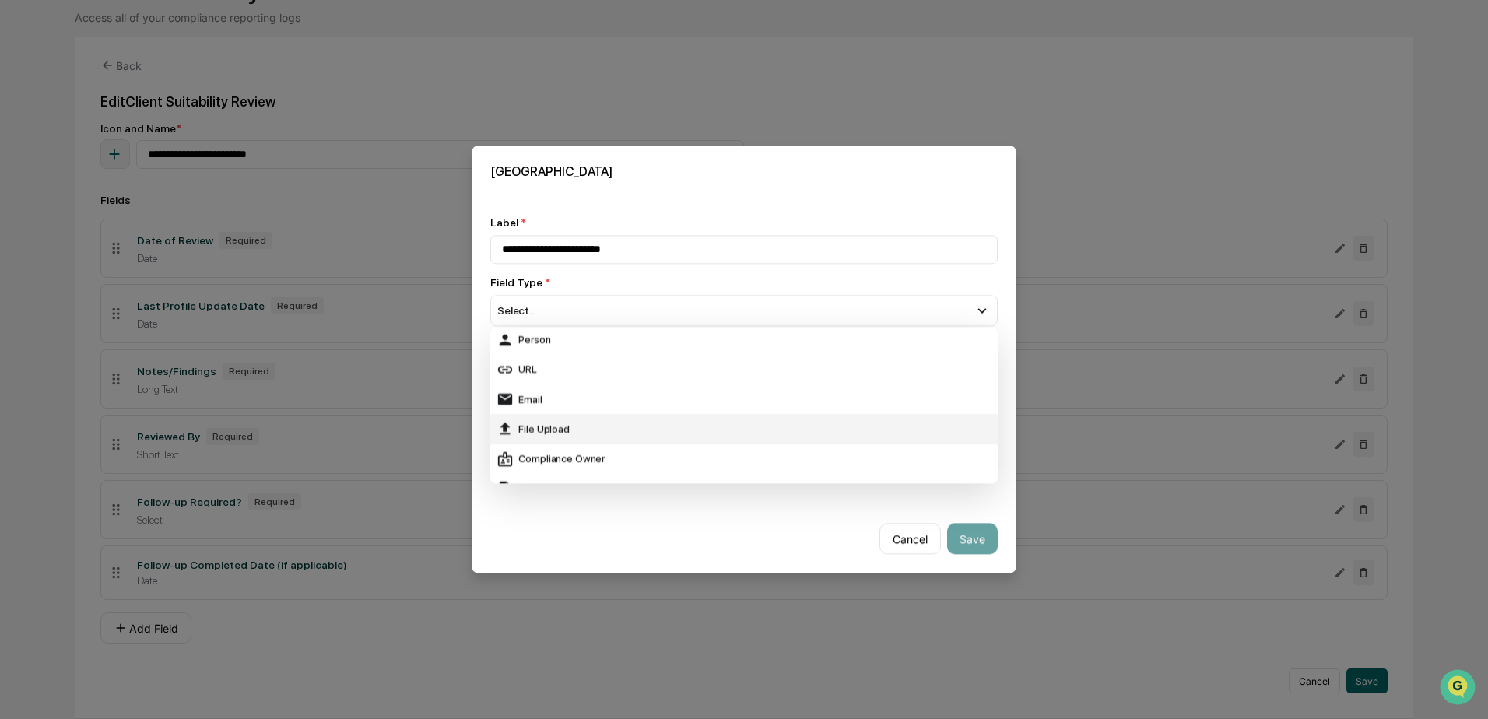
click at [545, 426] on div "File Upload" at bounding box center [744, 429] width 495 height 17
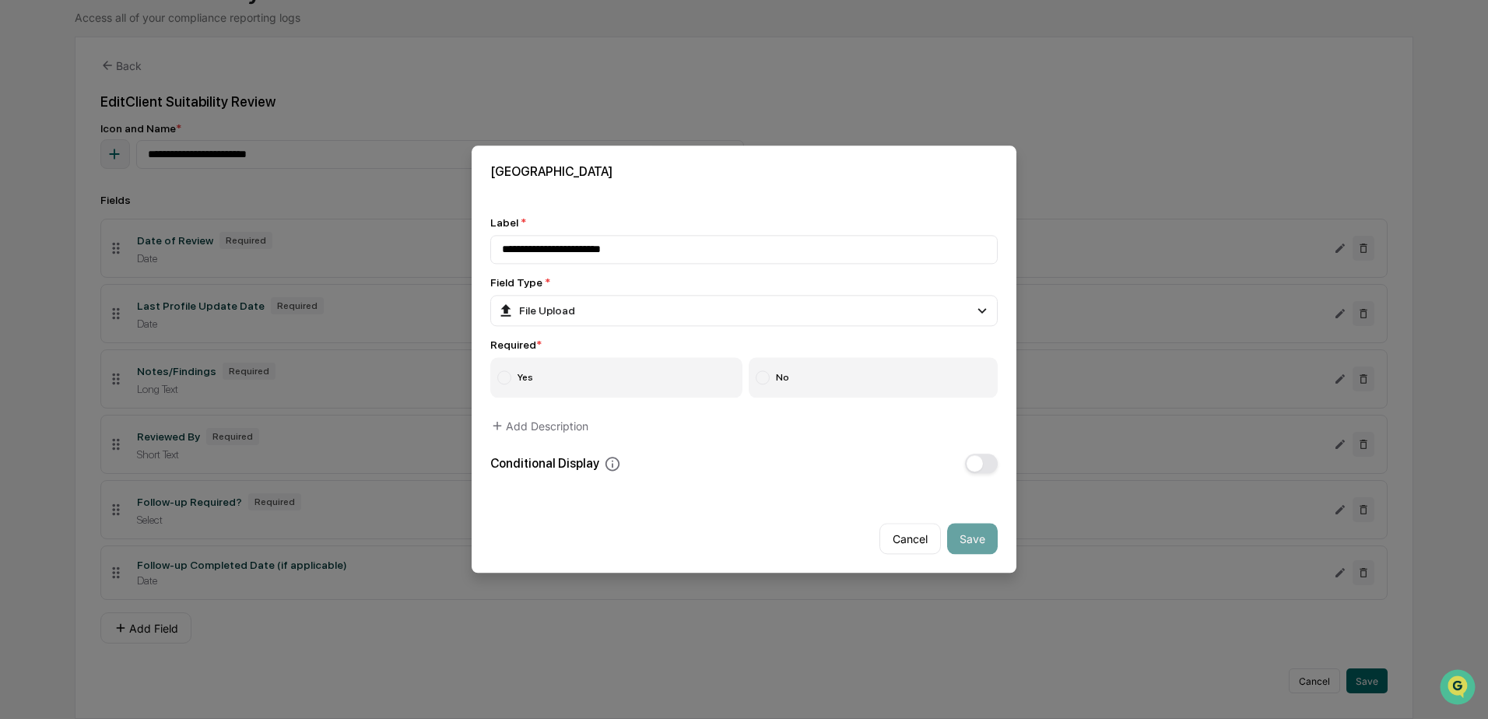
click at [565, 356] on div "Required * Yes No" at bounding box center [743, 368] width 507 height 59
click at [564, 377] on label "Yes" at bounding box center [616, 378] width 252 height 40
click at [976, 537] on button "Save" at bounding box center [972, 539] width 51 height 31
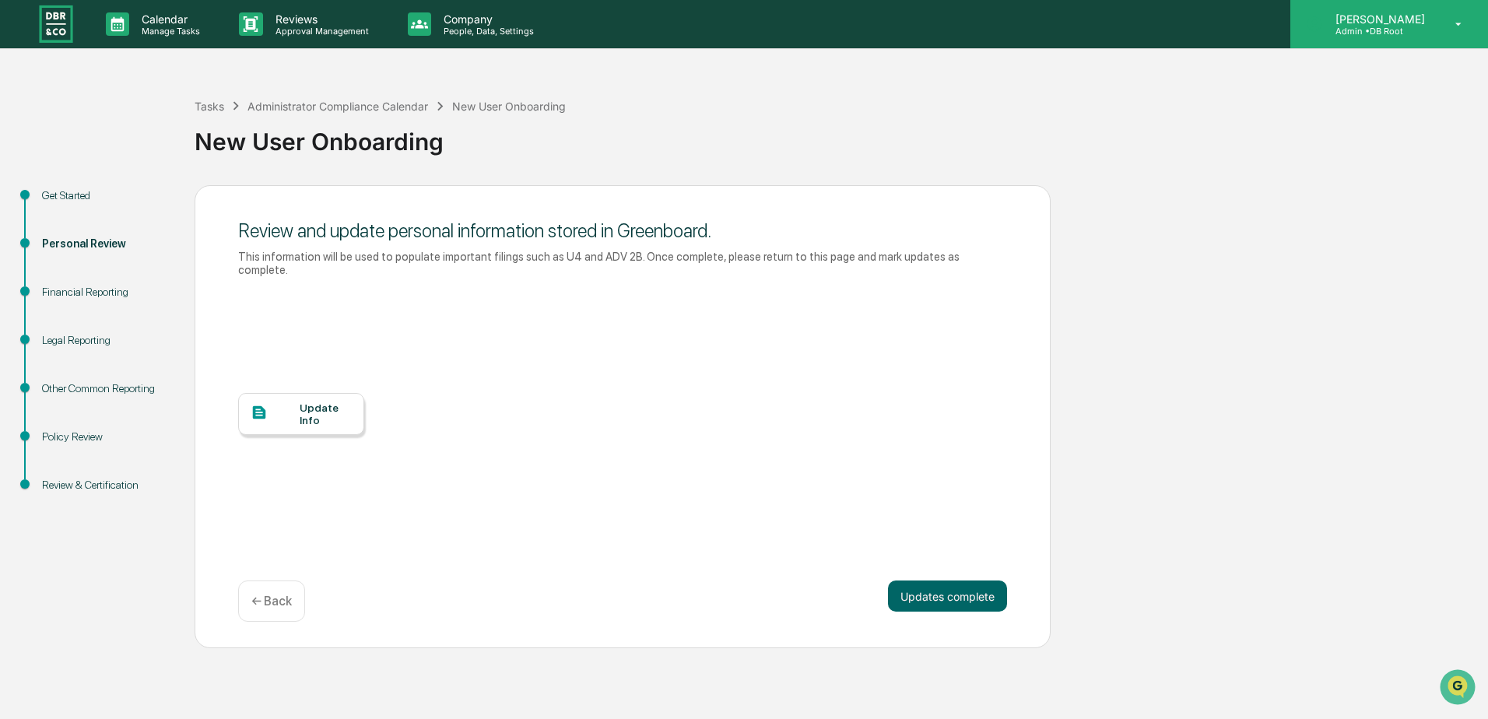
click at [1450, 19] on icon at bounding box center [1458, 24] width 27 height 15
click at [1174, 718] on div at bounding box center [744, 719] width 1488 height 0
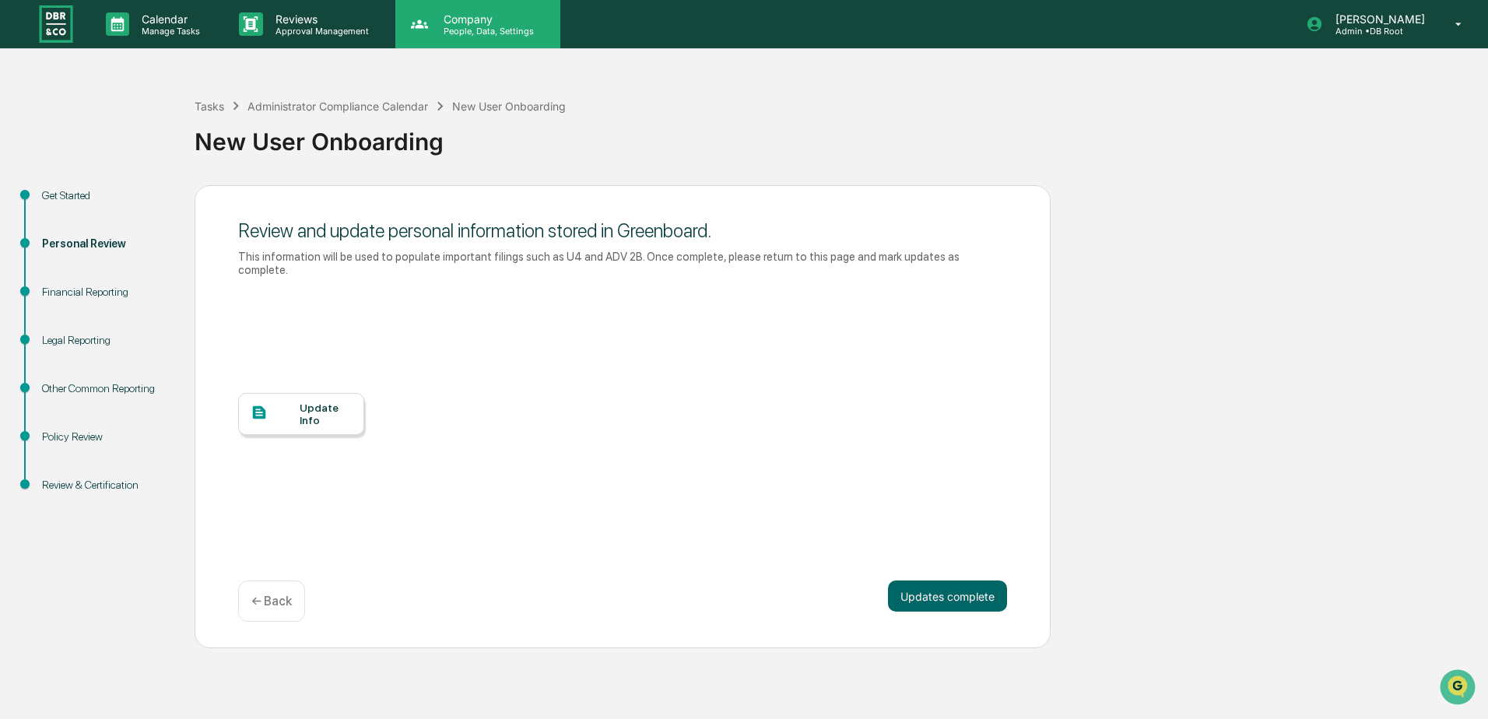
click at [443, 23] on p "Company" at bounding box center [486, 18] width 111 height 13
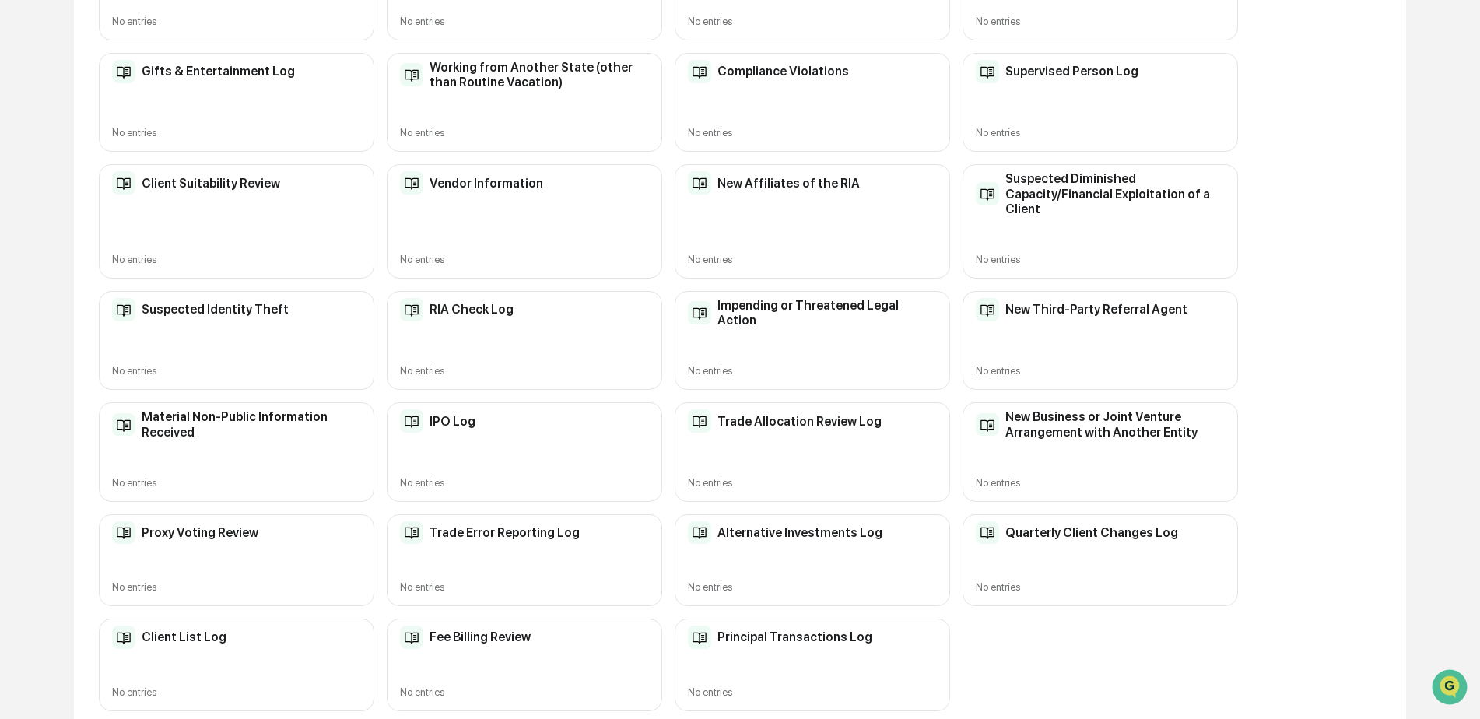
scroll to position [416, 0]
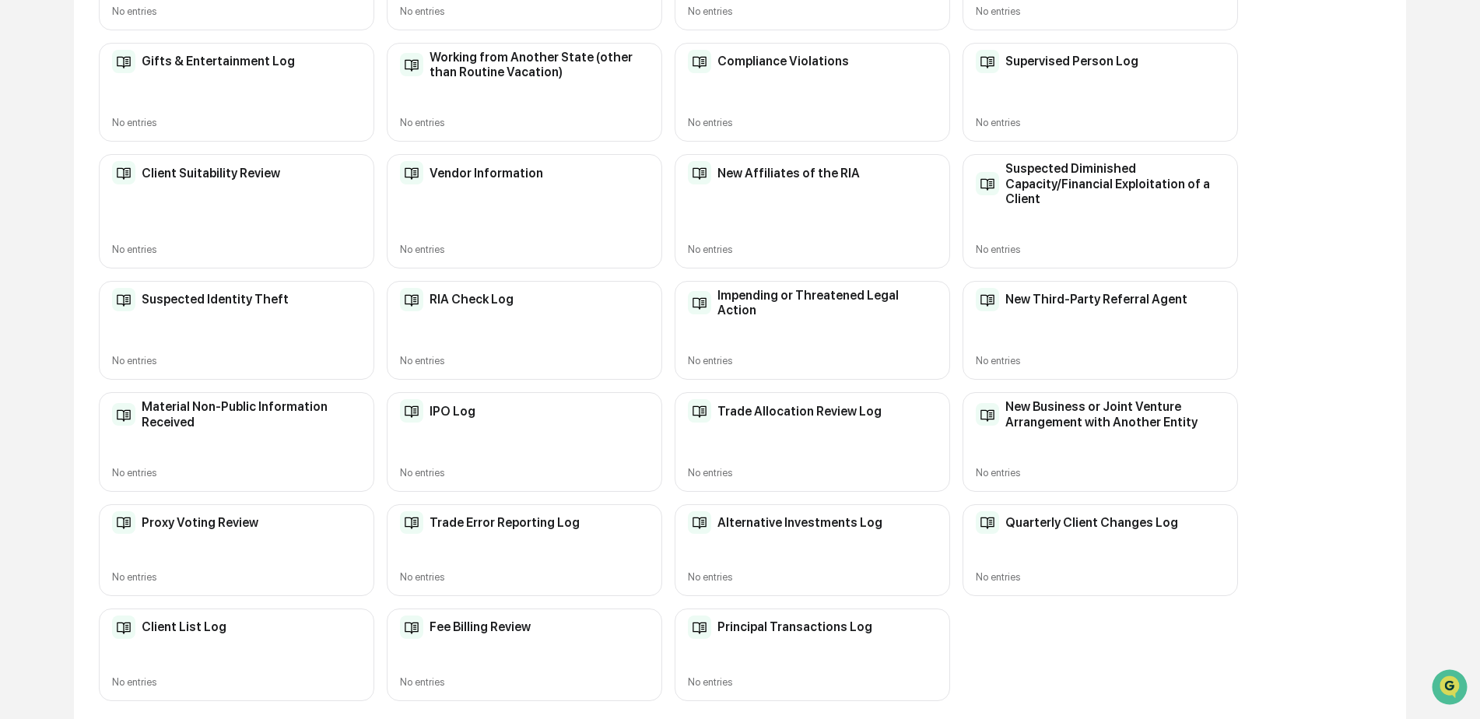
click at [503, 306] on h2 "RIA Check Log" at bounding box center [472, 299] width 84 height 15
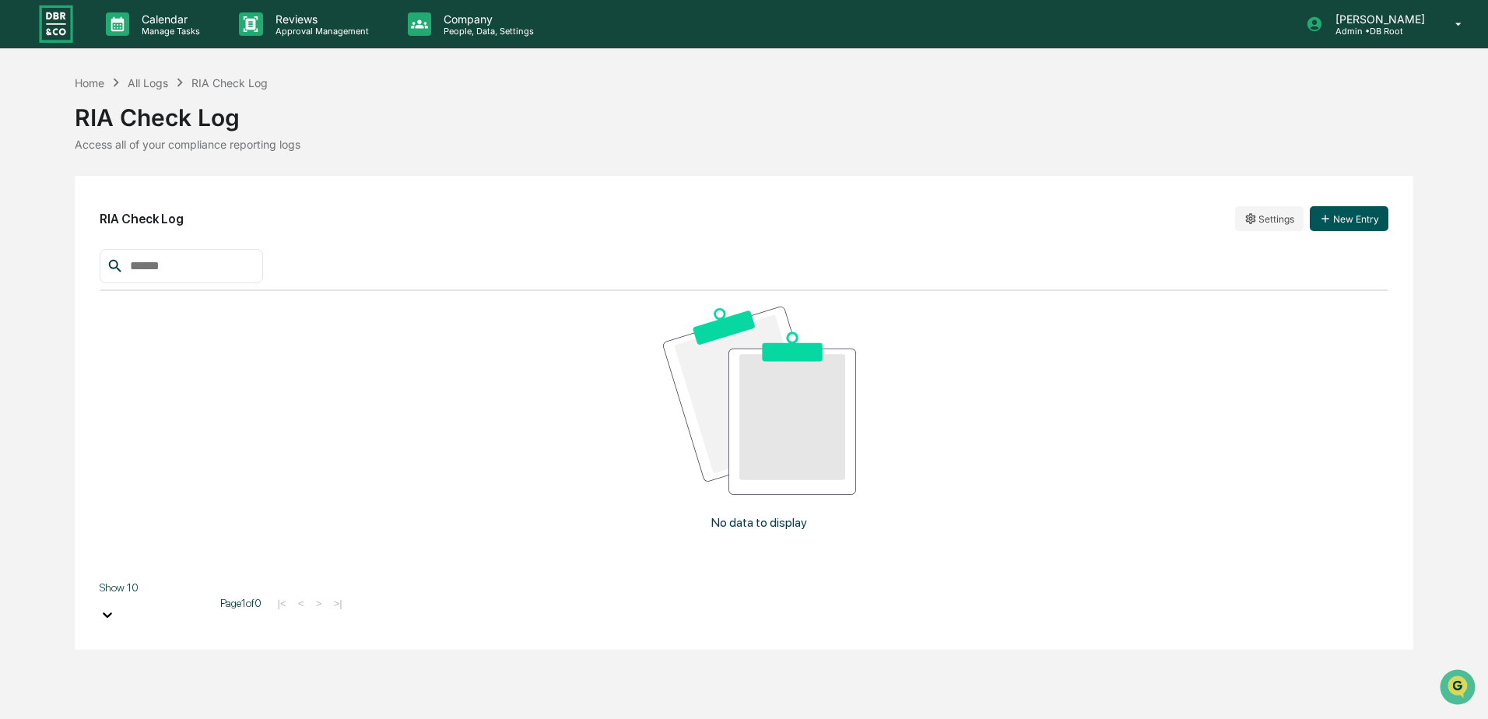
click at [1366, 231] on button "New Entry" at bounding box center [1349, 218] width 79 height 25
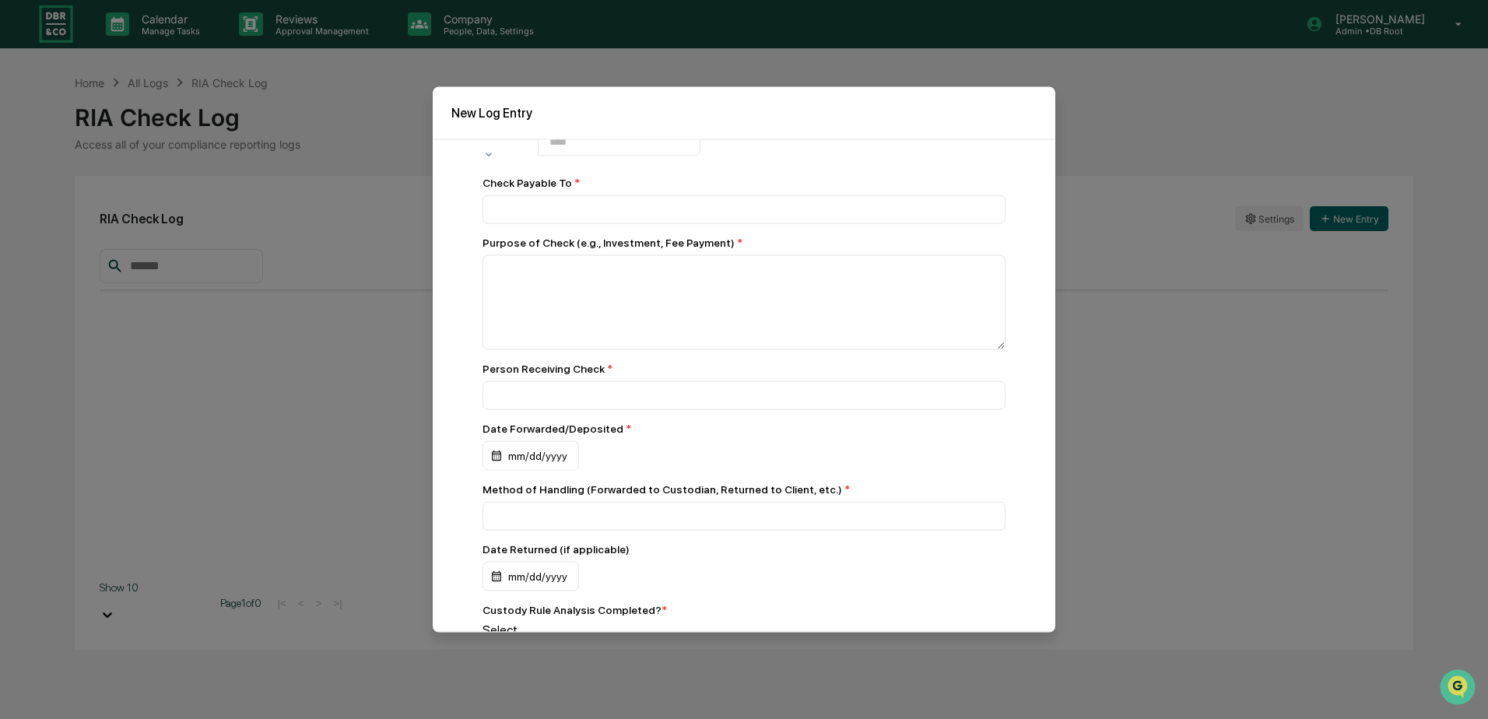
scroll to position [303, 0]
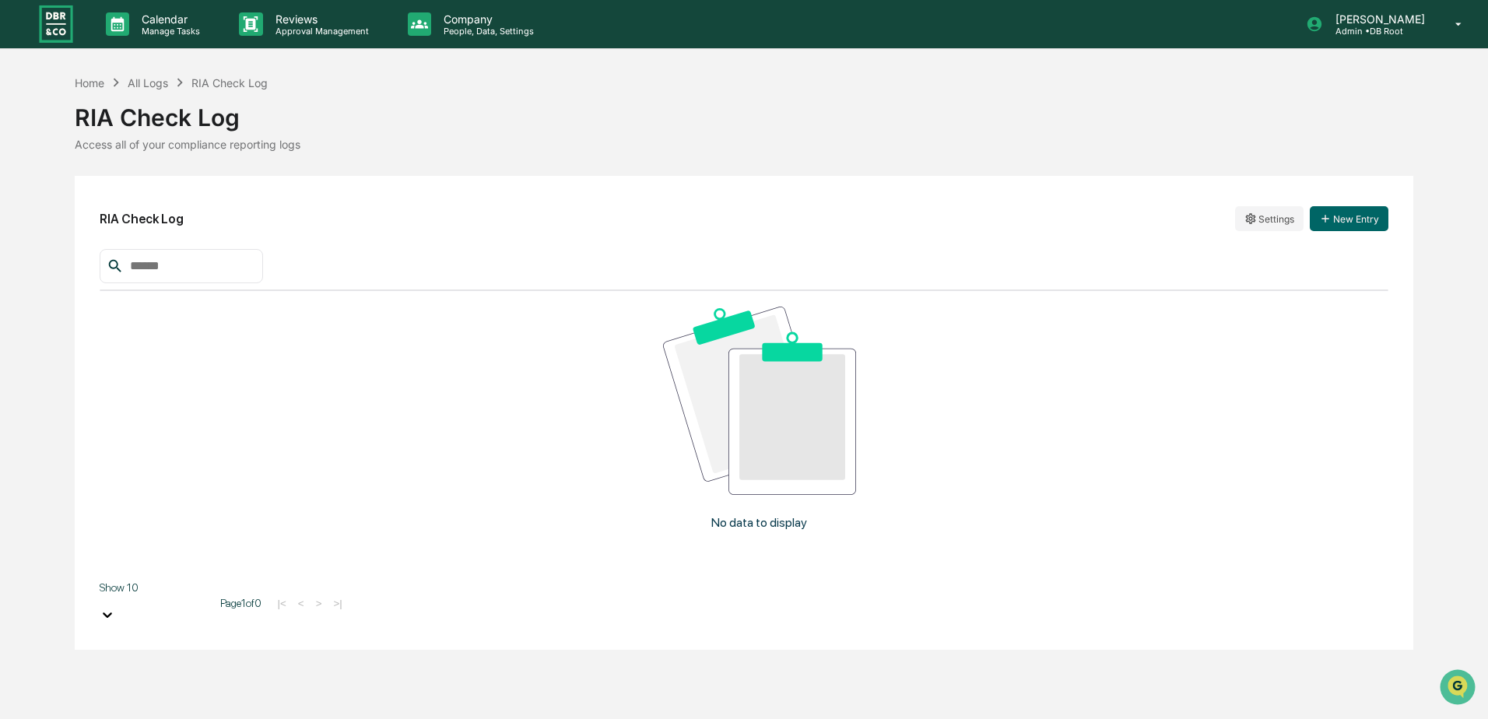
drag, startPoint x: 1062, startPoint y: 365, endPoint x: 1055, endPoint y: 360, distance: 9.1
click at [1339, 219] on button "New Entry" at bounding box center [1349, 218] width 79 height 25
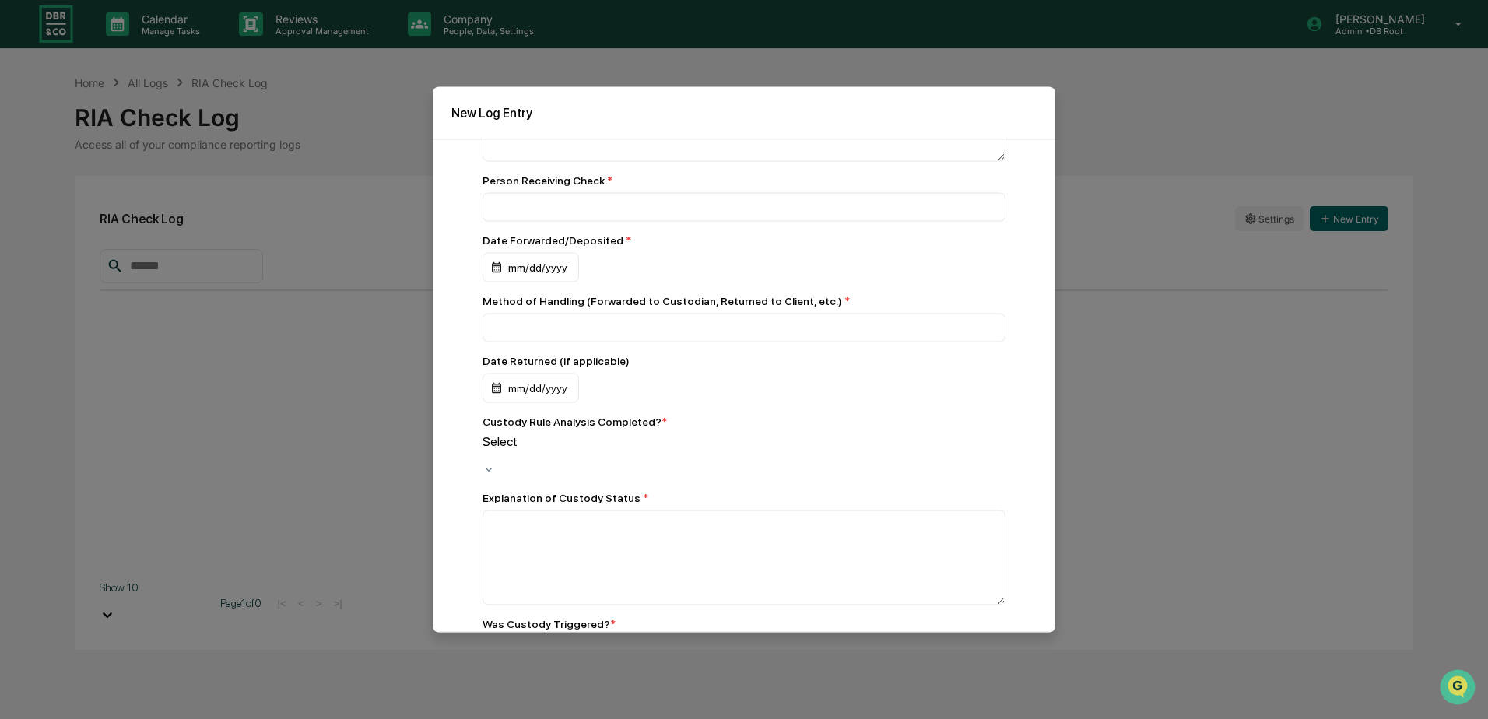
scroll to position [677, 0]
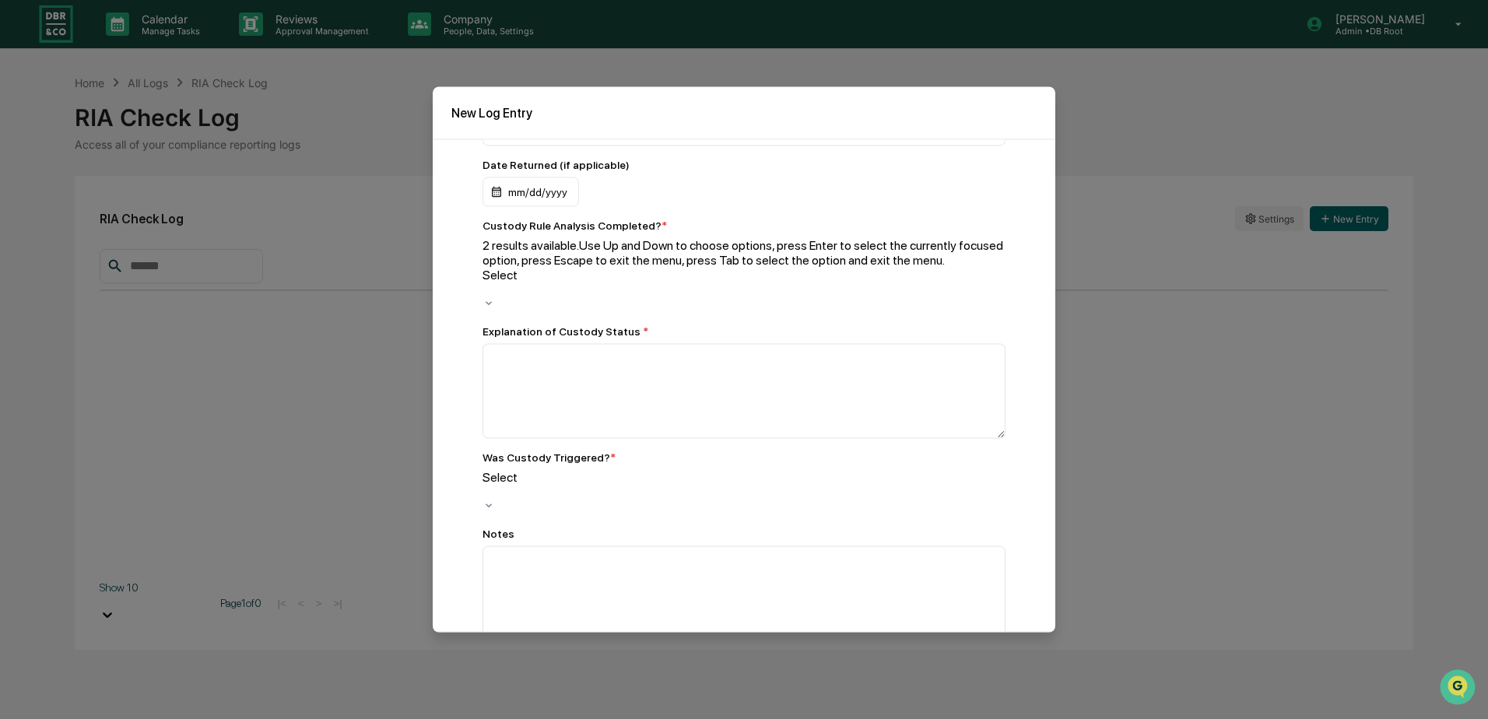
click at [634, 283] on div at bounding box center [744, 290] width 523 height 15
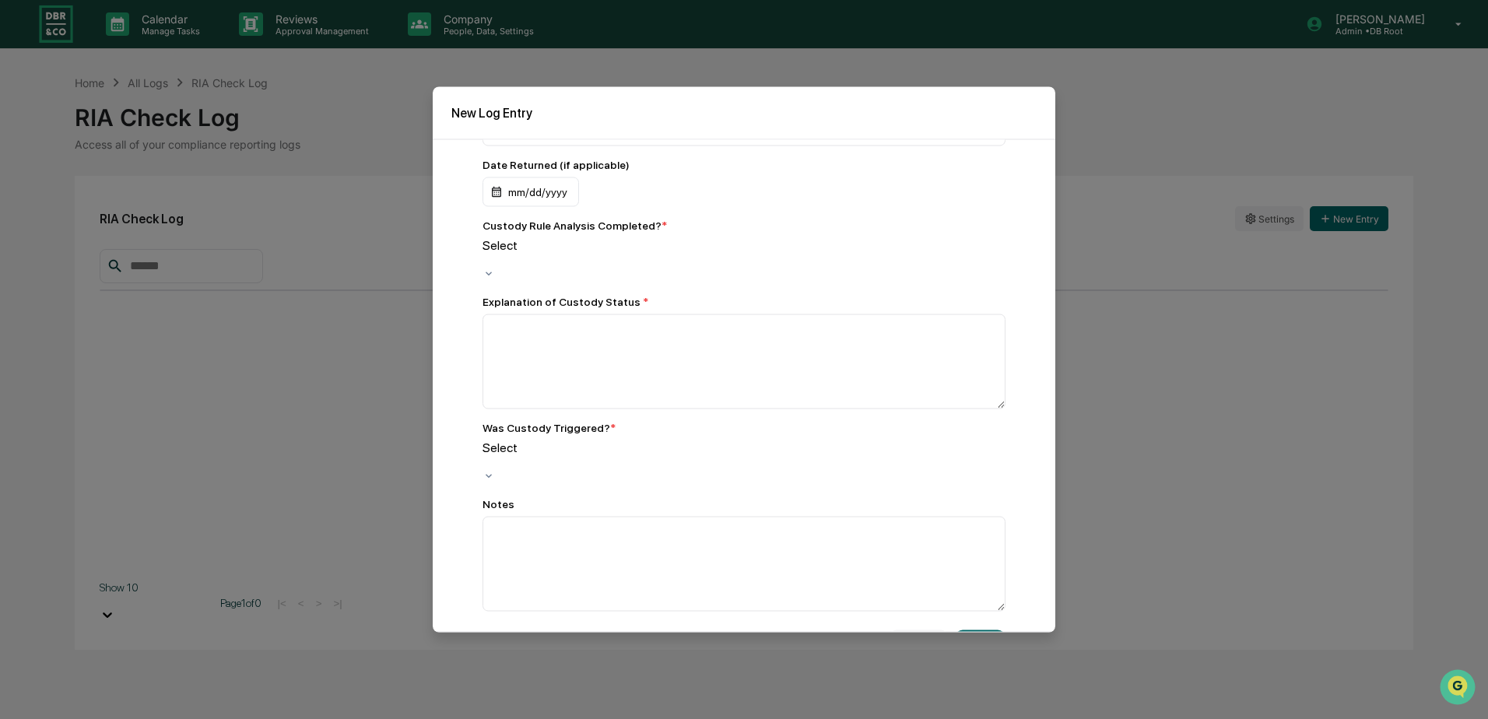
click at [634, 253] on div at bounding box center [744, 260] width 523 height 15
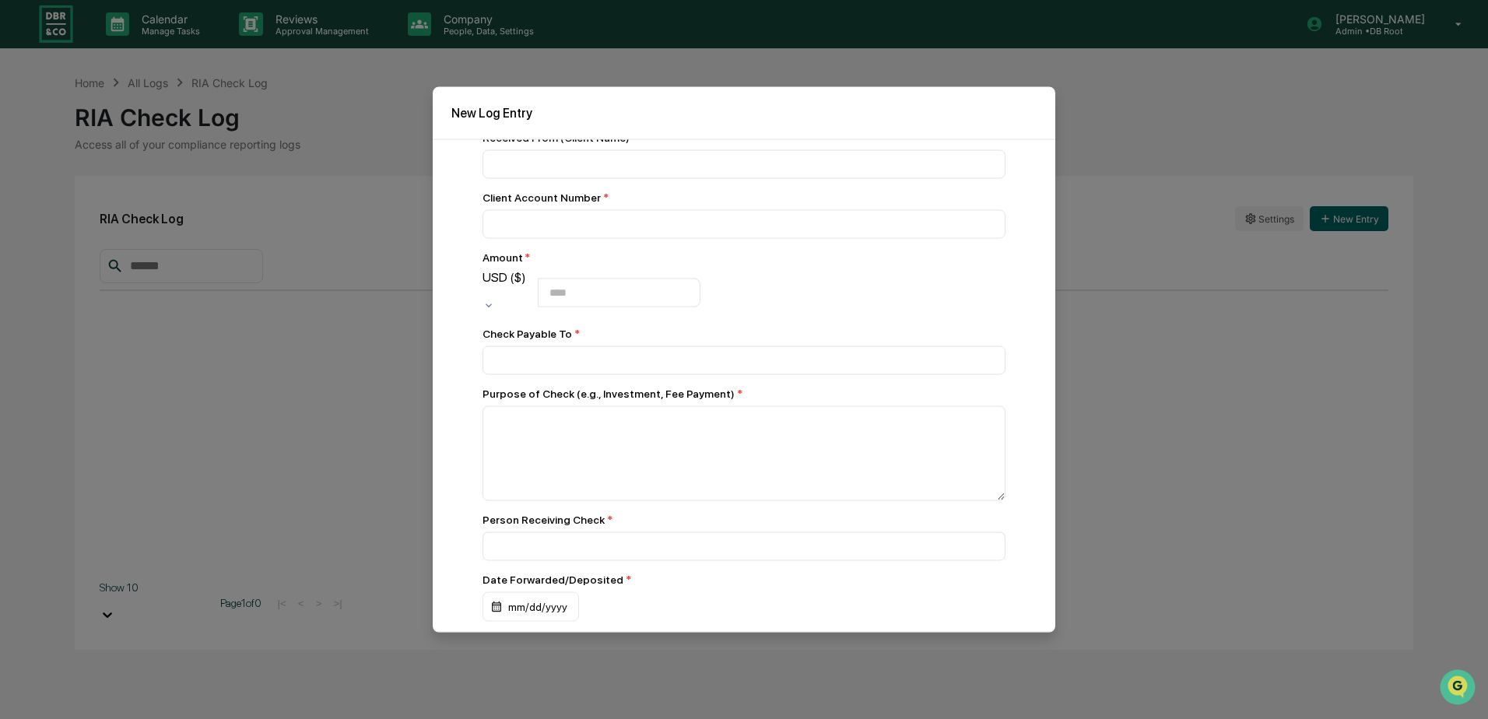
scroll to position [178, 0]
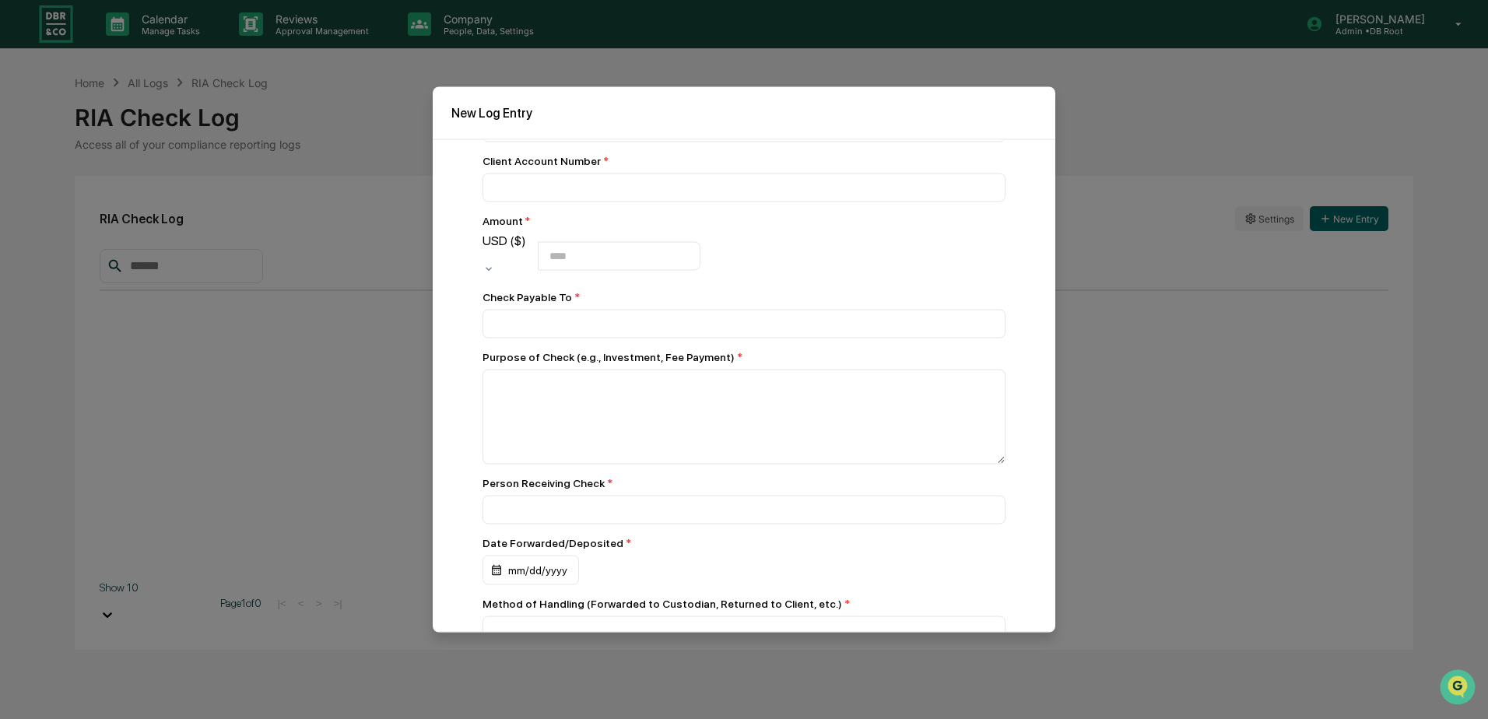
click at [672, 113] on h2 "New Log Entry" at bounding box center [743, 113] width 585 height 15
drag, startPoint x: 1047, startPoint y: 297, endPoint x: 1048, endPoint y: 190, distance: 106.6
click at [1048, 190] on div "Check ID * Date Received * mm/dd/yyyy Received From (Client Name) * Client Acco…" at bounding box center [744, 385] width 623 height 493
drag, startPoint x: 1048, startPoint y: 190, endPoint x: 1007, endPoint y: 249, distance: 72.1
click at [1007, 249] on div "Check ID * Date Received * mm/dd/yyyy Received From (Client Name) * Client Acco…" at bounding box center [744, 385] width 623 height 493
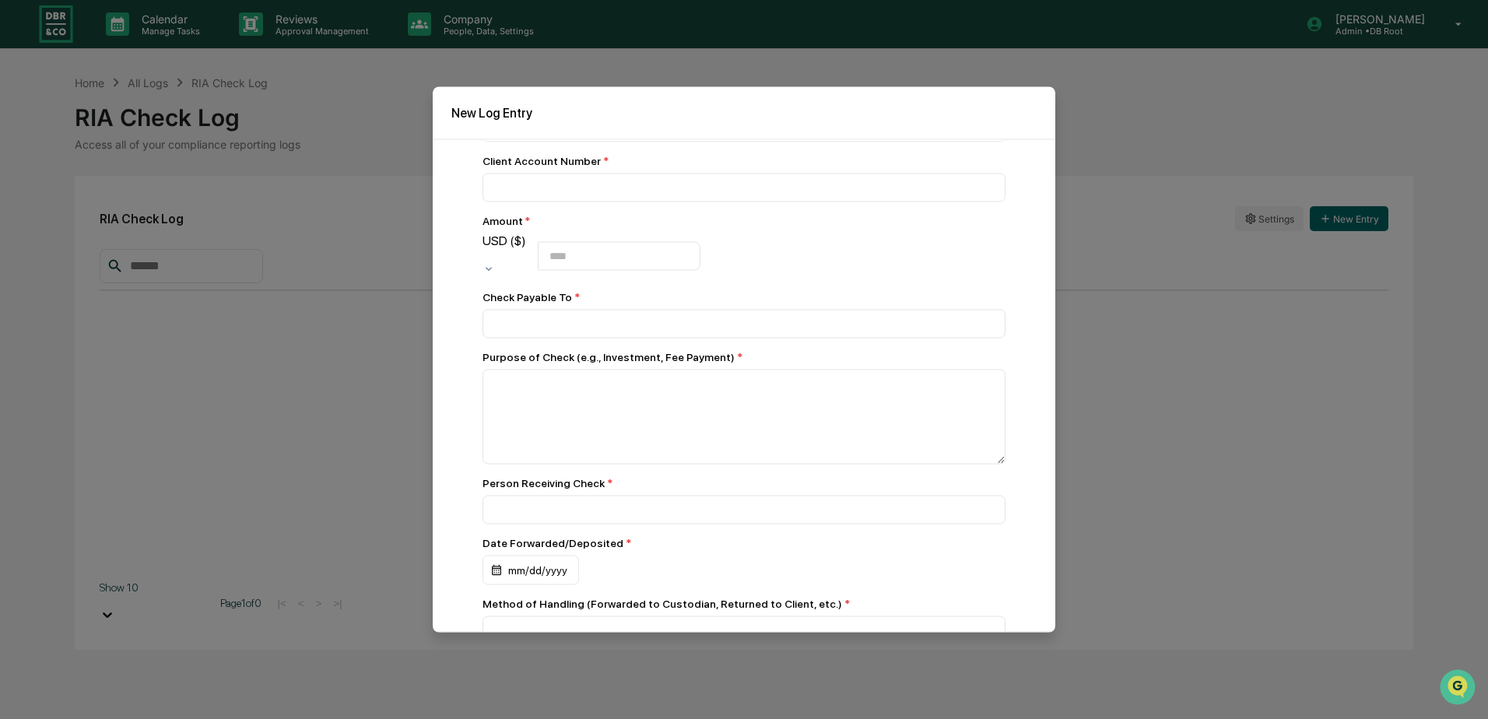
scroll to position [0, 0]
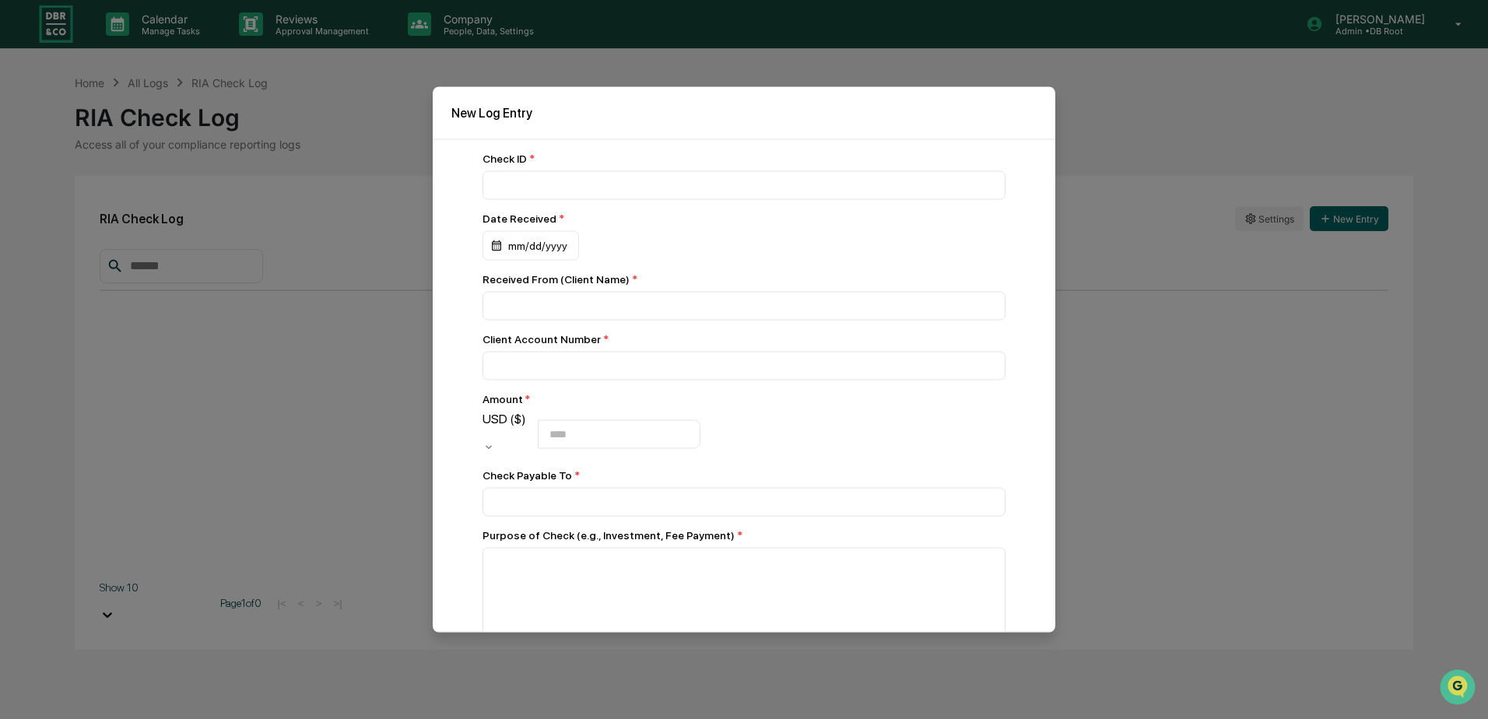
click at [616, 115] on h2 "New Log Entry" at bounding box center [743, 113] width 585 height 15
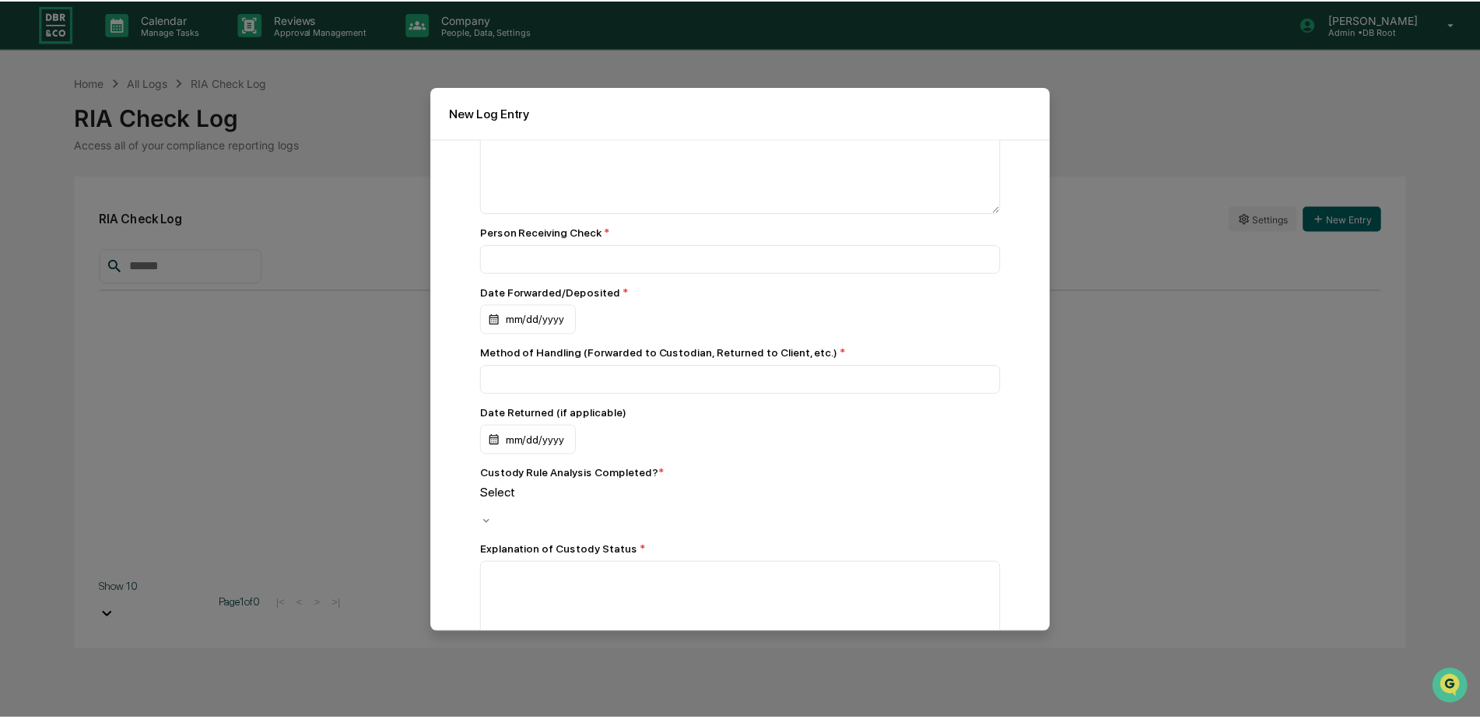
scroll to position [433, 0]
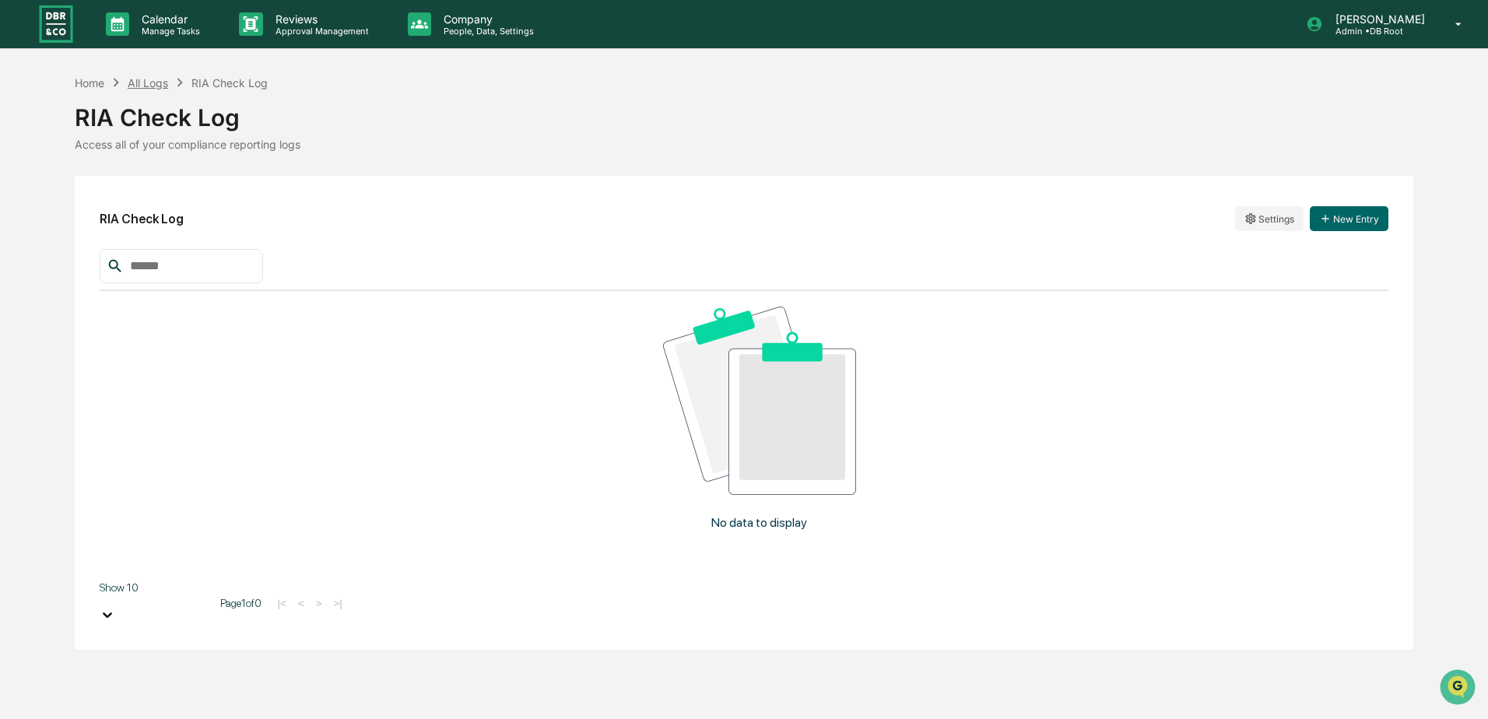
click at [160, 83] on div "All Logs" at bounding box center [148, 82] width 40 height 13
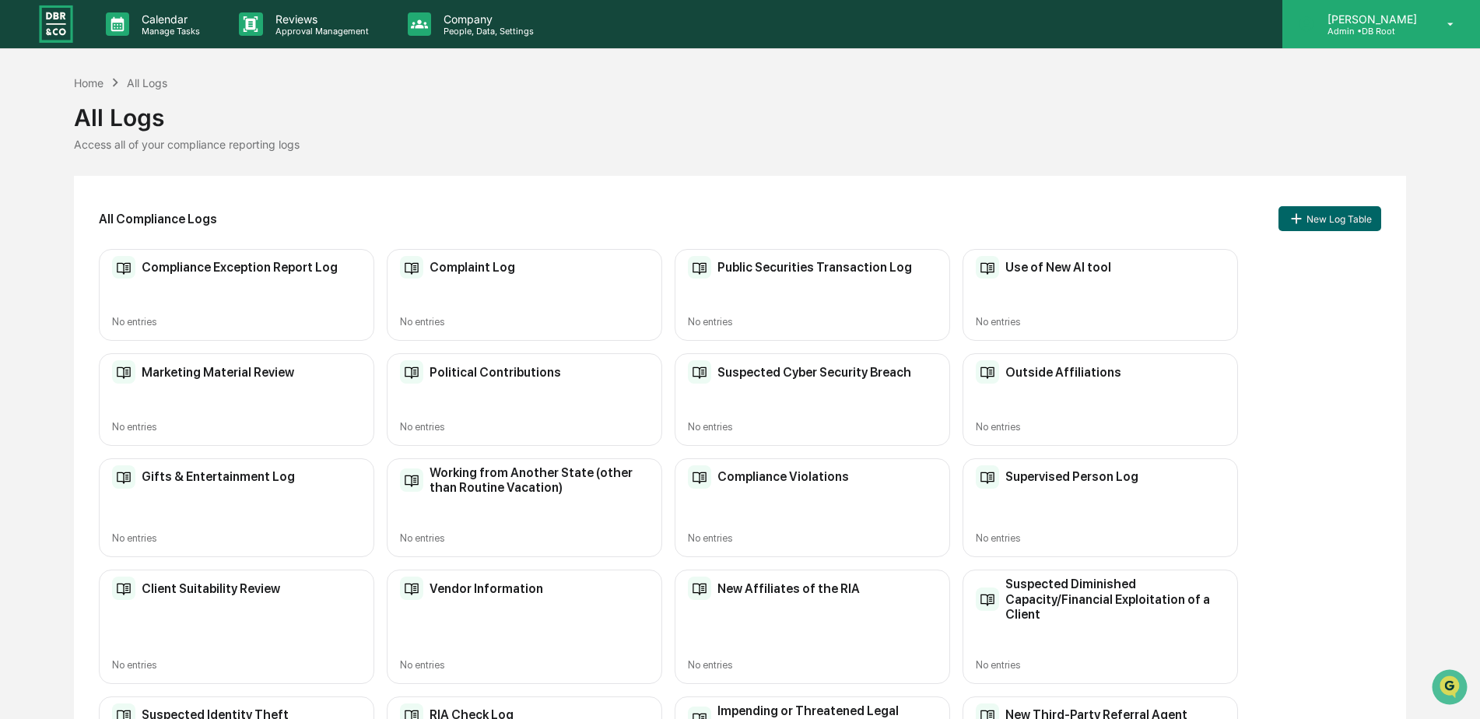
click at [1394, 29] on p "Admin • DB Root" at bounding box center [1370, 31] width 110 height 11
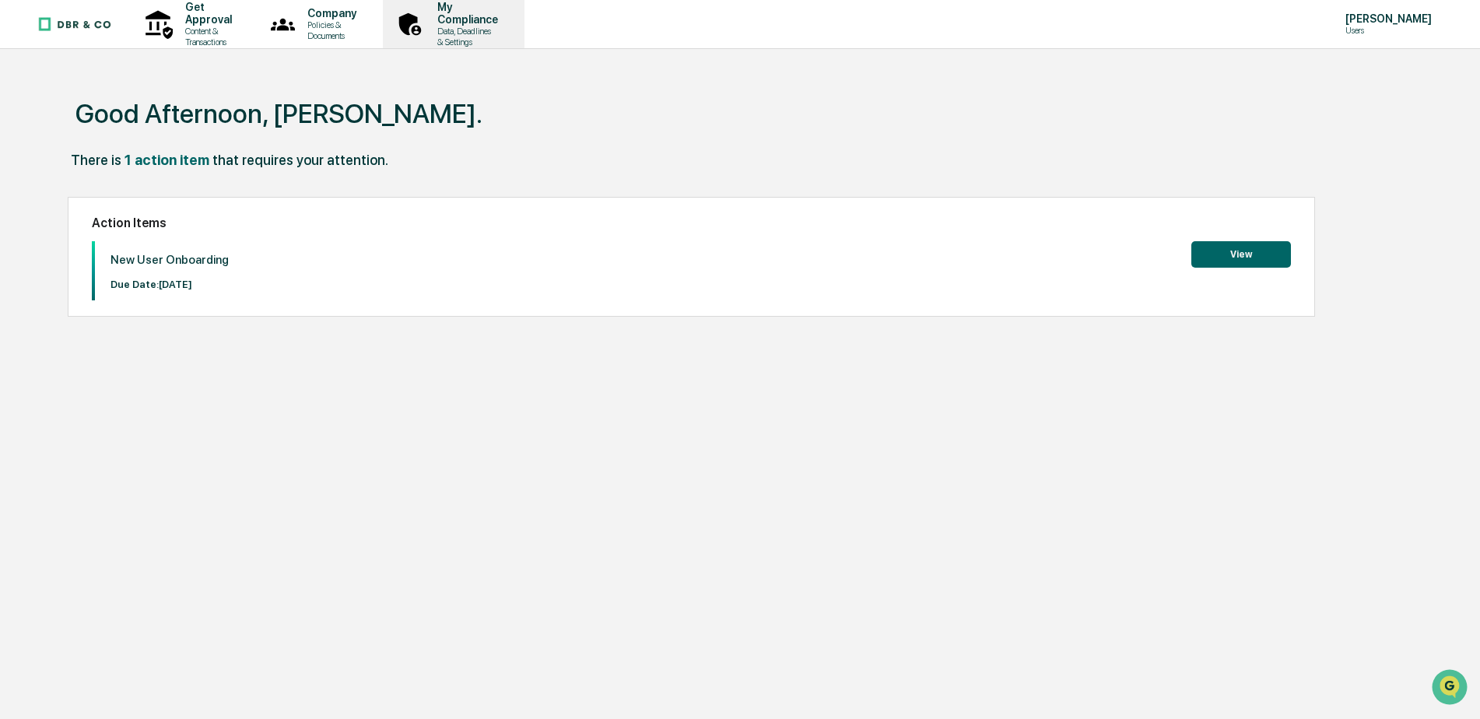
click at [506, 30] on p "Data, Deadlines & Settings" at bounding box center [465, 37] width 81 height 22
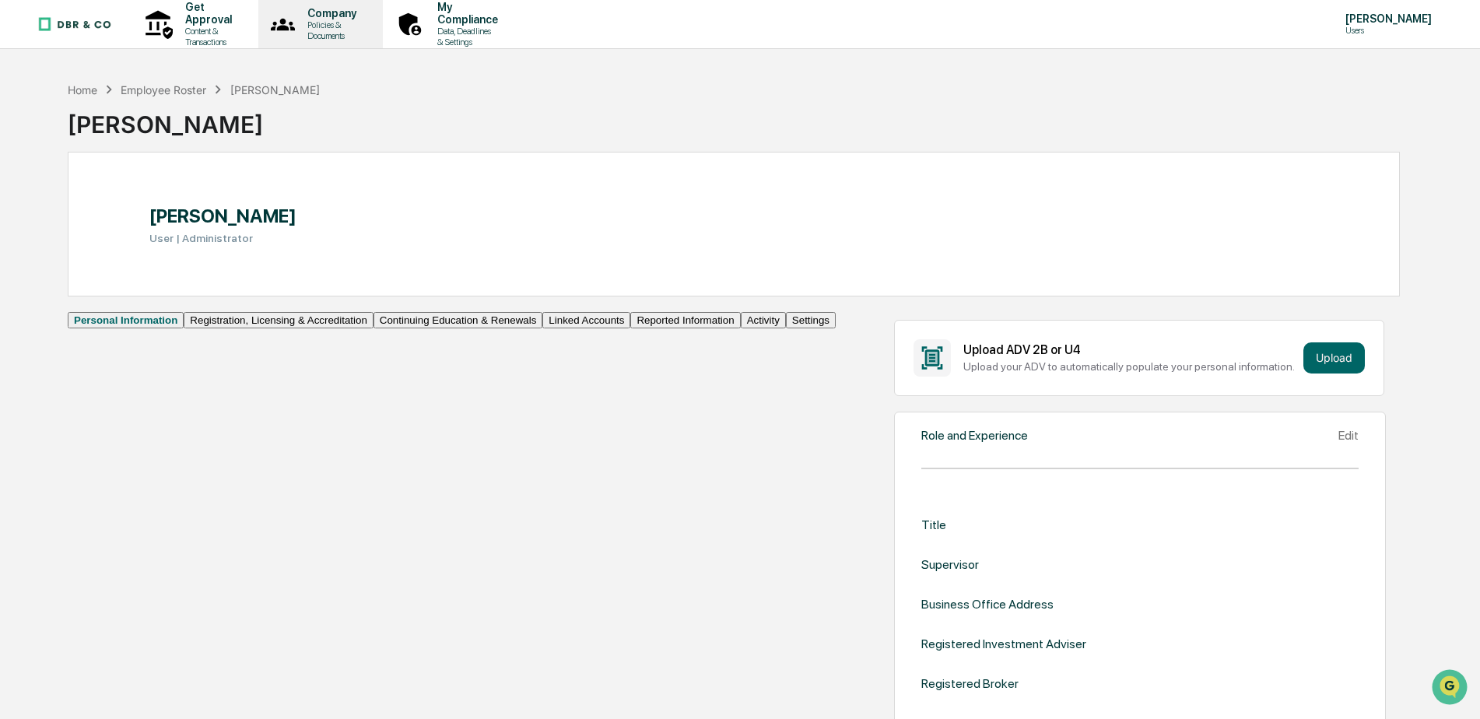
click at [364, 19] on p "Company" at bounding box center [329, 13] width 69 height 12
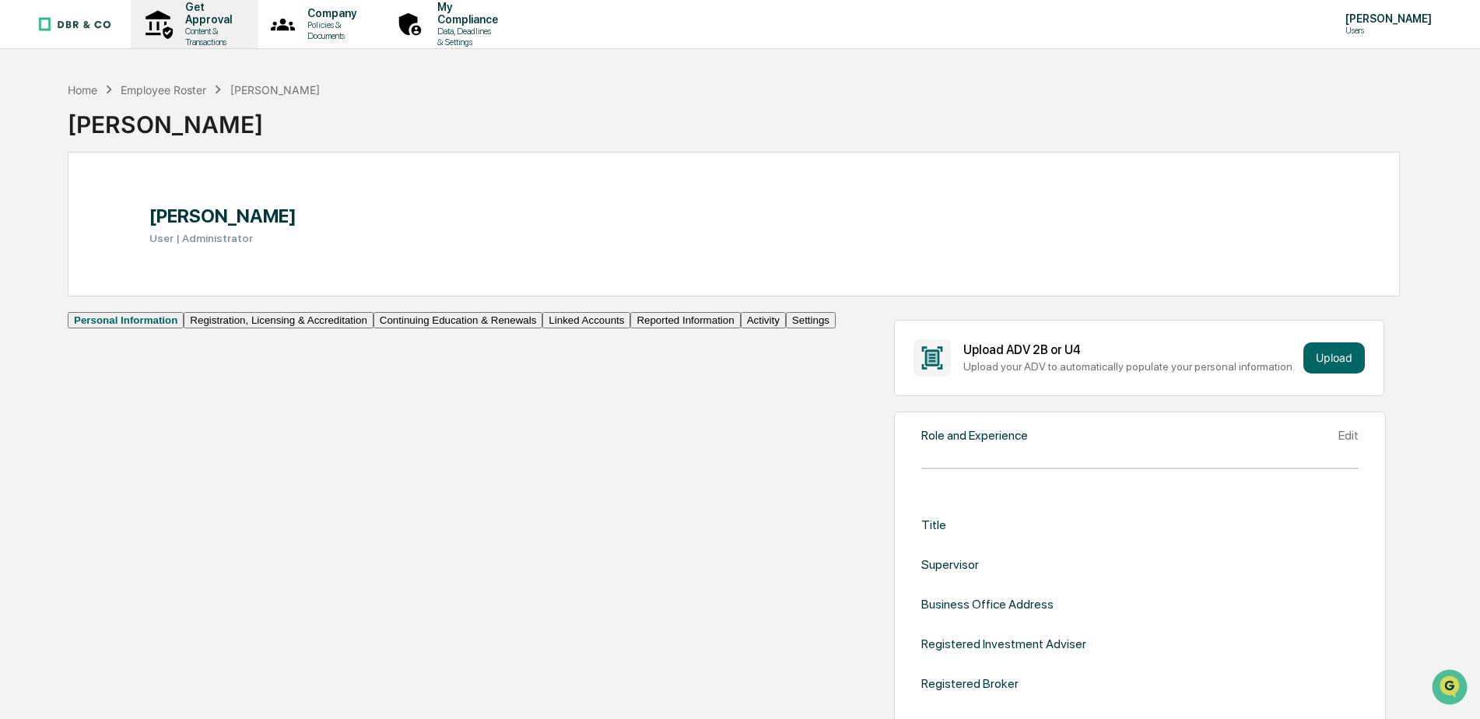
click at [211, 24] on p "Get Approval" at bounding box center [206, 13] width 67 height 25
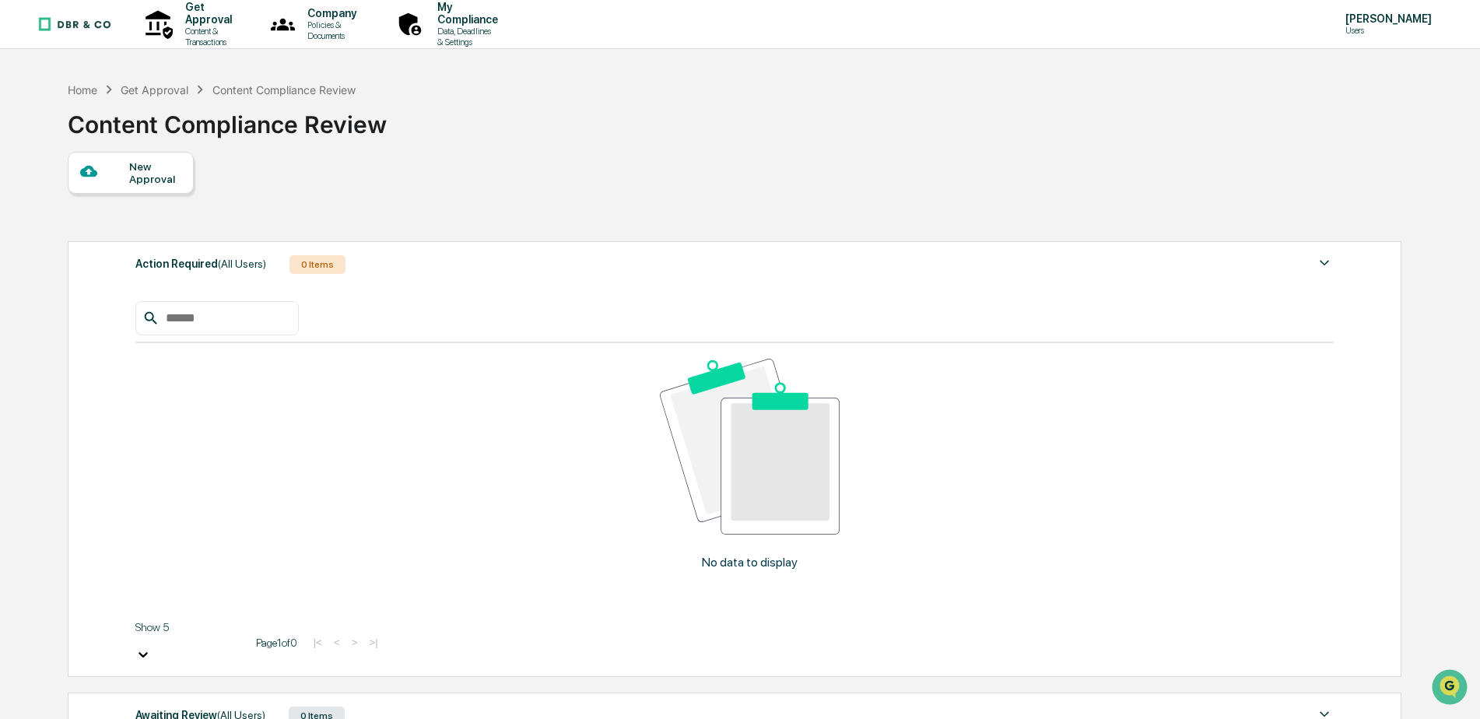
click at [159, 175] on div "New Approval" at bounding box center [155, 172] width 52 height 25
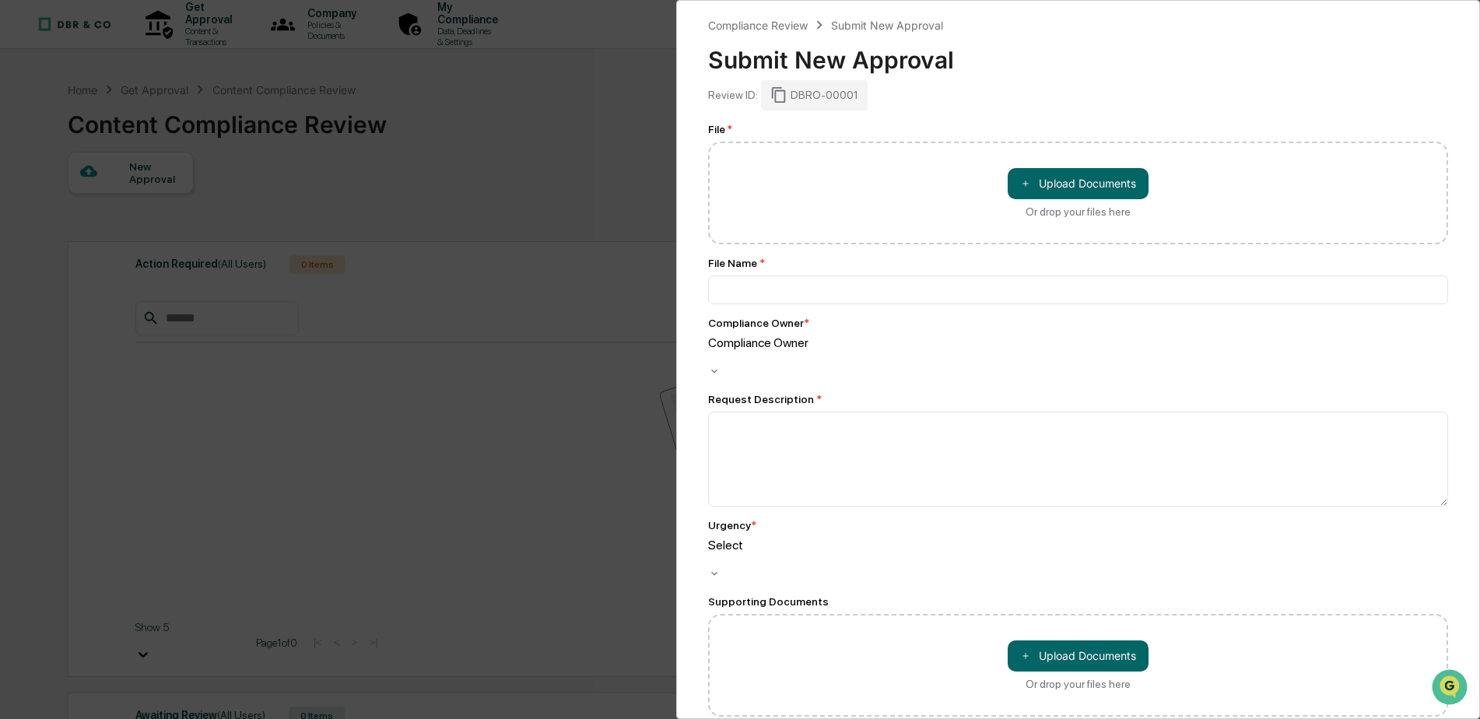
click at [578, 106] on div "Compliance Review Submit New Approval Submit New Approval Review ID: DBRO-00001…" at bounding box center [740, 359] width 1480 height 719
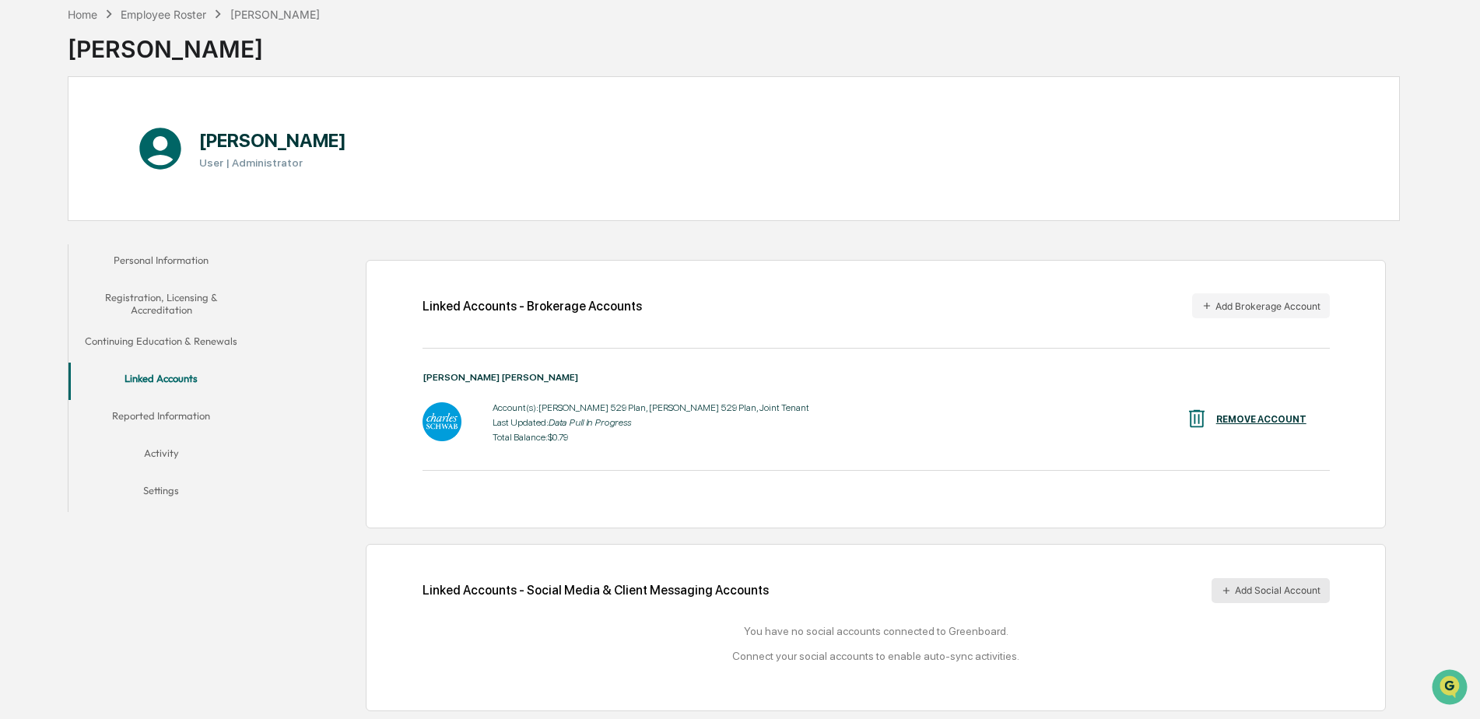
click at [1262, 590] on button "Add Social Account" at bounding box center [1271, 590] width 118 height 25
click at [1050, 12] on div "Home Employee Roster [PERSON_NAME] [PERSON_NAME]" at bounding box center [734, 37] width 1332 height 78
